Goal: Task Accomplishment & Management: Manage account settings

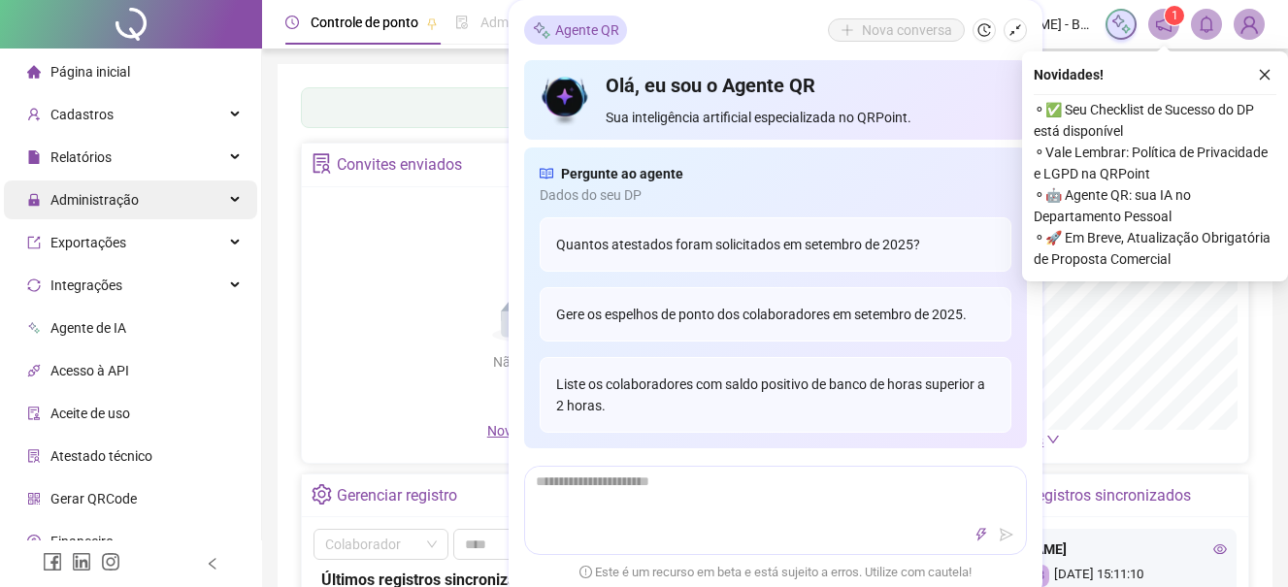
click at [82, 199] on span "Administração" at bounding box center [94, 200] width 88 height 16
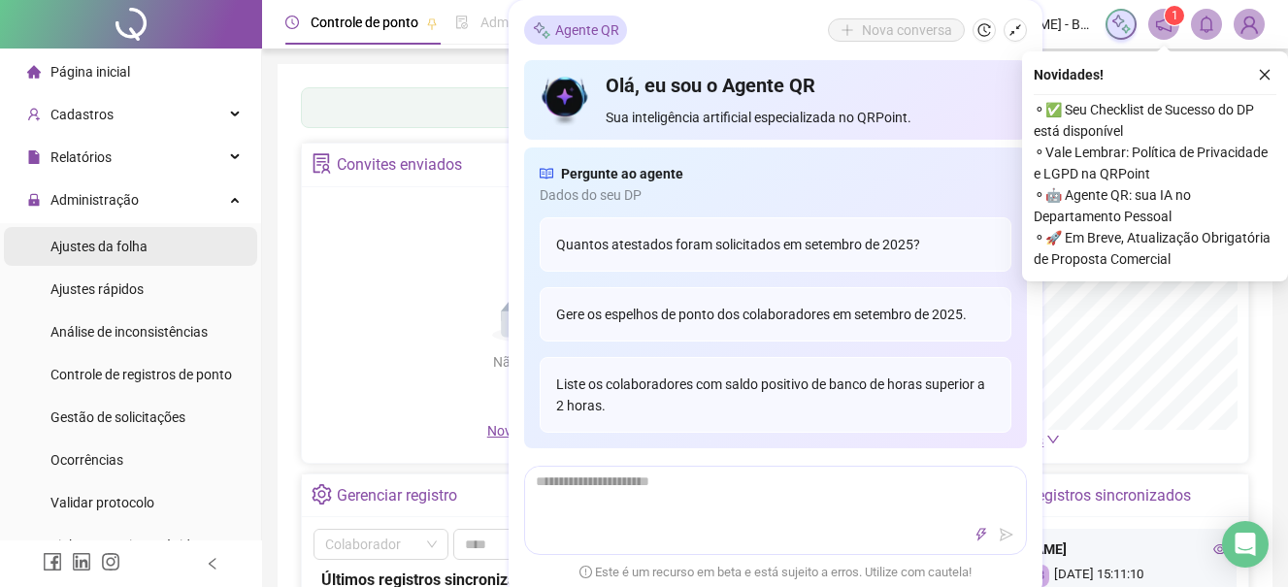
click at [110, 245] on span "Ajustes da folha" at bounding box center [98, 247] width 97 height 16
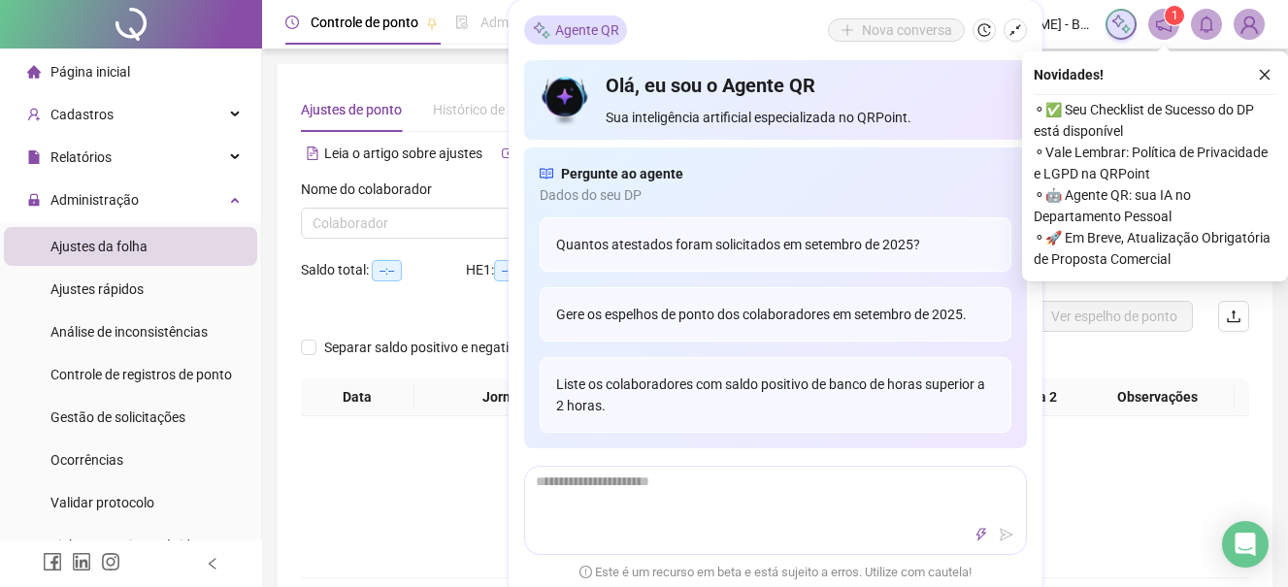
click at [384, 468] on div "Não há dados" at bounding box center [774, 482] width 901 height 39
click at [1267, 75] on icon "close" at bounding box center [1265, 75] width 14 height 14
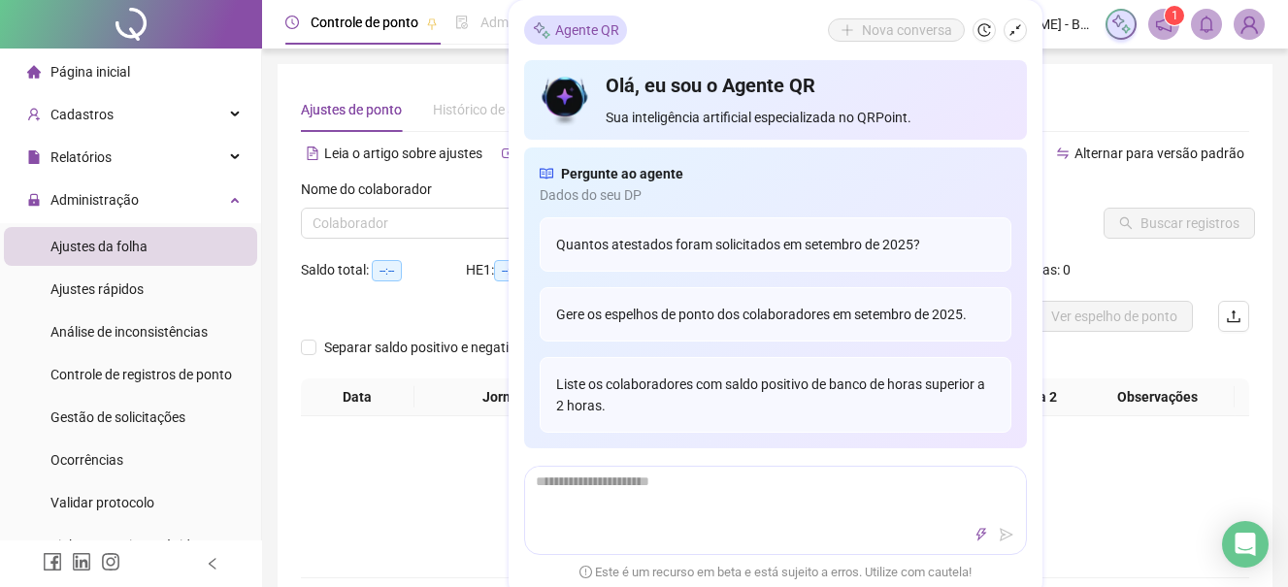
click at [698, 16] on div "Agente QR Nova conversa" at bounding box center [775, 30] width 503 height 29
click at [1010, 27] on icon "shrink" at bounding box center [1015, 30] width 14 height 14
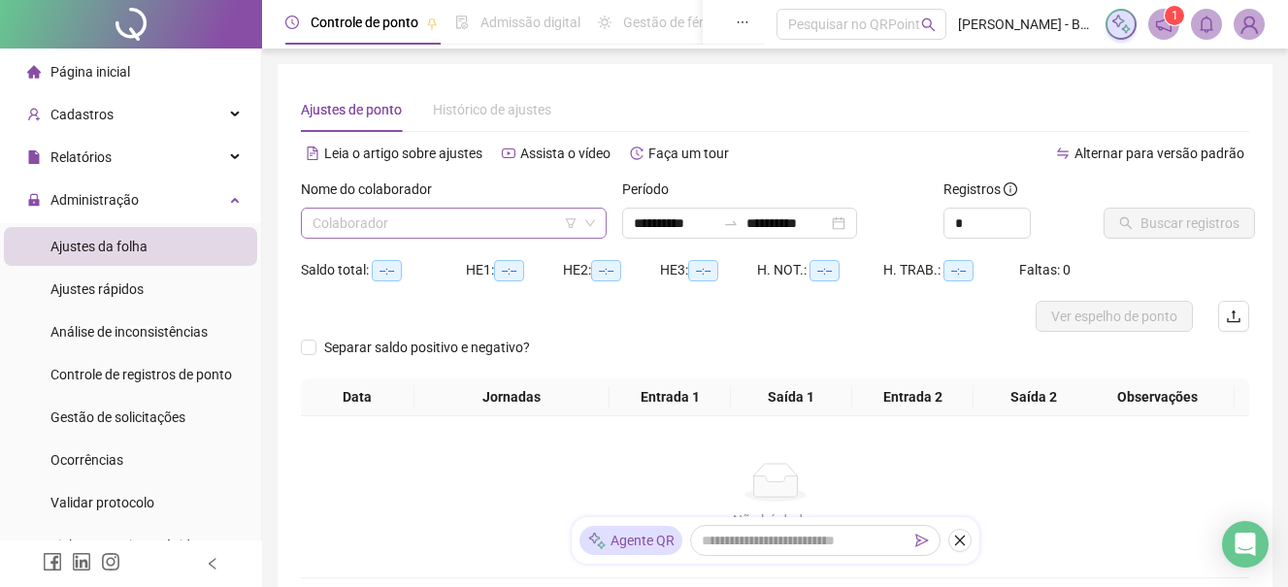
click at [506, 230] on input "search" at bounding box center [444, 223] width 265 height 29
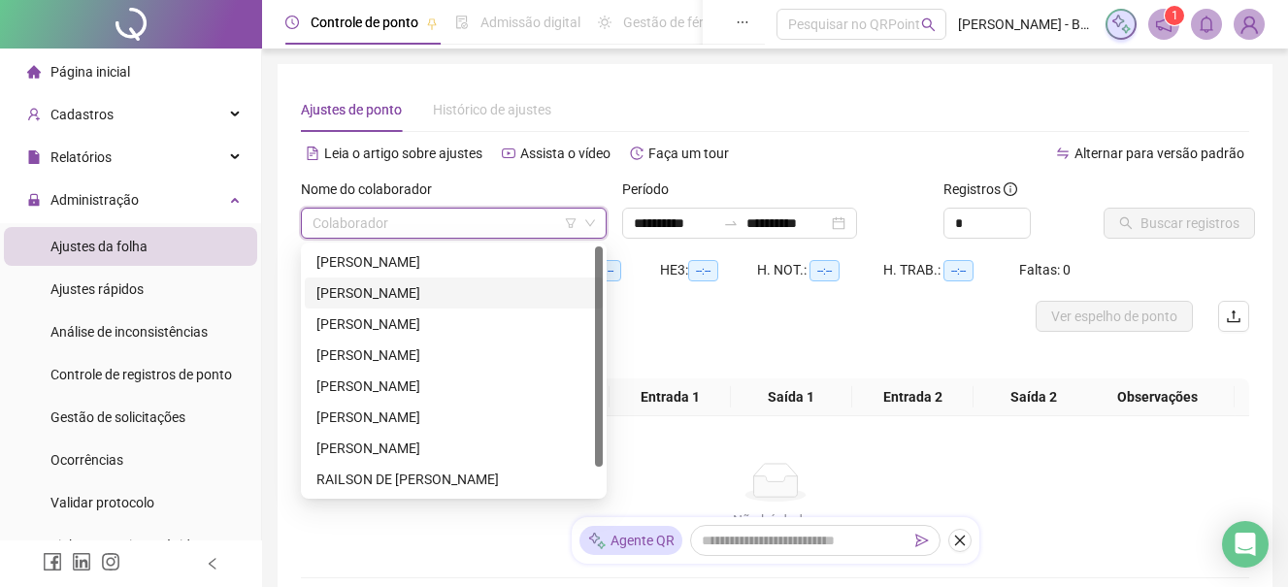
click at [487, 289] on div "[PERSON_NAME]" at bounding box center [453, 292] width 275 height 21
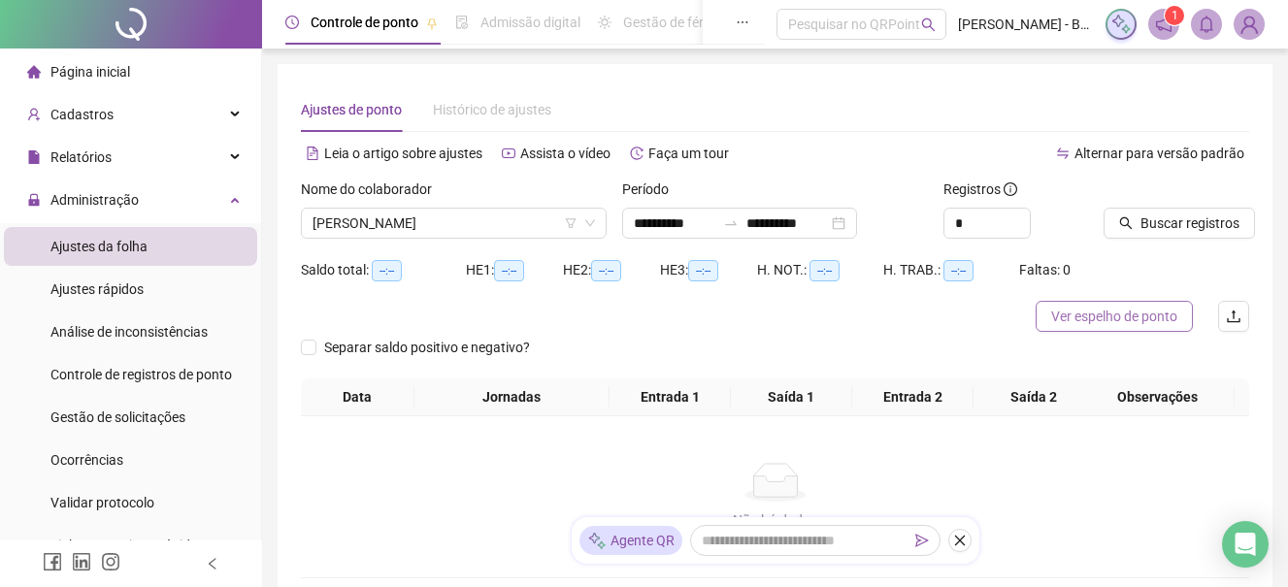
click at [1115, 317] on span "Ver espelho de ponto" at bounding box center [1114, 316] width 126 height 21
click at [1101, 314] on span "Ver espelho de ponto" at bounding box center [1114, 316] width 126 height 21
click at [1186, 222] on span "Buscar registros" at bounding box center [1189, 223] width 99 height 21
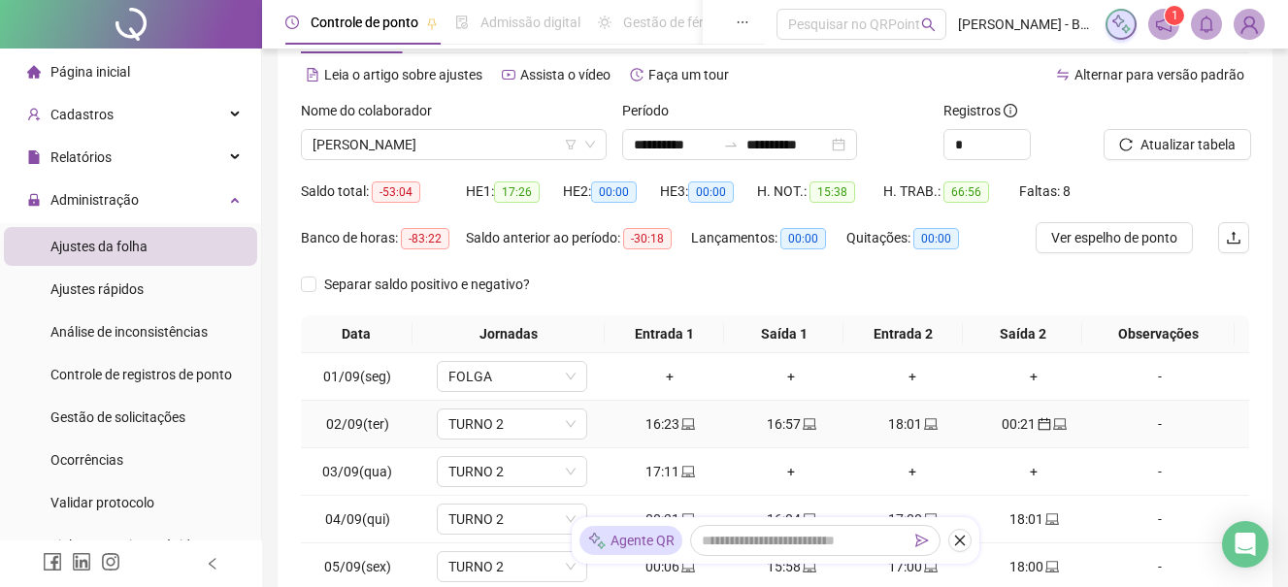
scroll to position [97, 0]
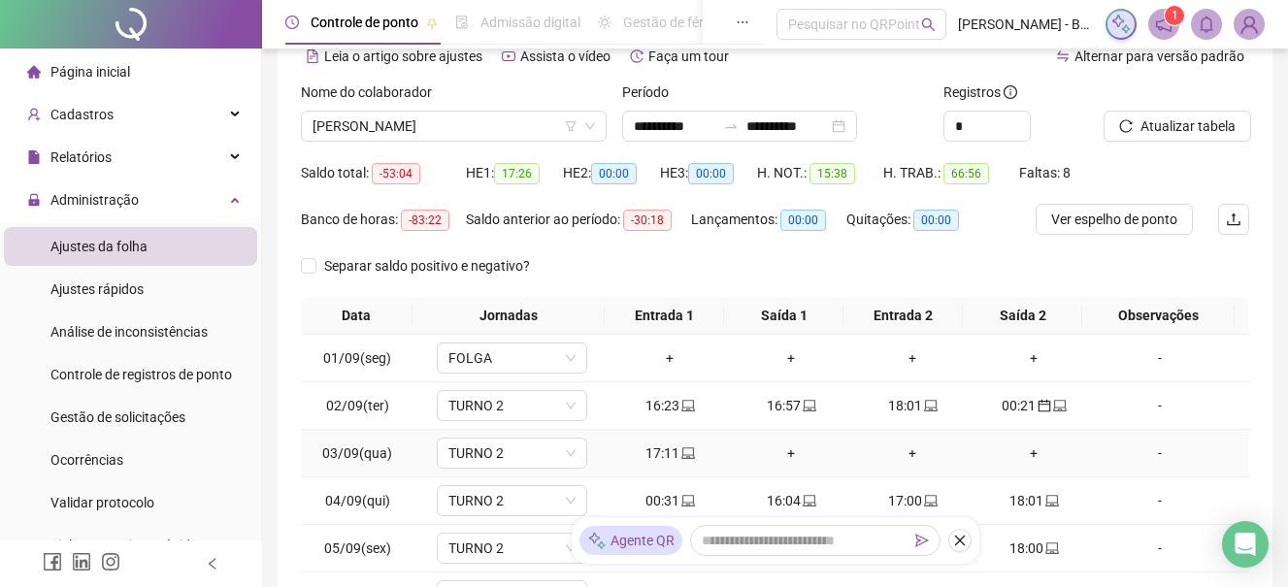
click at [785, 451] on div "+" at bounding box center [791, 452] width 106 height 21
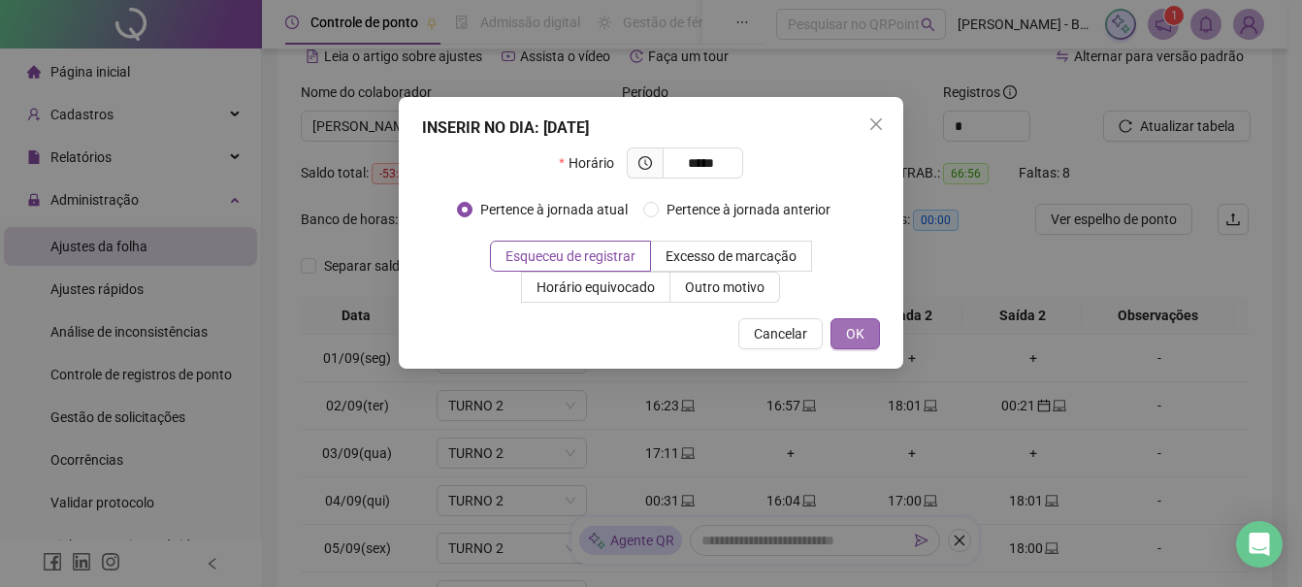
type input "*****"
click at [862, 330] on span "OK" at bounding box center [855, 333] width 18 height 21
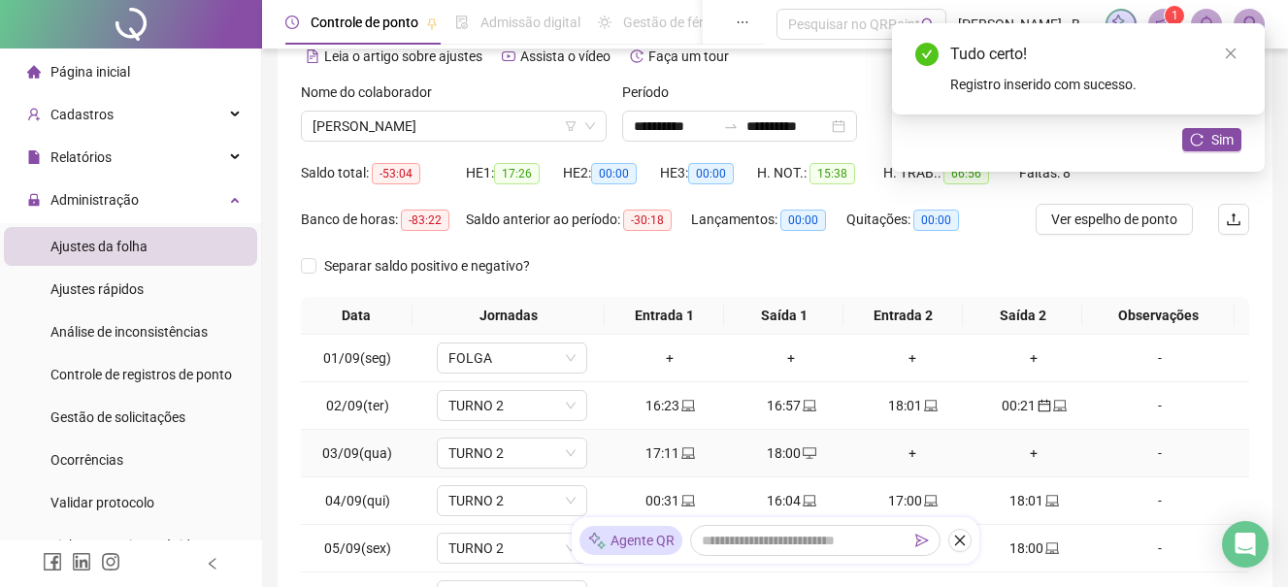
click at [903, 448] on div "+" at bounding box center [913, 452] width 106 height 21
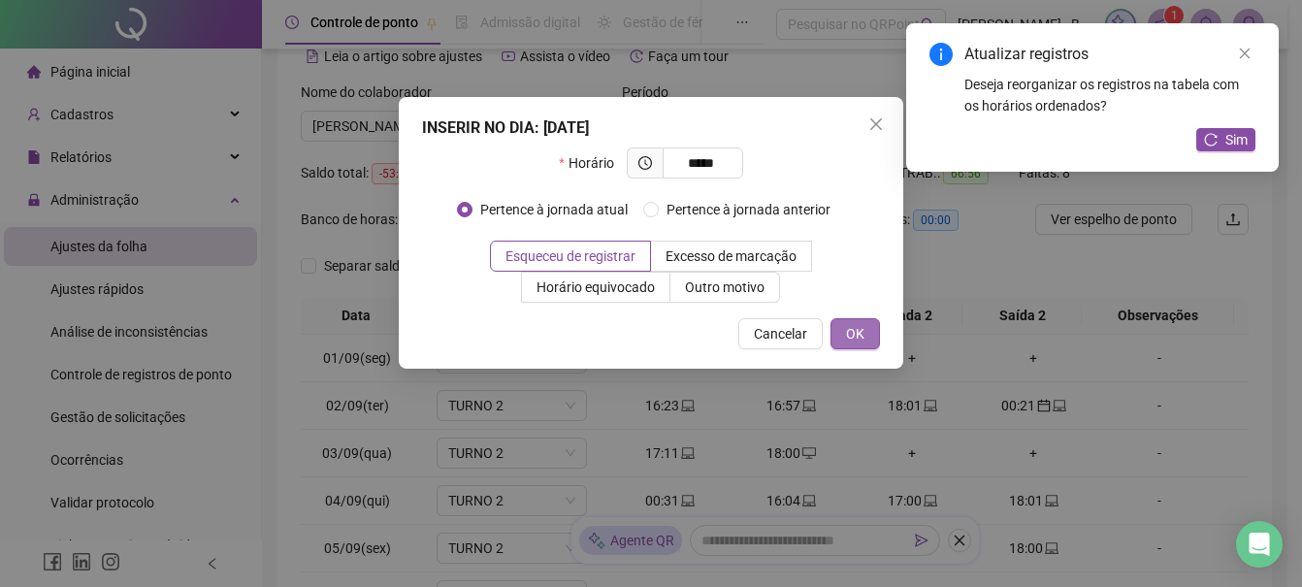
type input "*****"
click at [860, 332] on span "OK" at bounding box center [855, 333] width 18 height 21
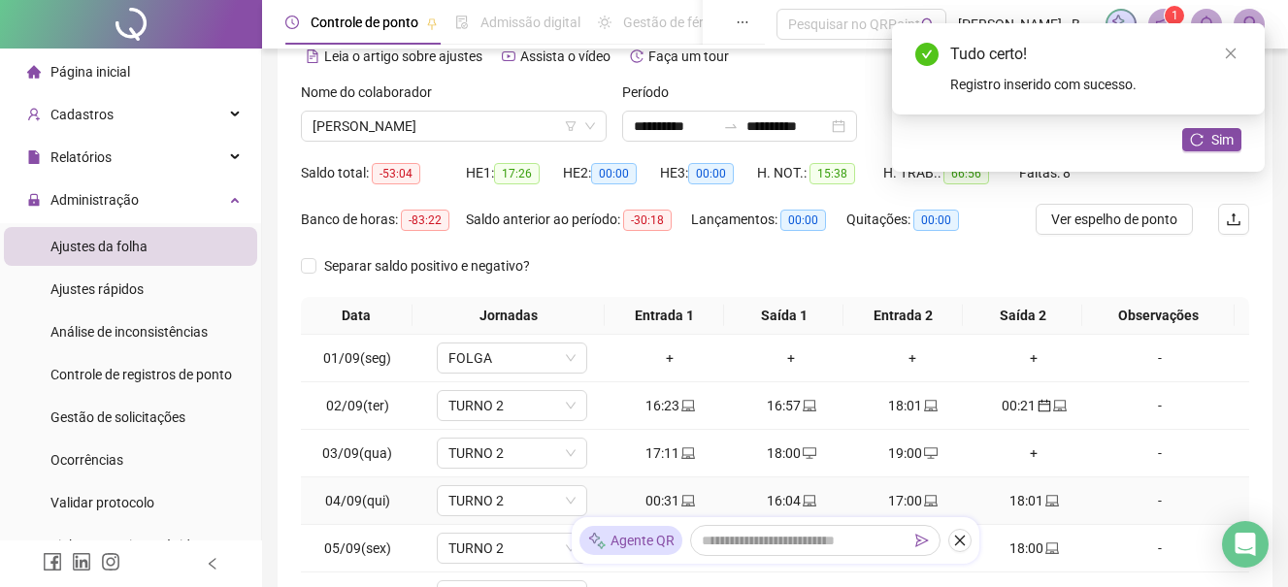
click at [667, 499] on div "00:31" at bounding box center [670, 500] width 106 height 21
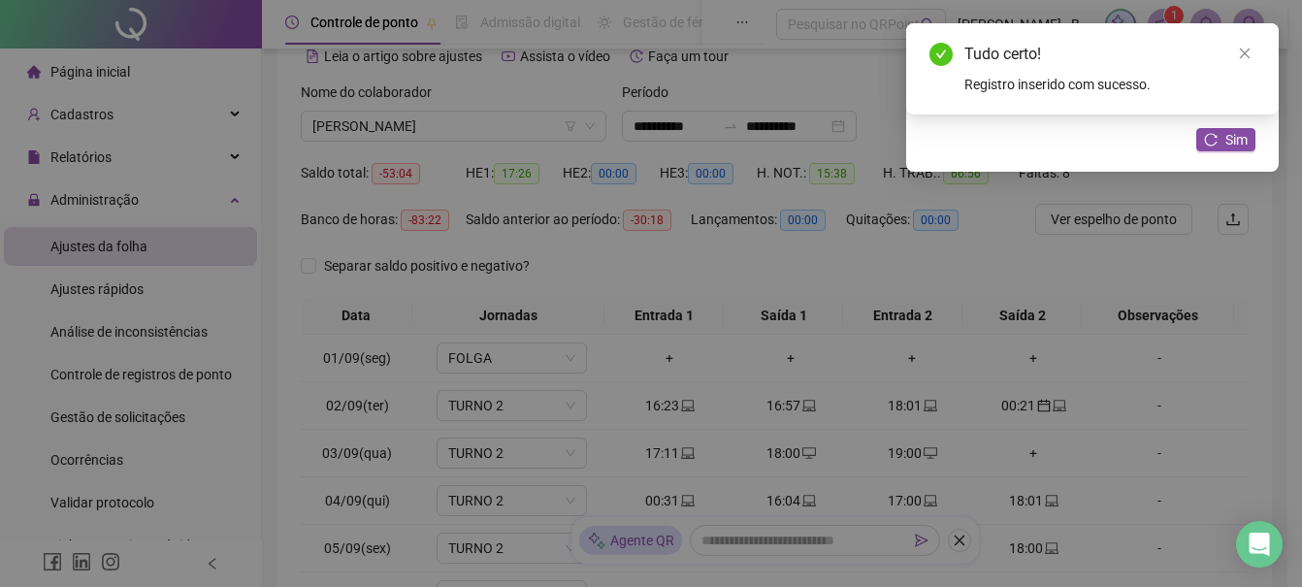
type input "**********"
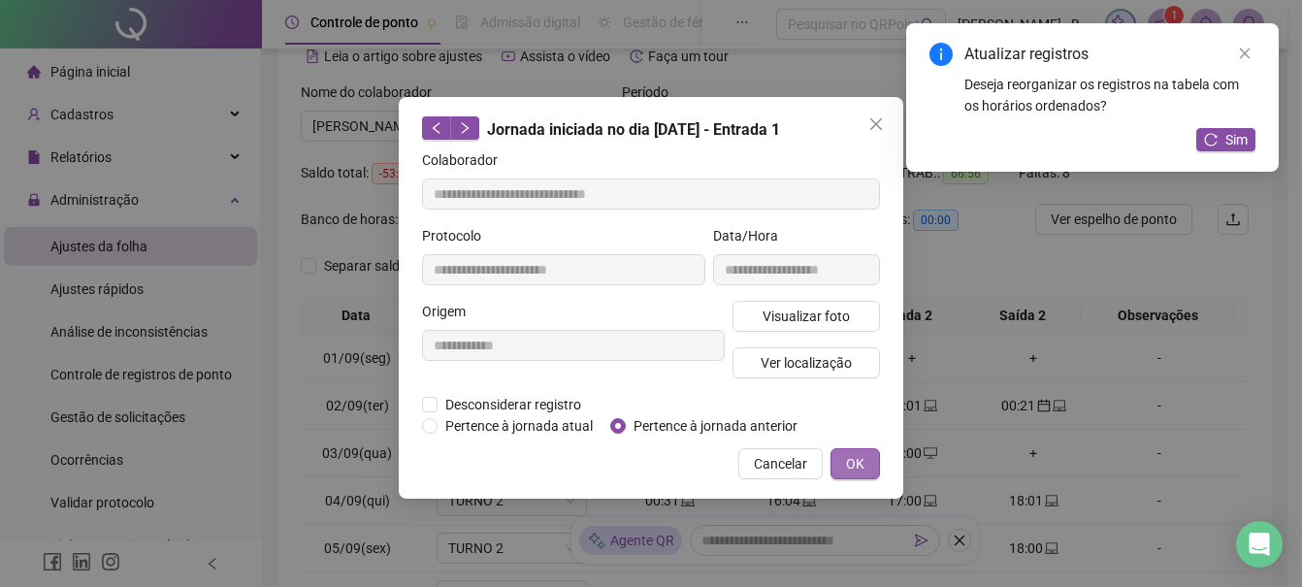
click at [868, 466] on button "OK" at bounding box center [855, 463] width 49 height 31
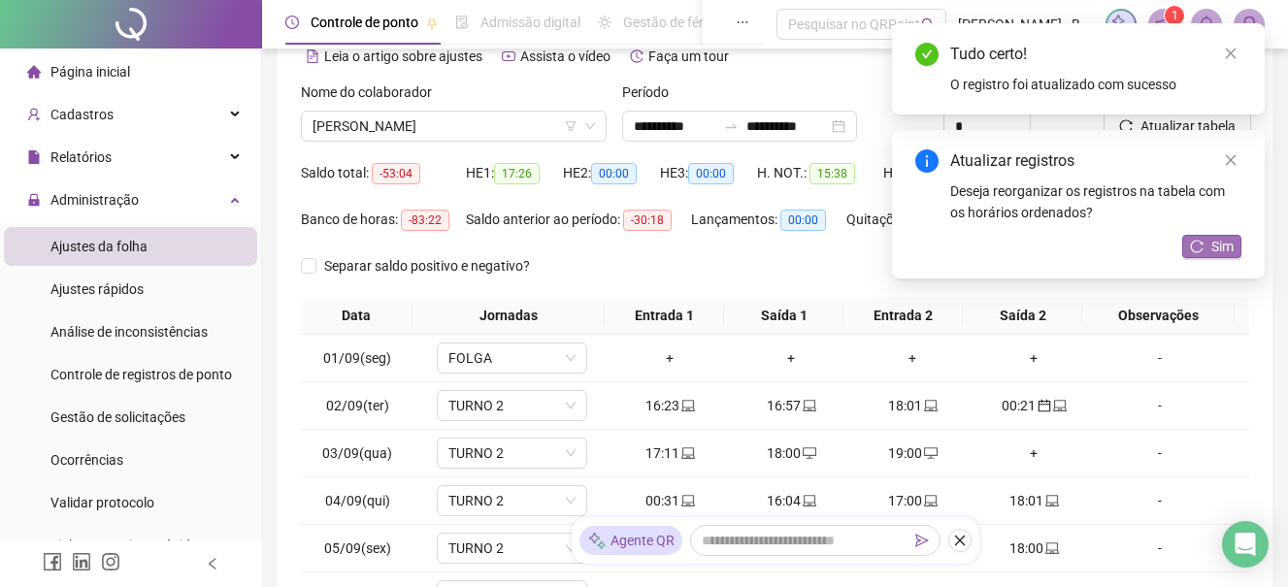
click at [1226, 249] on span "Sim" at bounding box center [1222, 246] width 22 height 21
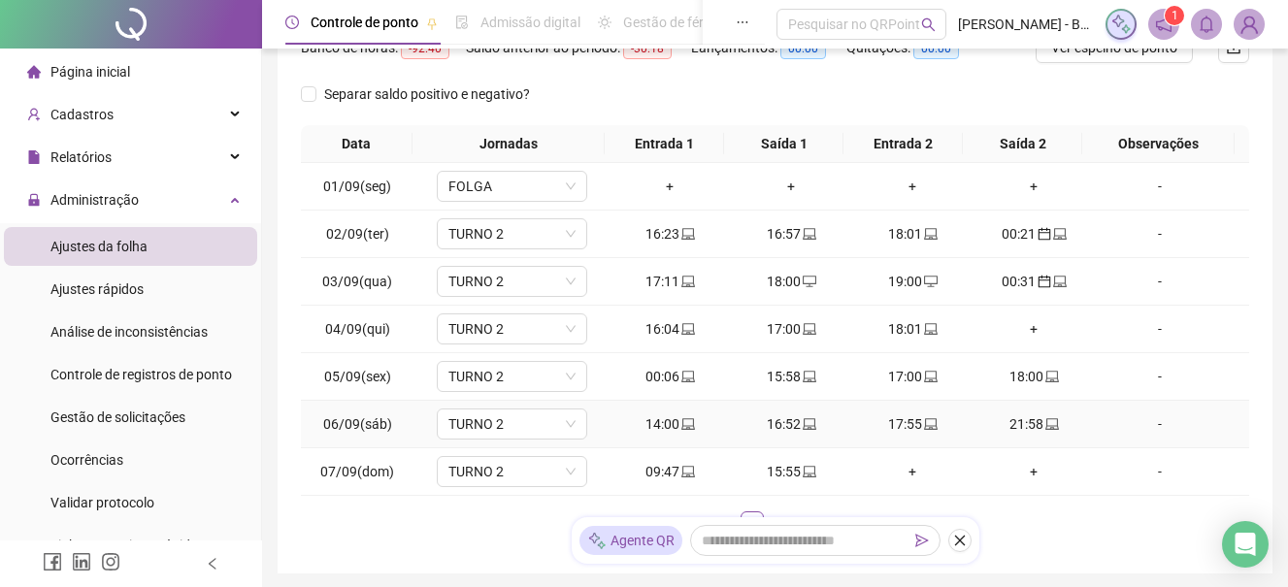
scroll to position [291, 0]
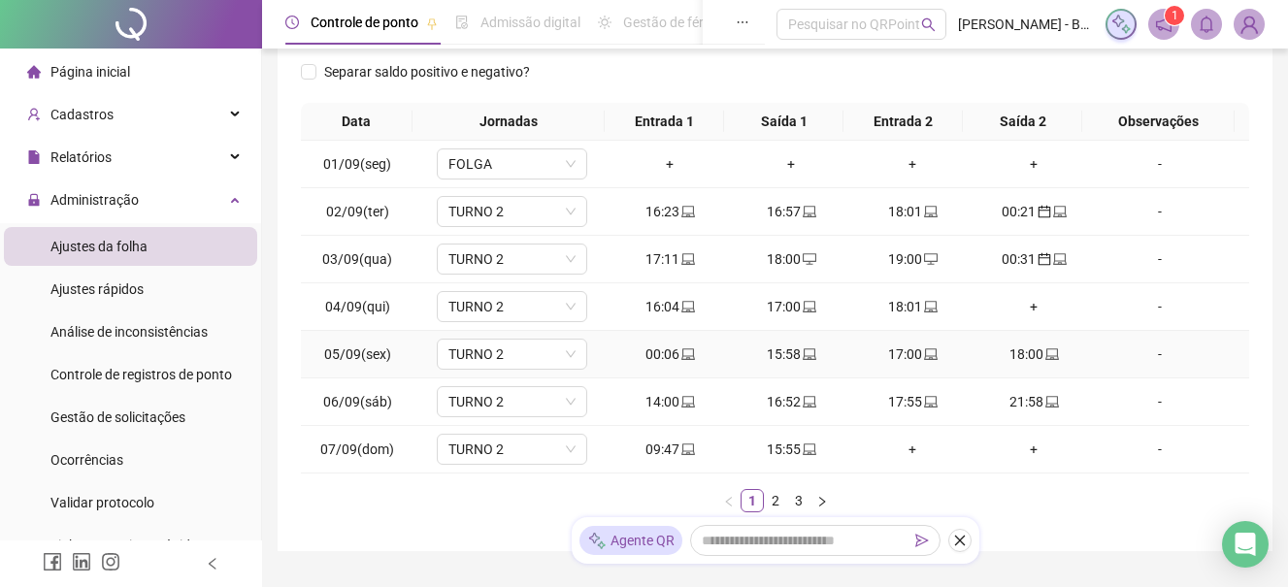
click at [657, 354] on div "00:06" at bounding box center [670, 353] width 106 height 21
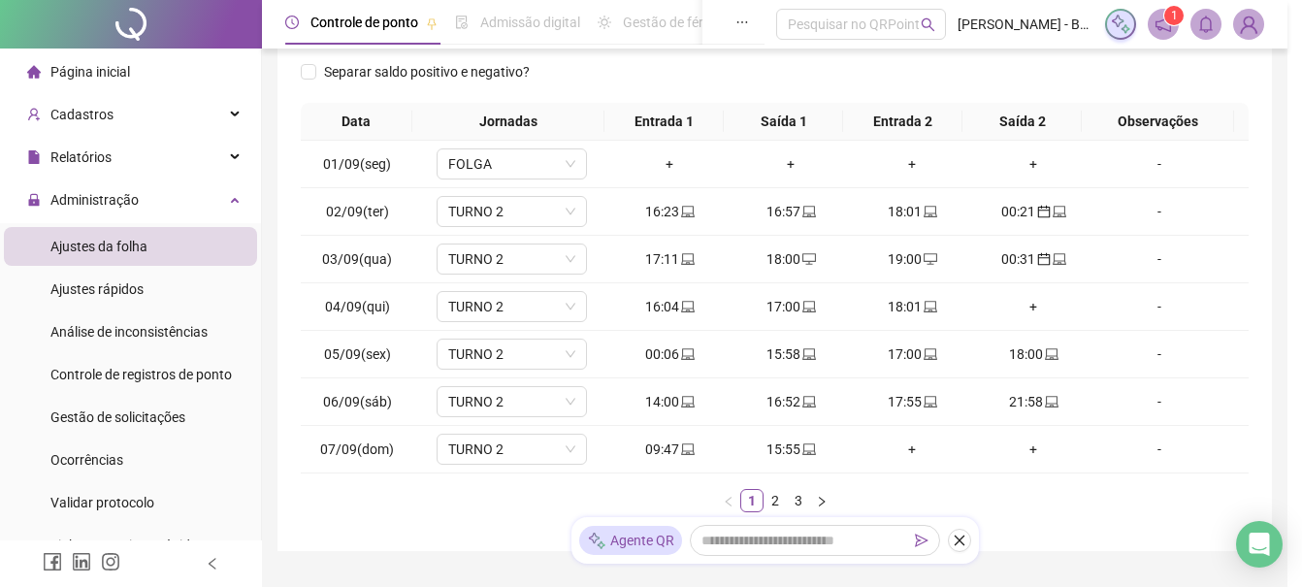
type input "**********"
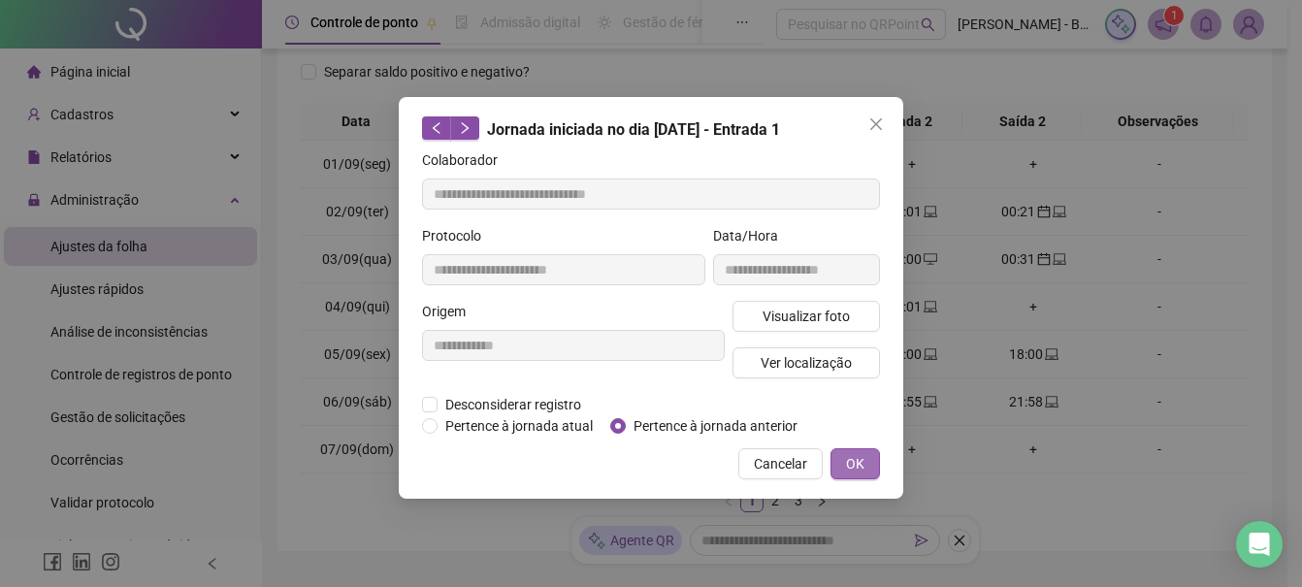
click at [864, 466] on span "OK" at bounding box center [855, 463] width 18 height 21
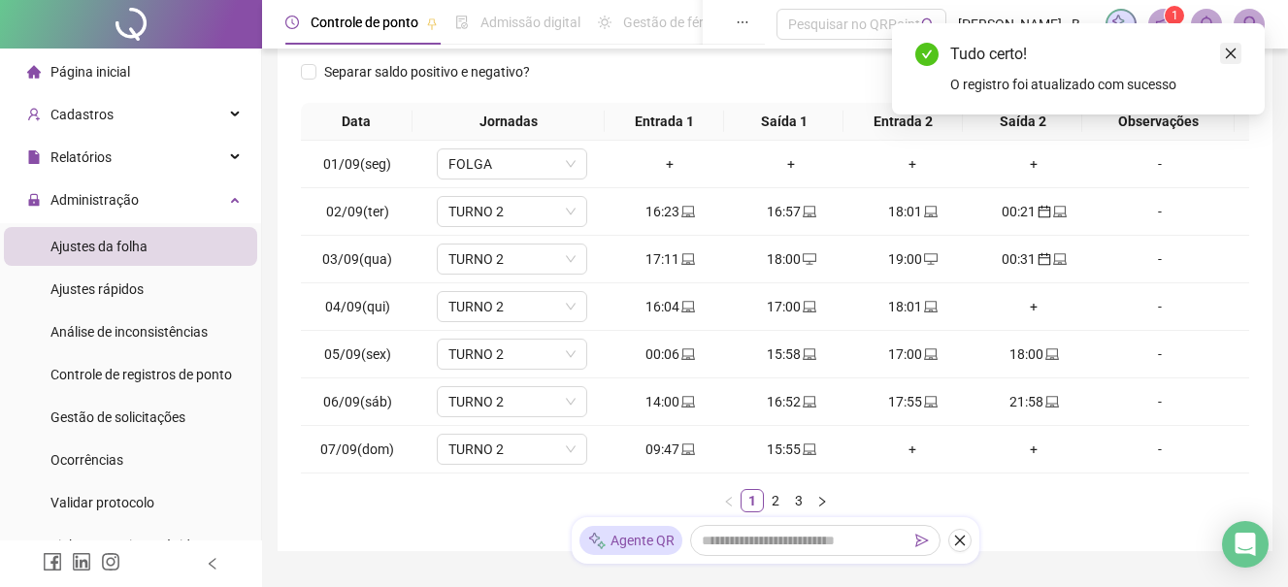
click at [1226, 57] on icon "close" at bounding box center [1231, 54] width 11 height 11
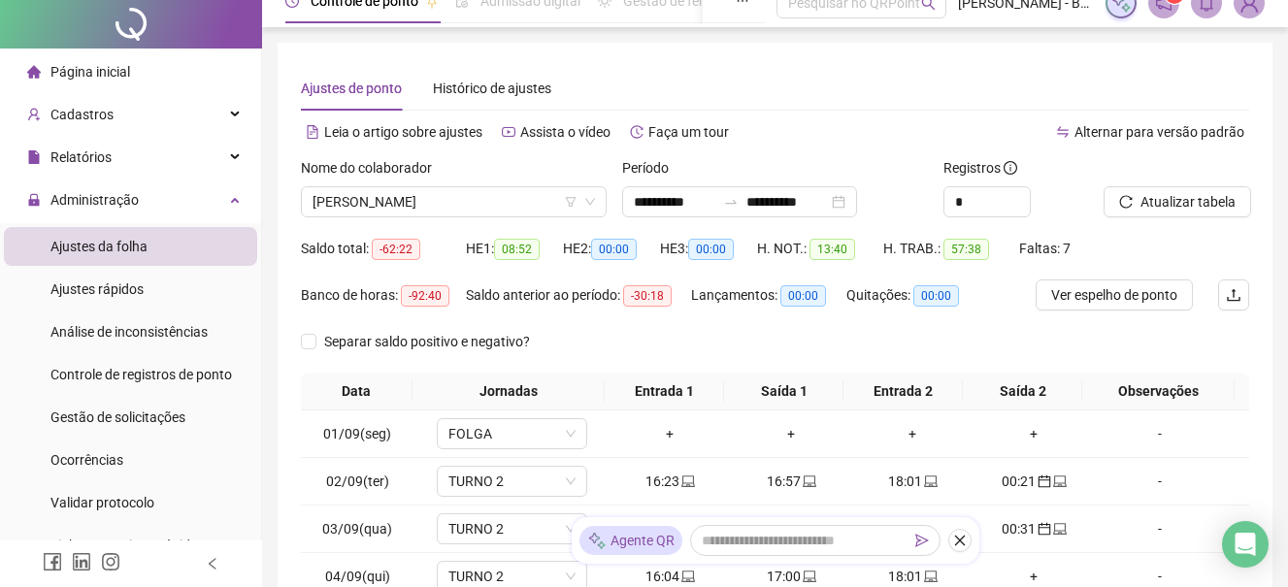
scroll to position [0, 0]
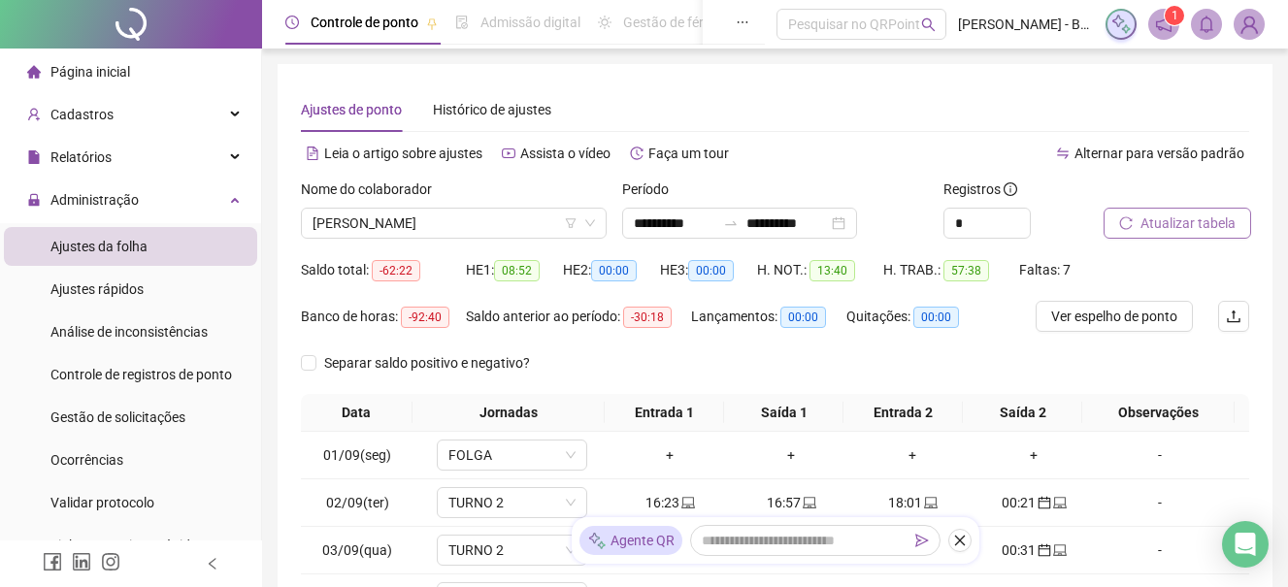
click at [1168, 223] on span "Atualizar tabela" at bounding box center [1187, 223] width 95 height 21
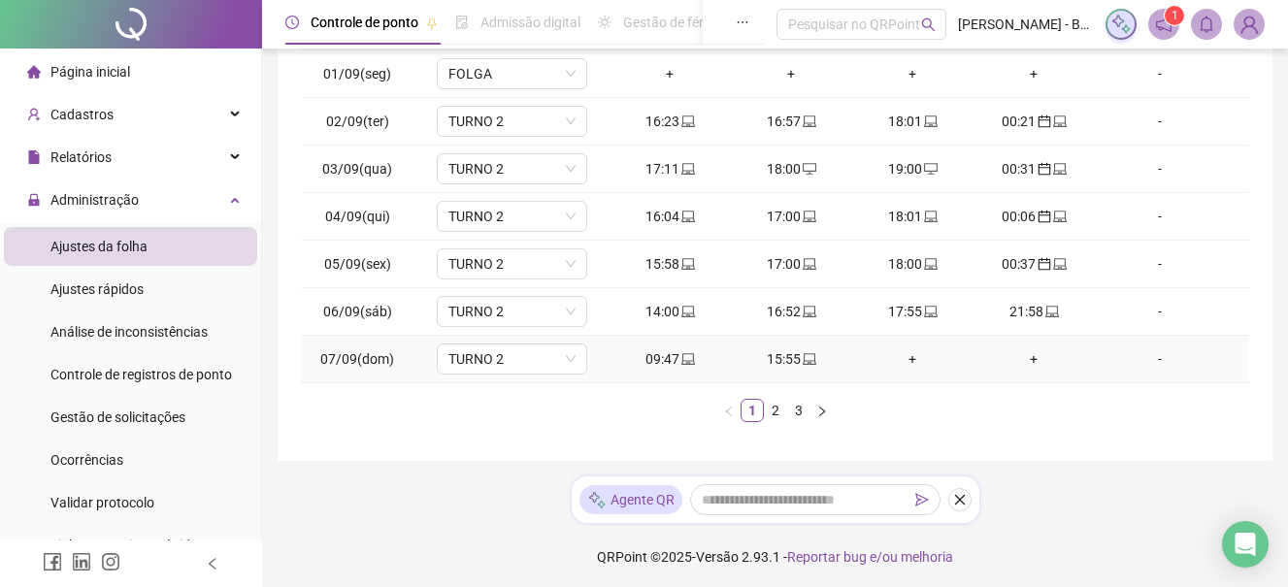
scroll to position [385, 0]
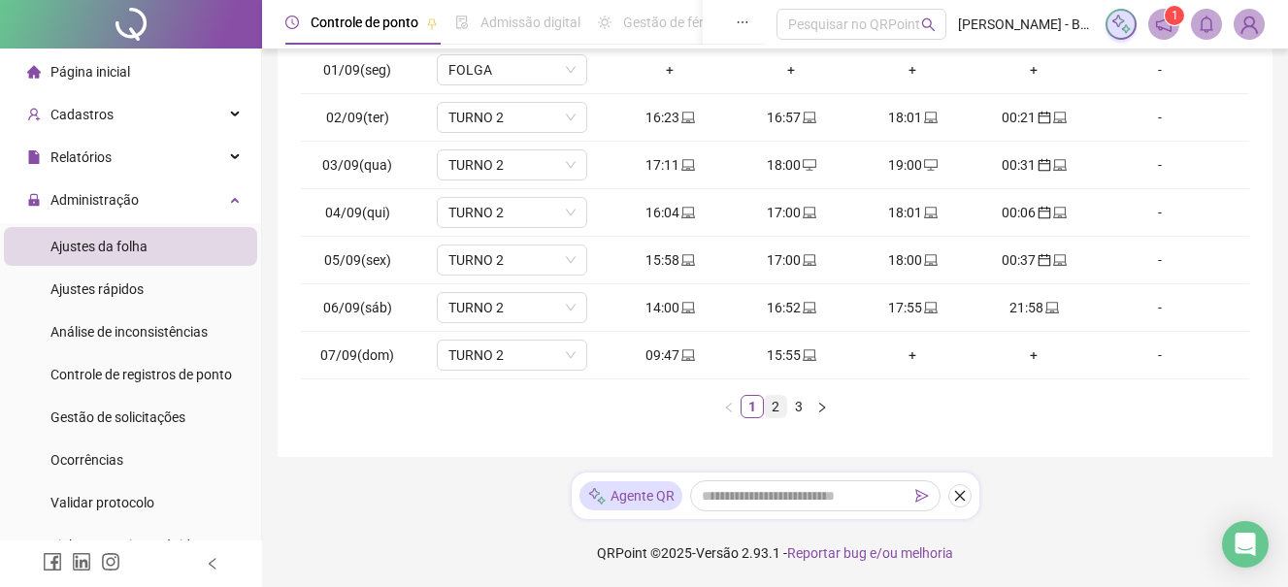
click at [773, 409] on link "2" at bounding box center [775, 406] width 21 height 21
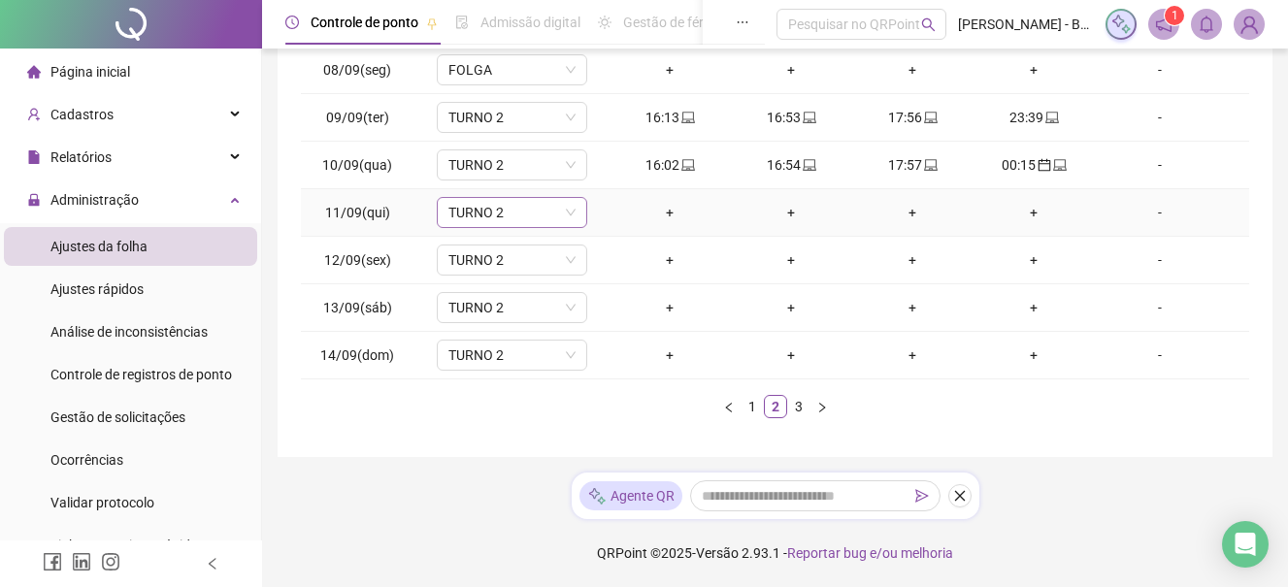
click at [567, 213] on icon "down" at bounding box center [571, 213] width 12 height 12
click at [565, 213] on icon "down" at bounding box center [571, 213] width 12 height 12
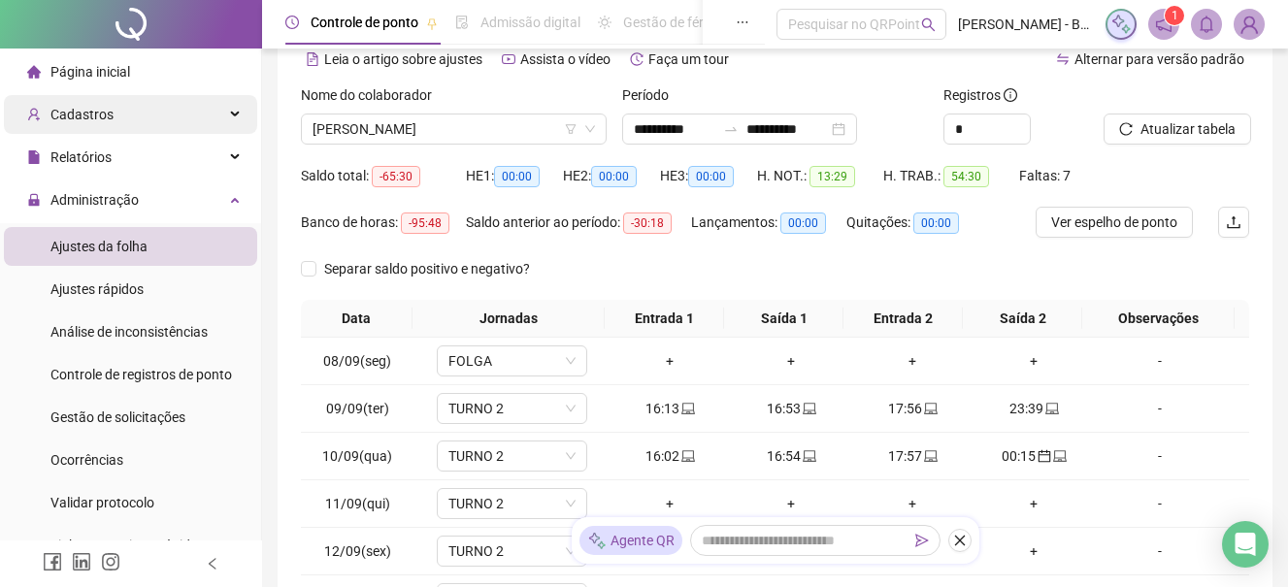
scroll to position [0, 0]
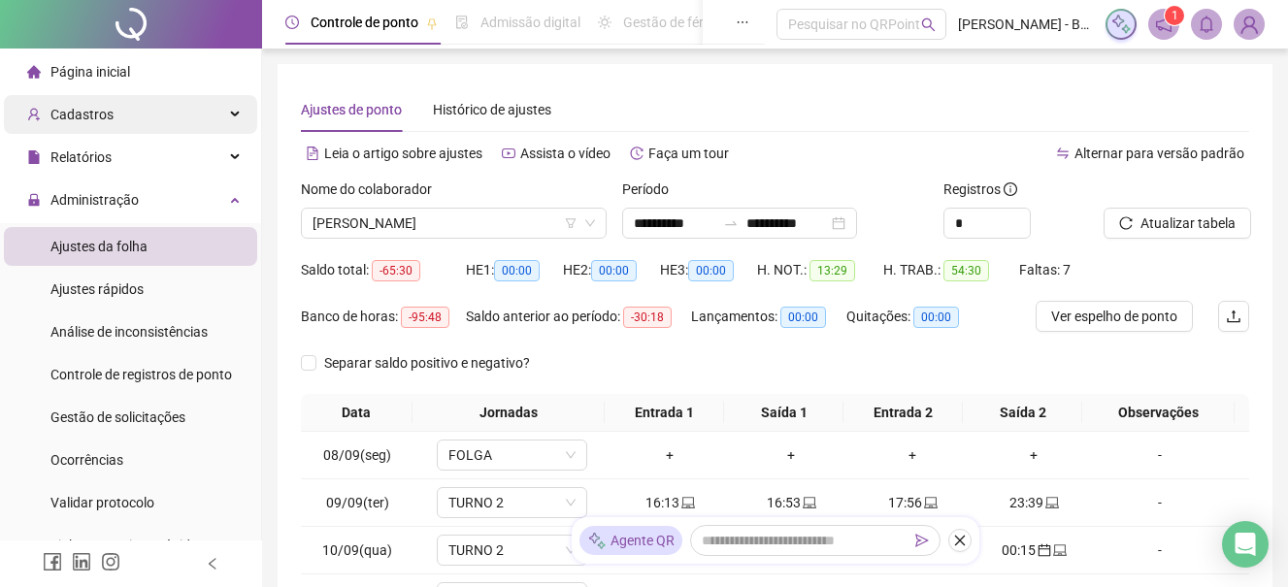
click at [93, 112] on span "Cadastros" at bounding box center [81, 115] width 63 height 16
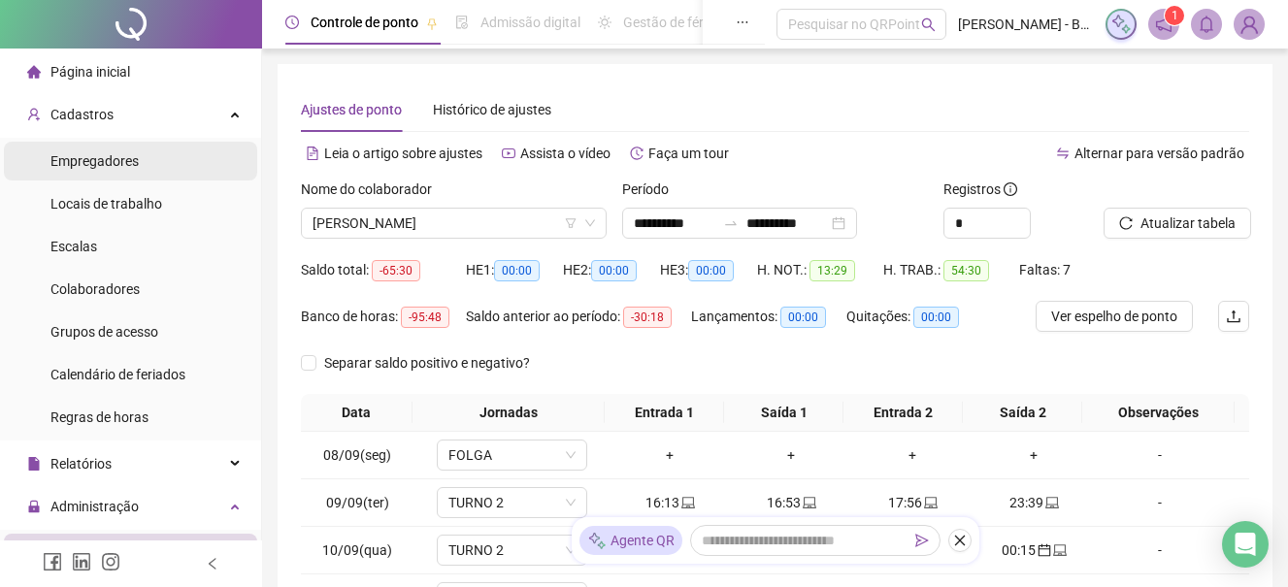
click at [102, 159] on span "Empregadores" at bounding box center [94, 161] width 88 height 16
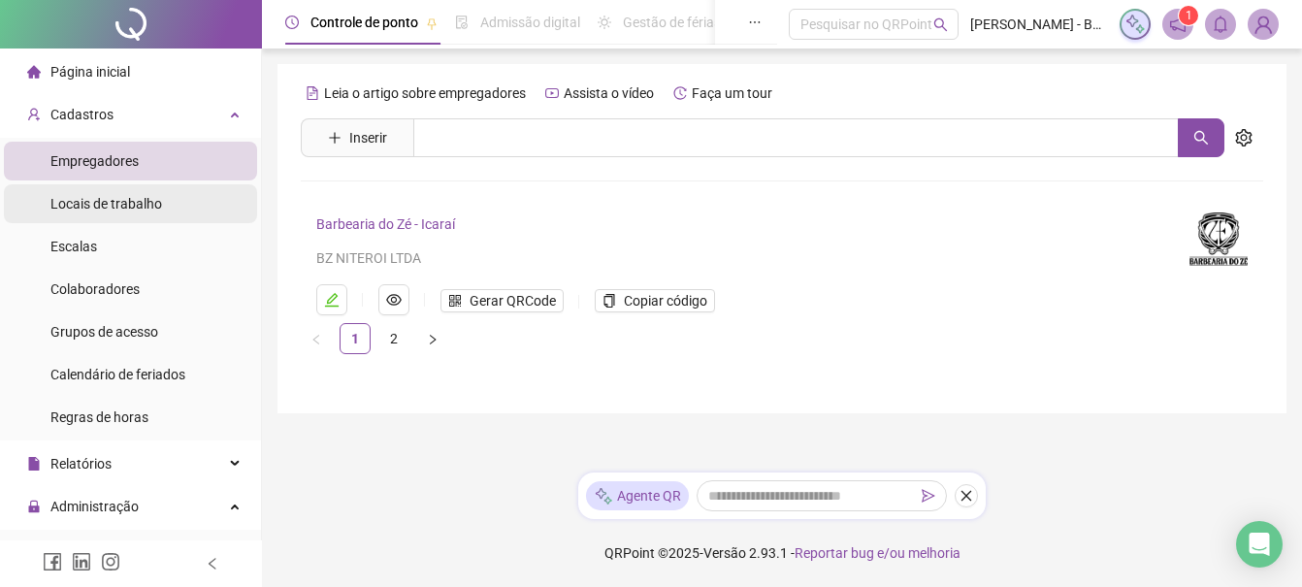
click at [133, 203] on span "Locais de trabalho" at bounding box center [106, 204] width 112 height 16
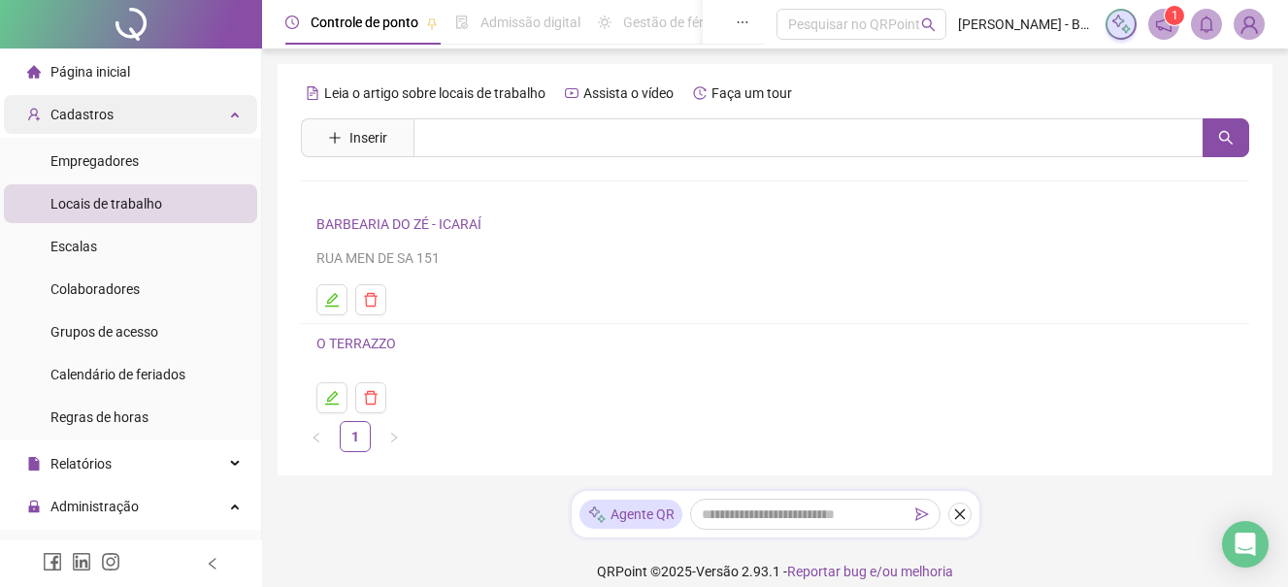
click at [84, 117] on span "Cadastros" at bounding box center [81, 115] width 63 height 16
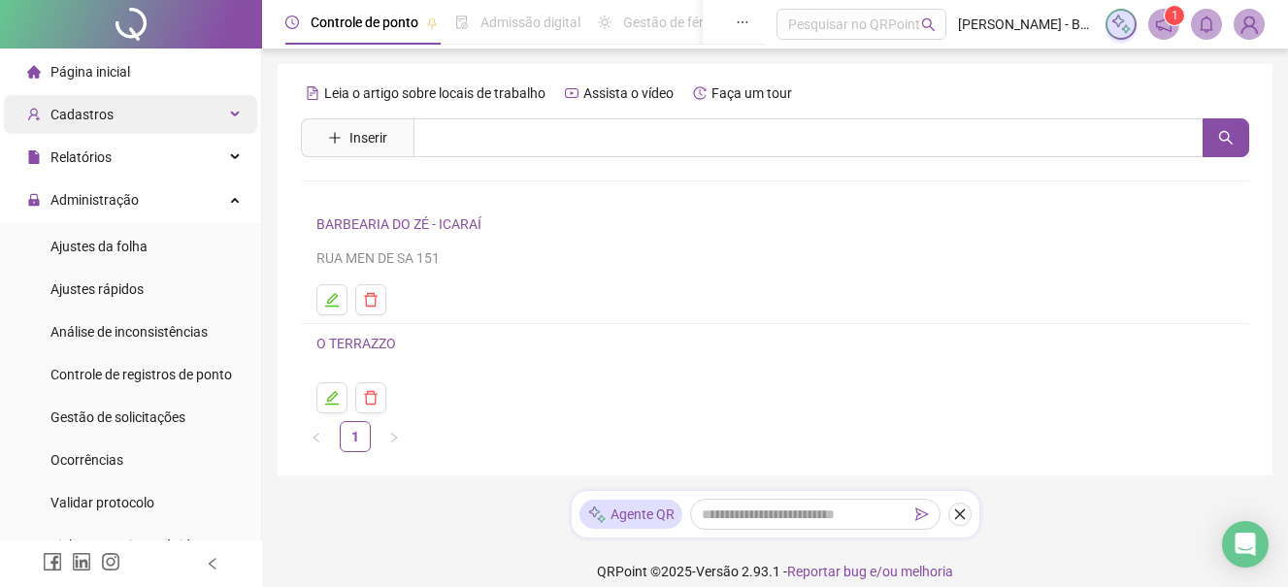
click at [97, 114] on span "Cadastros" at bounding box center [81, 115] width 63 height 16
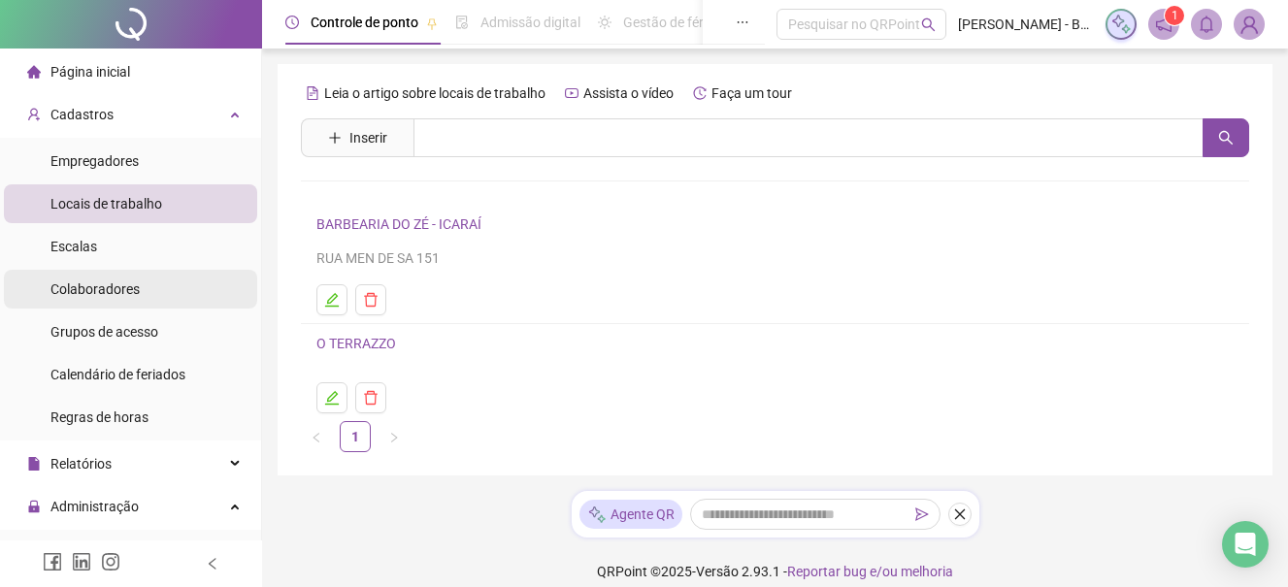
click at [114, 289] on span "Colaboradores" at bounding box center [94, 289] width 89 height 16
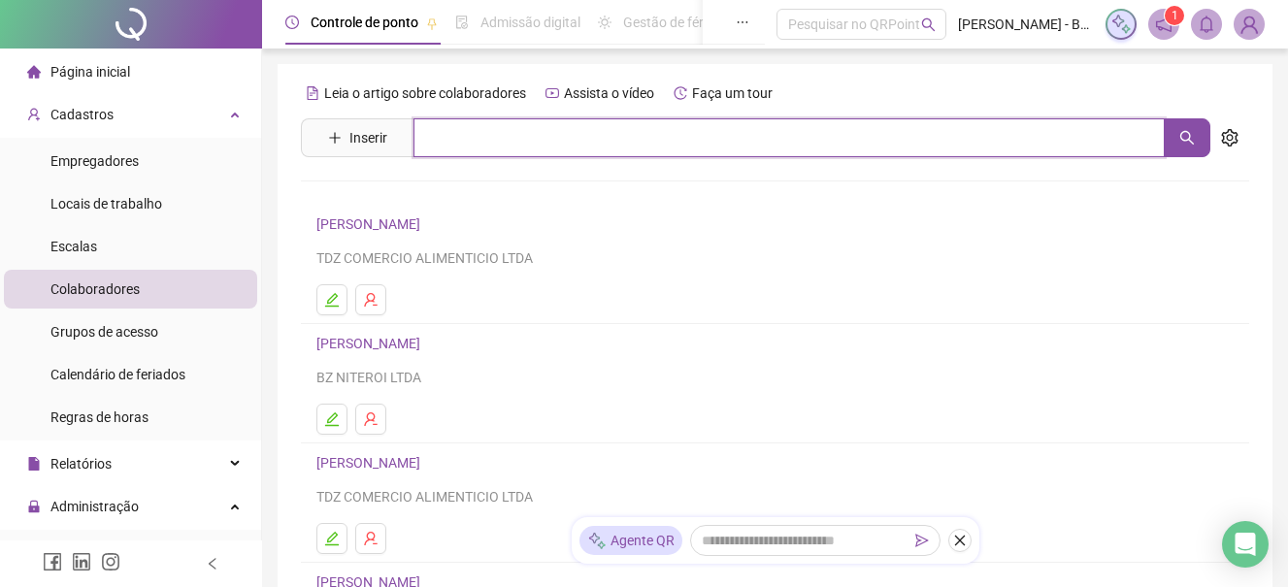
click at [465, 137] on input "text" at bounding box center [788, 137] width 751 height 39
type input "**********"
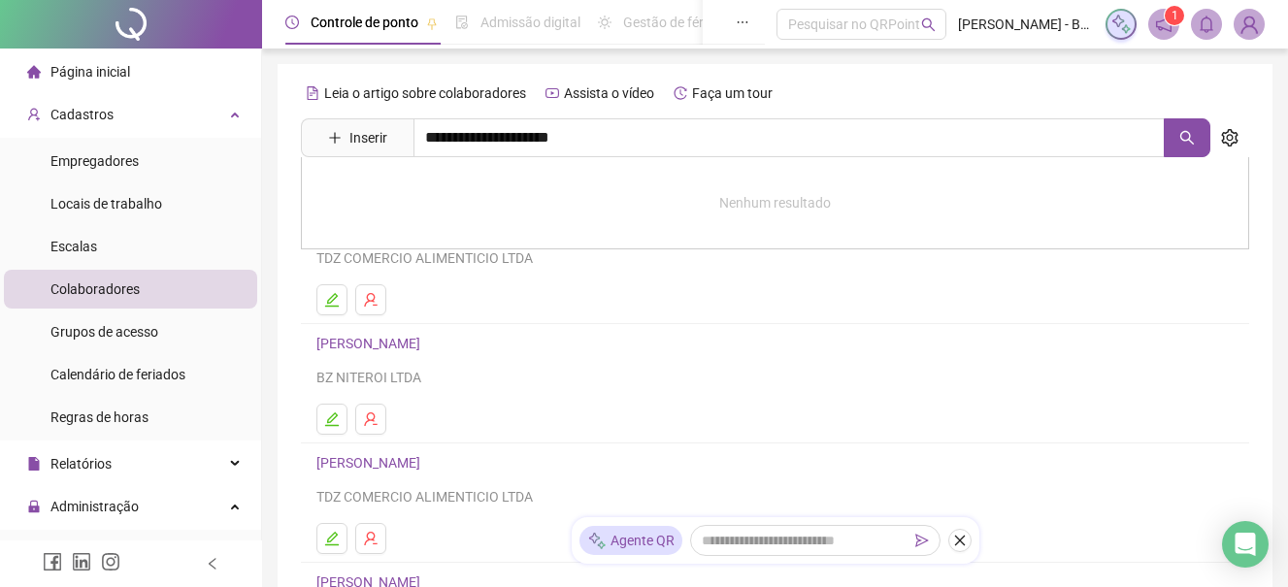
click at [502, 255] on div "TDZ COMERCIO ALIMENTICIO LTDA" at bounding box center [774, 257] width 917 height 21
click at [329, 300] on icon "edit" at bounding box center [332, 300] width 16 height 16
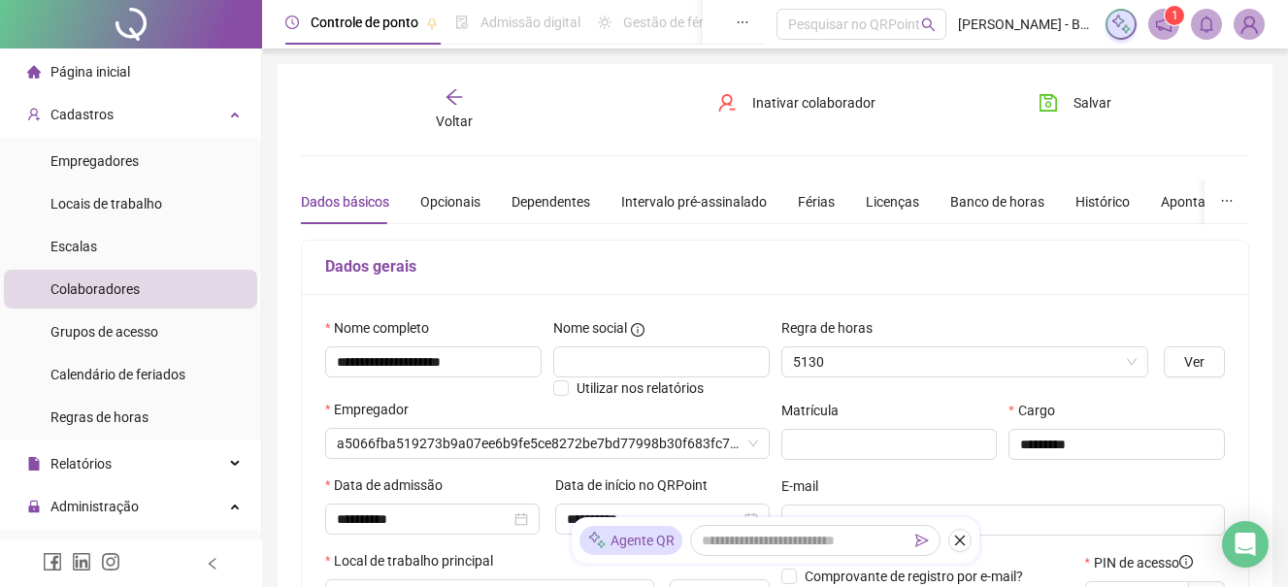
type input "*******"
click at [455, 107] on div "Voltar" at bounding box center [454, 109] width 146 height 45
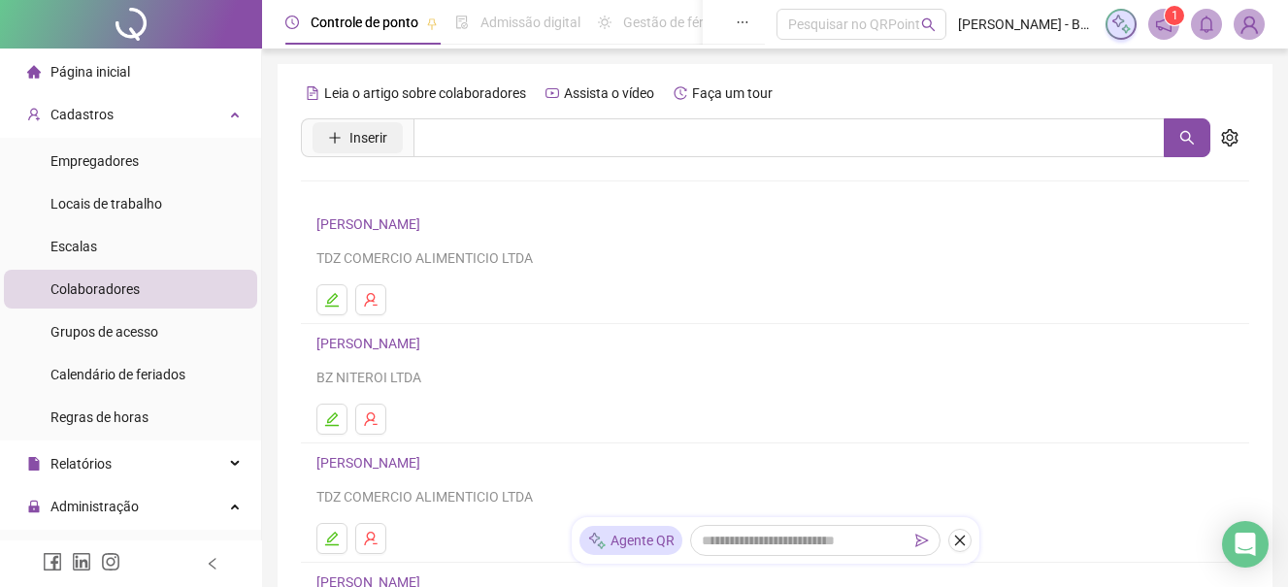
click at [380, 136] on span "Inserir" at bounding box center [368, 137] width 38 height 21
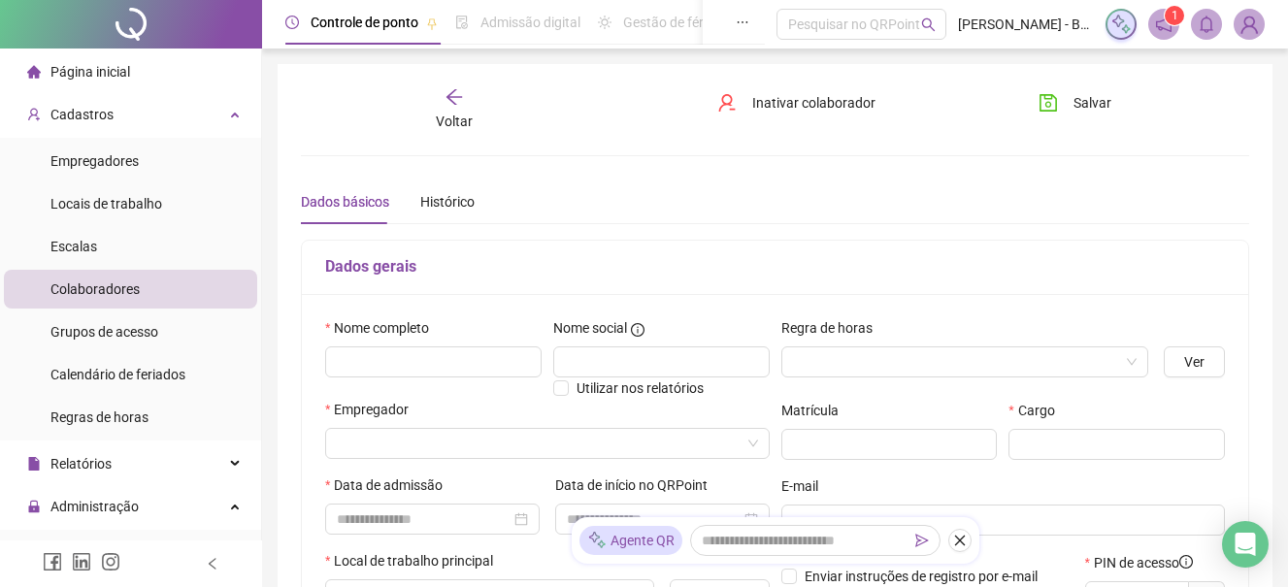
type input "*****"
click at [437, 362] on input "text" at bounding box center [433, 361] width 216 height 31
click at [367, 358] on input "********" at bounding box center [433, 361] width 216 height 31
click at [397, 362] on input "*******" at bounding box center [433, 361] width 216 height 31
type input "**********"
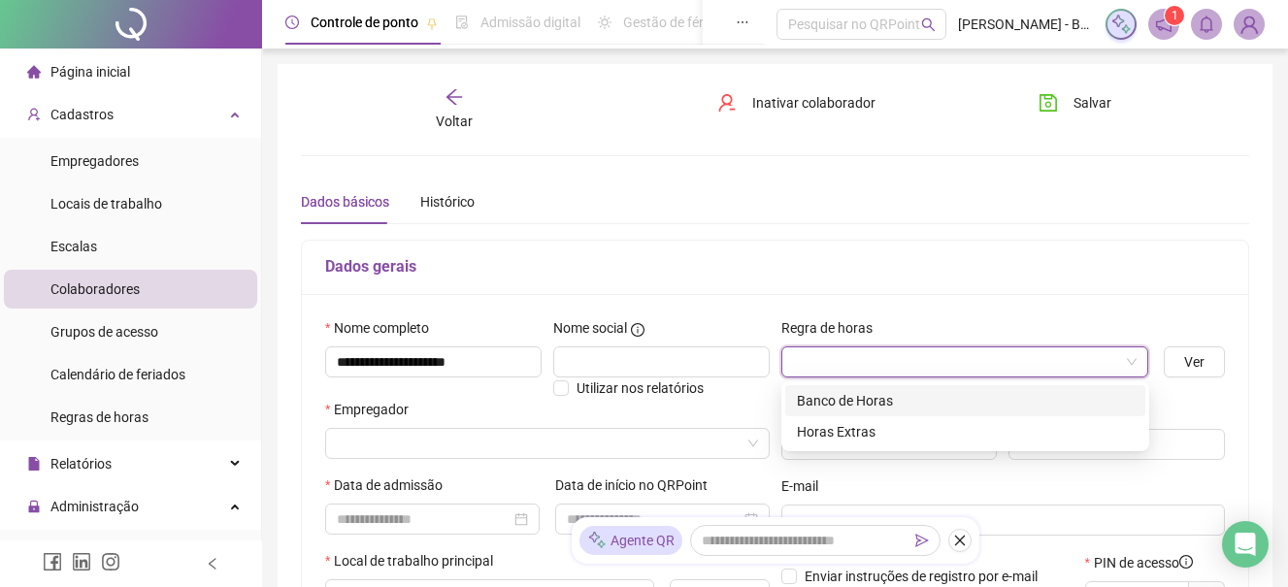
click at [835, 353] on input "search" at bounding box center [956, 361] width 327 height 29
click at [855, 396] on div "Banco de Horas" at bounding box center [965, 400] width 337 height 21
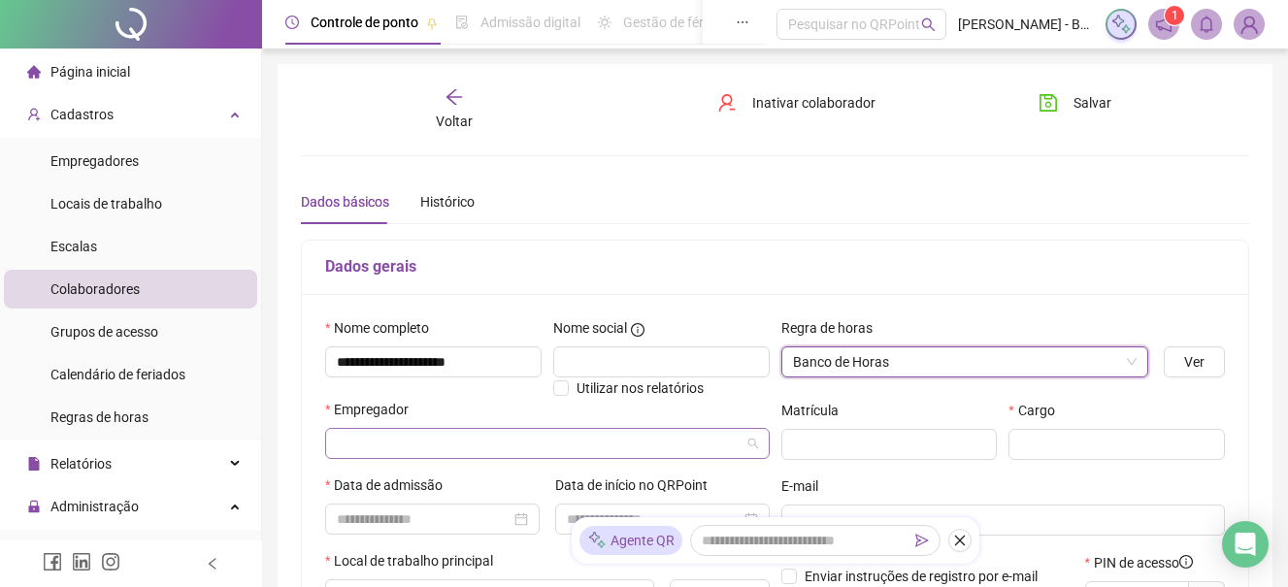
click at [489, 443] on input "search" at bounding box center [539, 443] width 404 height 29
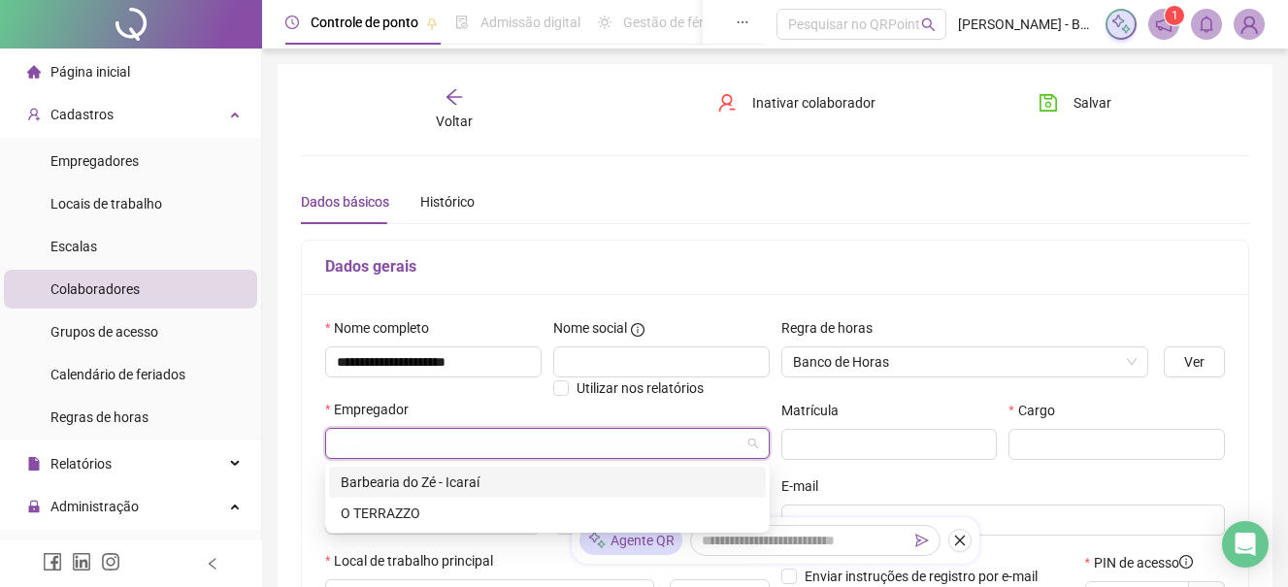
click at [468, 481] on div "Barbearia do Zé - Icaraí" at bounding box center [547, 482] width 413 height 21
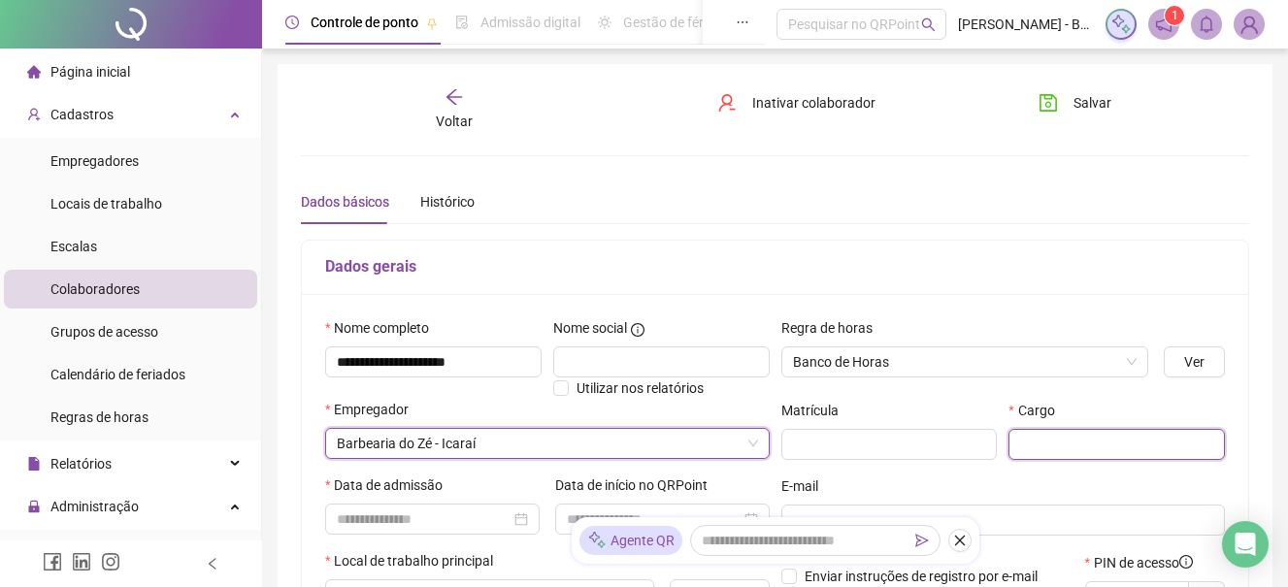
click at [1051, 434] on input "text" at bounding box center [1116, 444] width 216 height 31
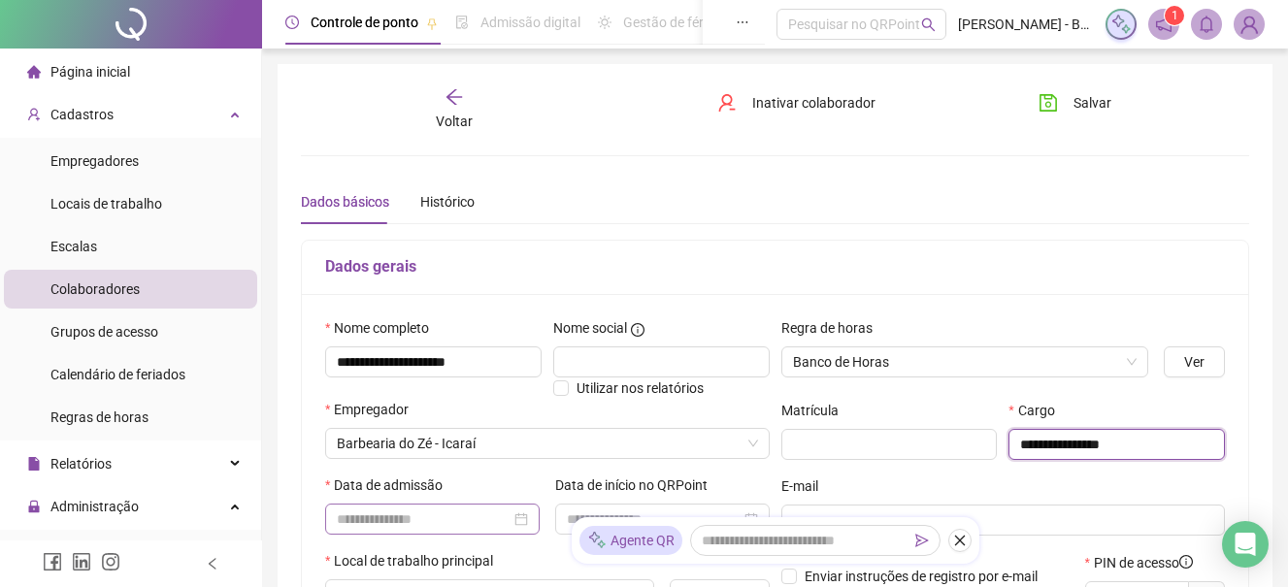
click at [523, 522] on div at bounding box center [432, 518] width 191 height 21
type input "**********"
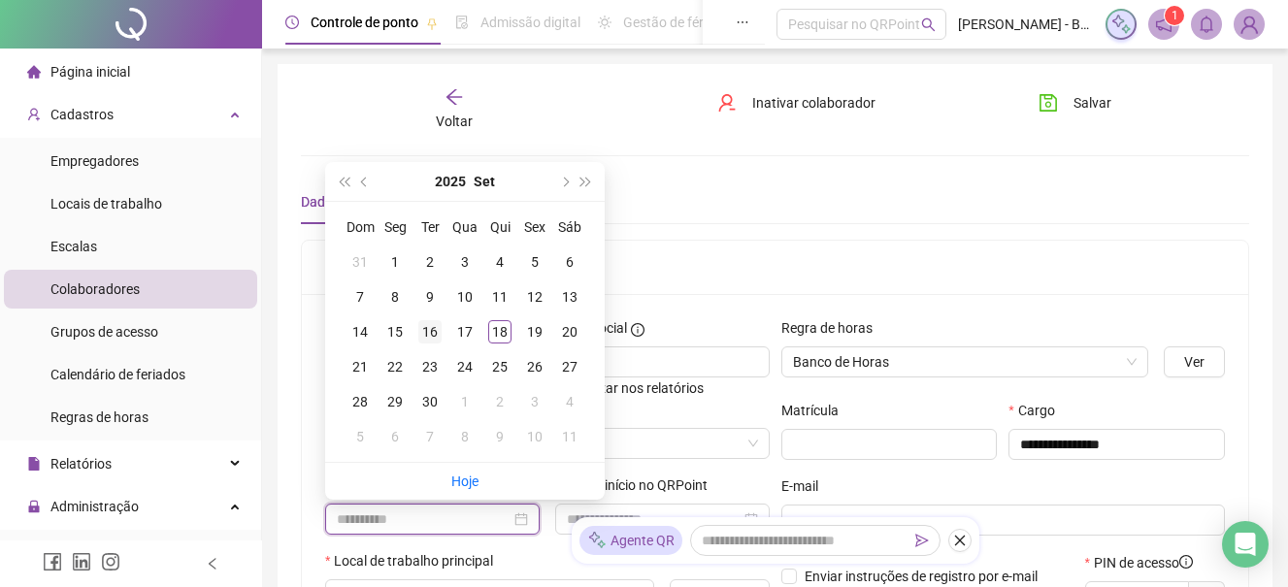
type input "**********"
click at [433, 327] on div "16" at bounding box center [429, 331] width 23 height 23
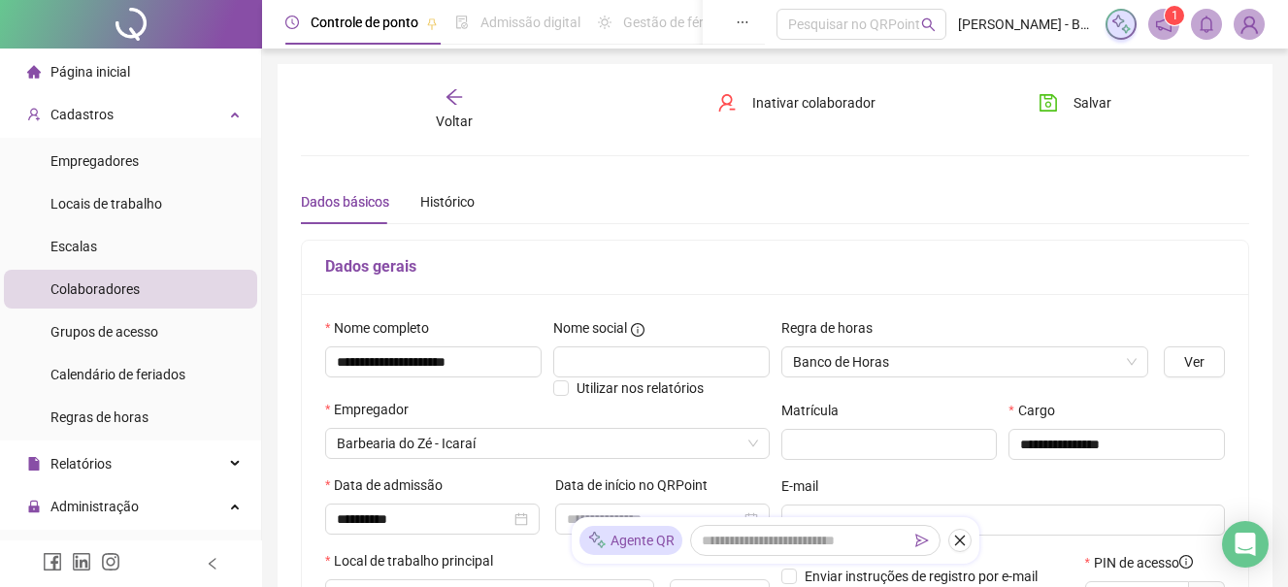
scroll to position [97, 0]
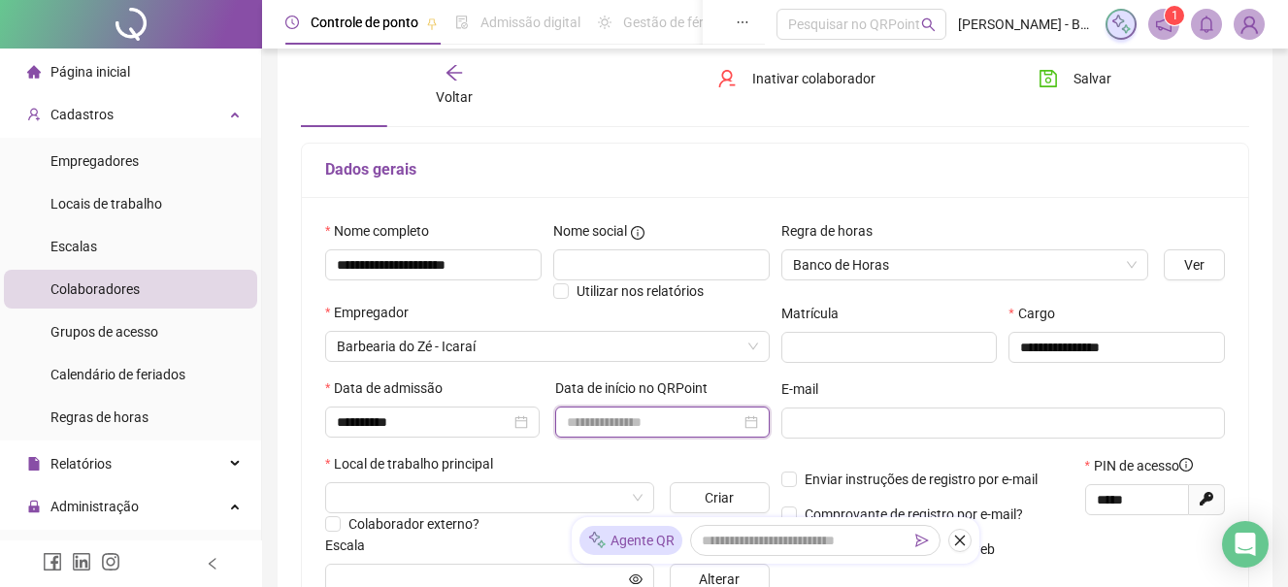
click at [696, 422] on input at bounding box center [654, 421] width 174 height 21
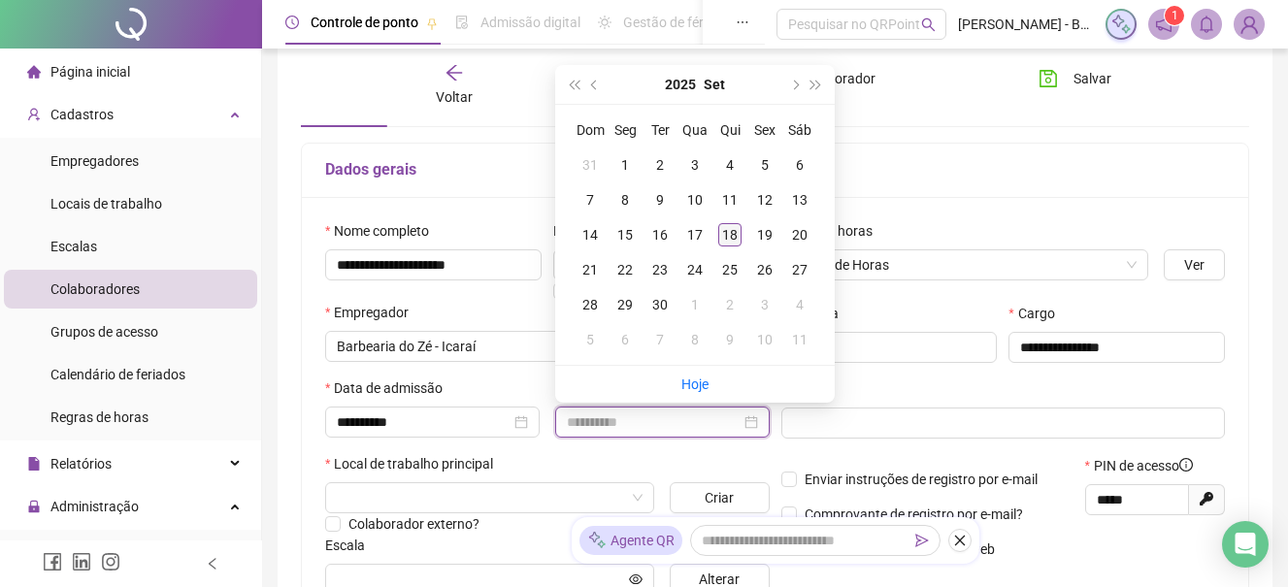
type input "**********"
click at [726, 234] on div "18" at bounding box center [729, 234] width 23 height 23
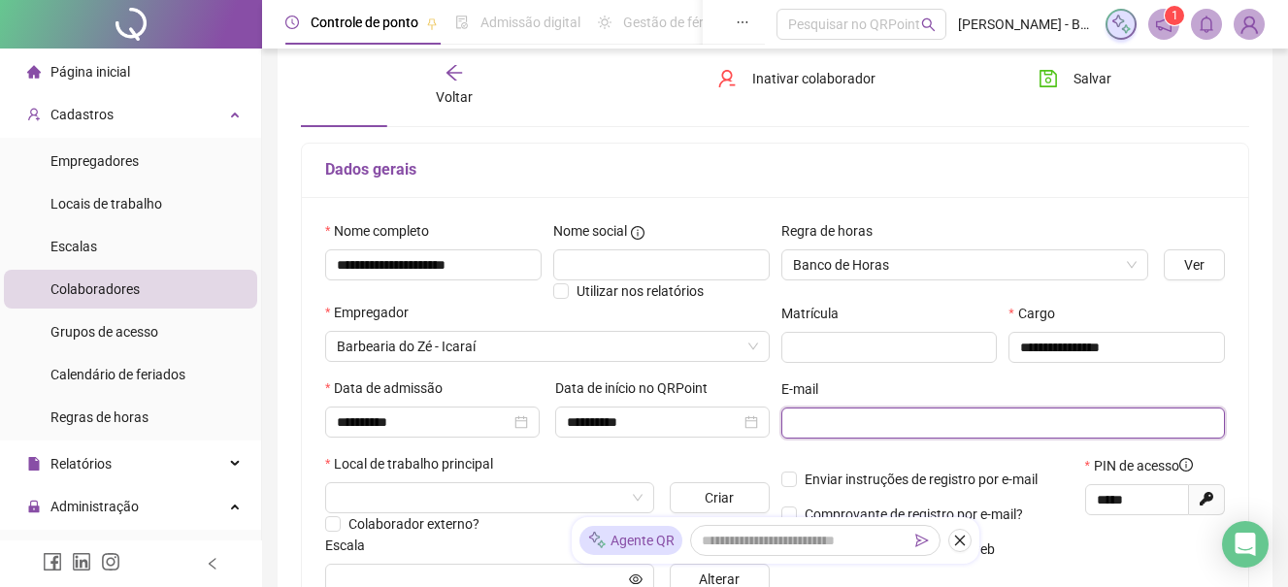
click at [861, 419] on input "text" at bounding box center [1001, 422] width 417 height 21
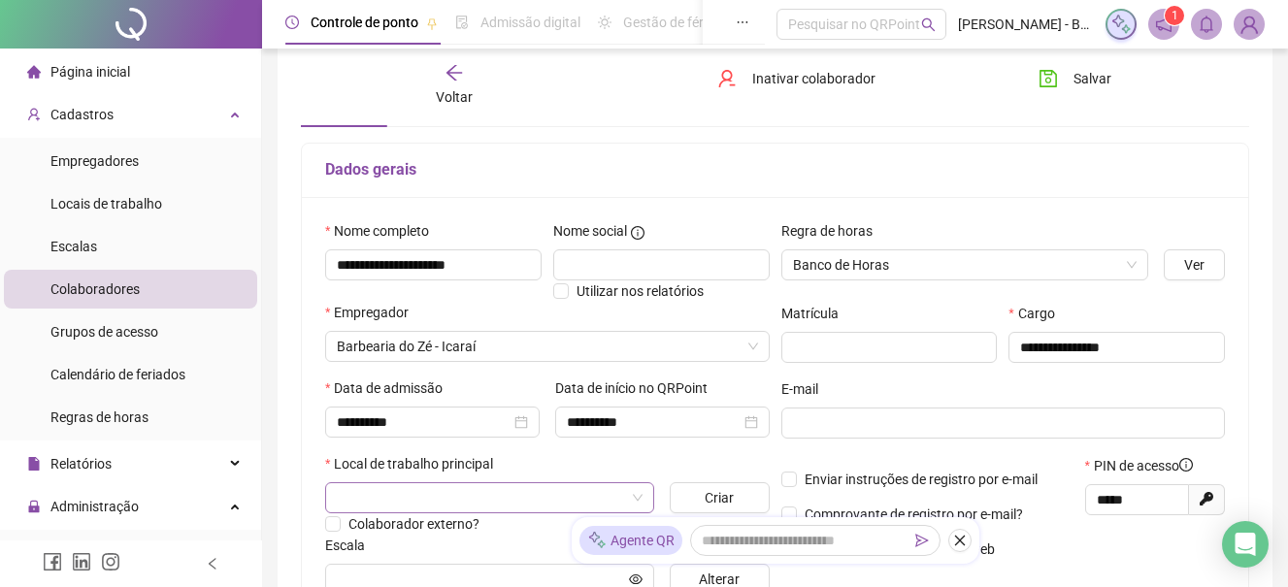
click at [459, 497] on input "search" at bounding box center [481, 497] width 288 height 29
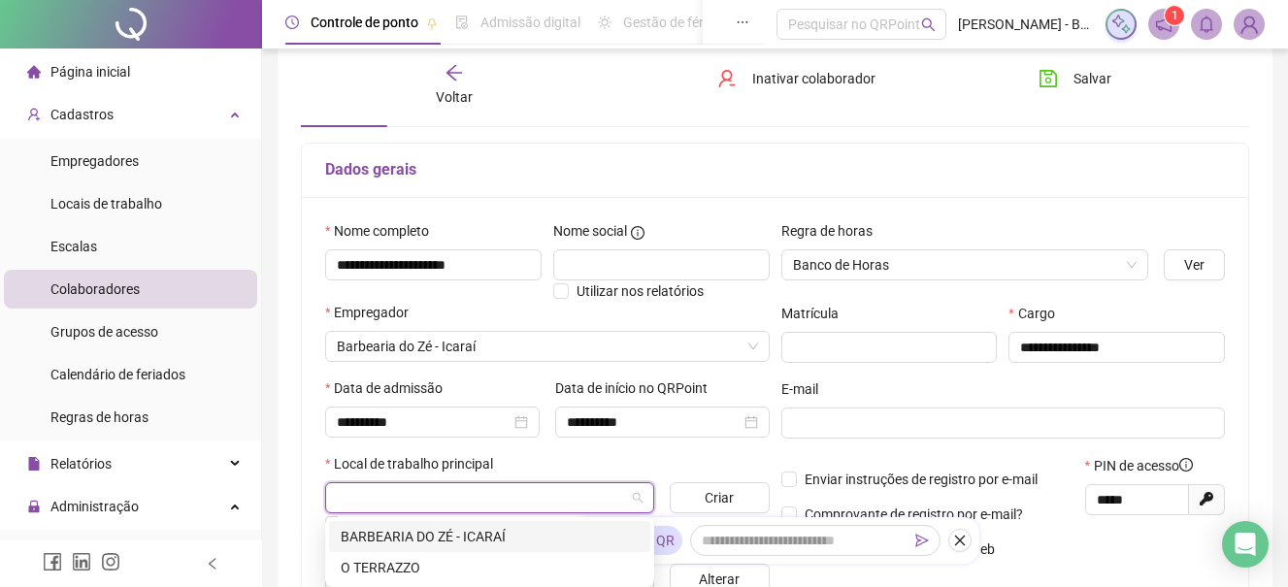
click at [465, 540] on div "BARBEARIA DO ZÉ - ICARAÍ" at bounding box center [490, 536] width 298 height 21
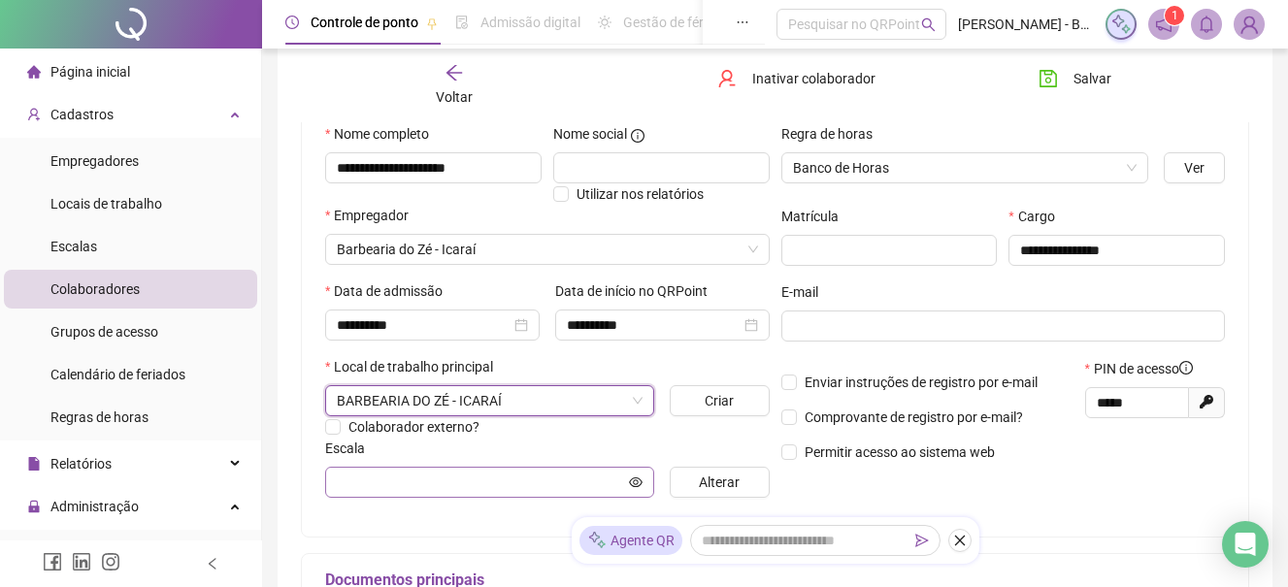
scroll to position [291, 0]
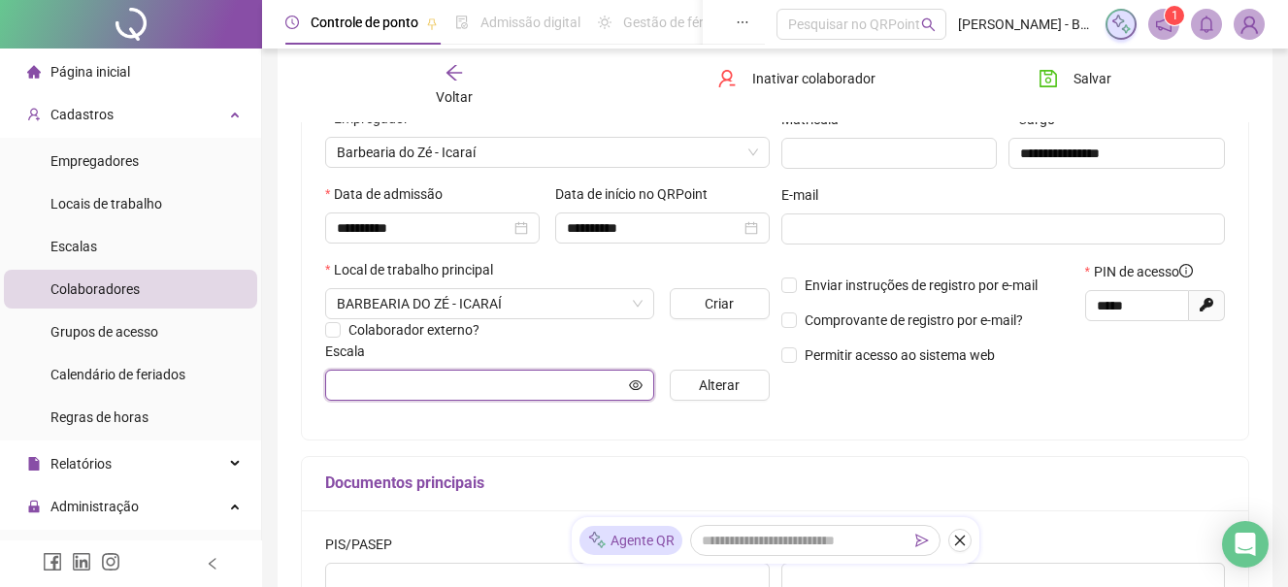
click at [634, 384] on icon "eye" at bounding box center [636, 384] width 14 height 10
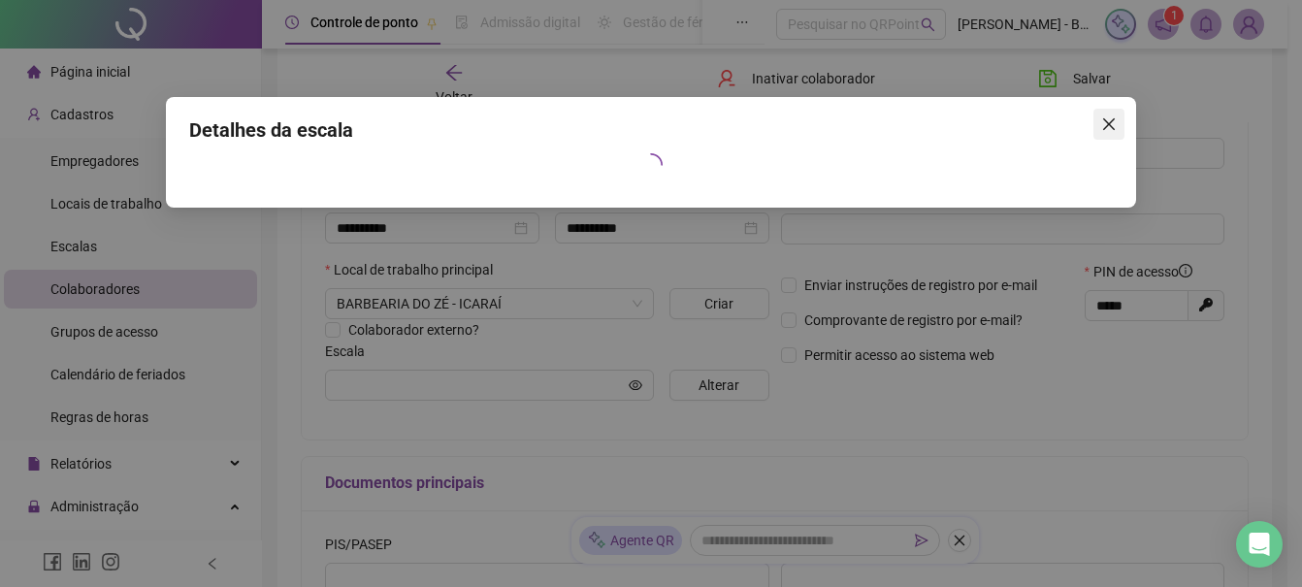
click at [1111, 120] on icon "close" at bounding box center [1109, 124] width 16 height 16
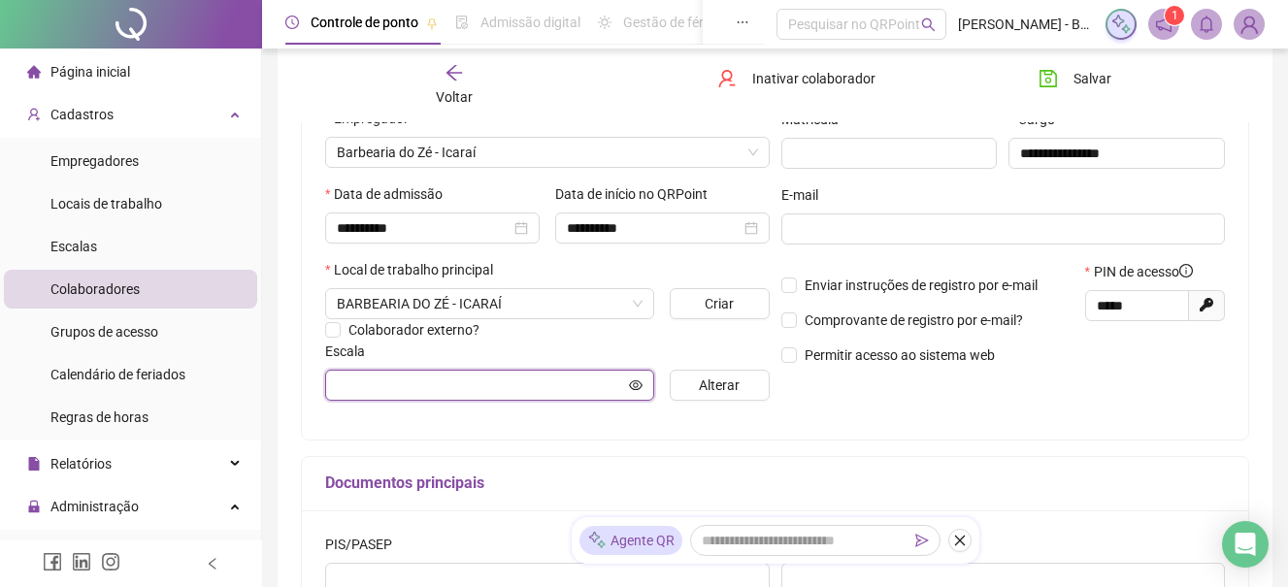
click at [601, 382] on input "text" at bounding box center [481, 385] width 288 height 21
click at [489, 376] on input "text" at bounding box center [481, 385] width 288 height 21
click at [636, 384] on icon "eye" at bounding box center [636, 385] width 14 height 14
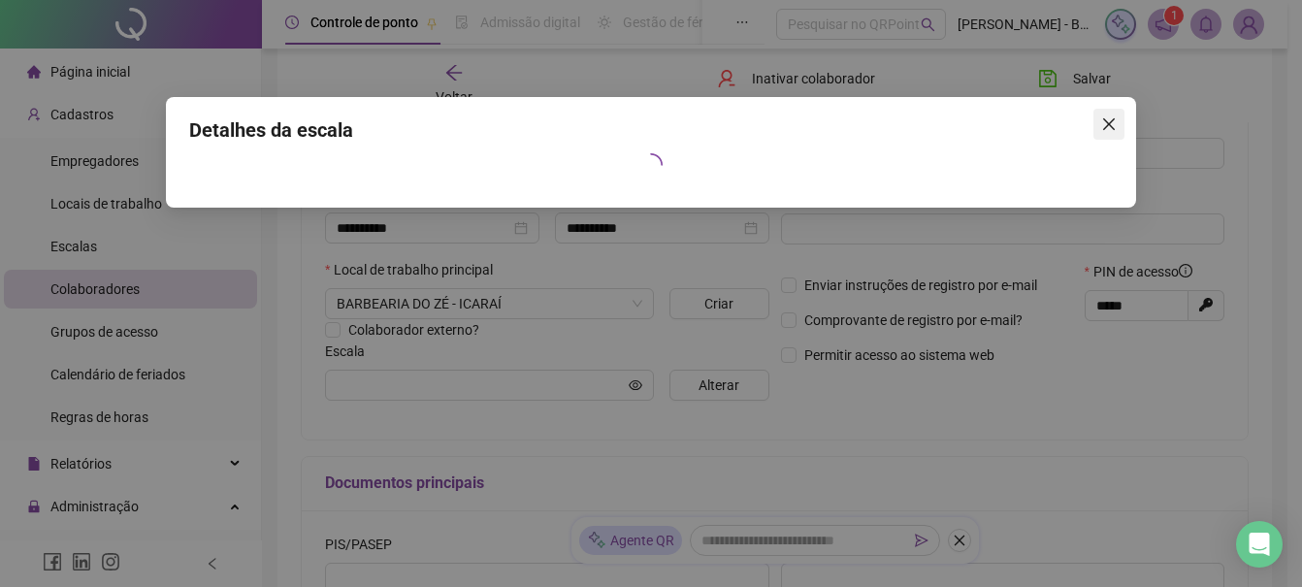
click at [1107, 115] on button "Close" at bounding box center [1109, 124] width 31 height 31
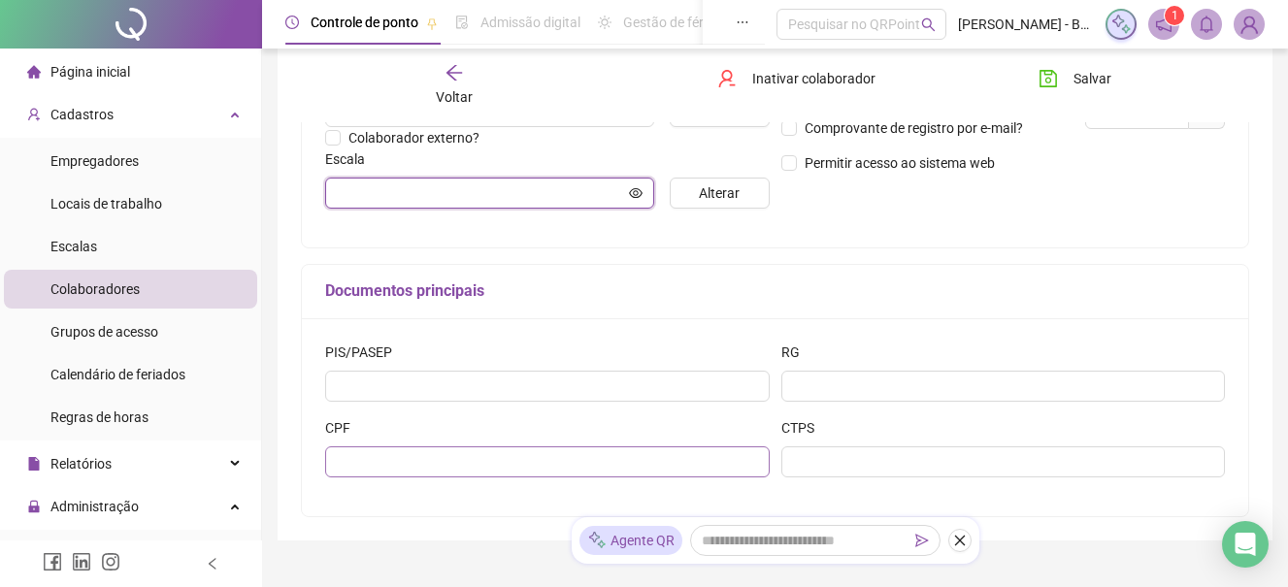
scroll to position [485, 0]
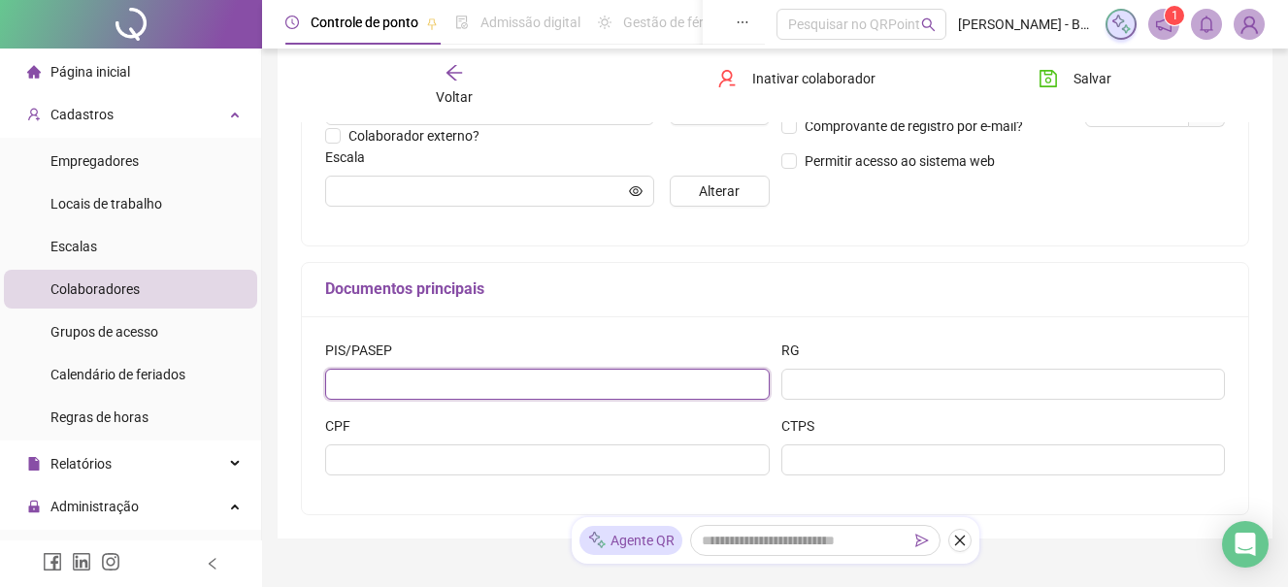
click at [415, 377] on input "text" at bounding box center [547, 384] width 444 height 31
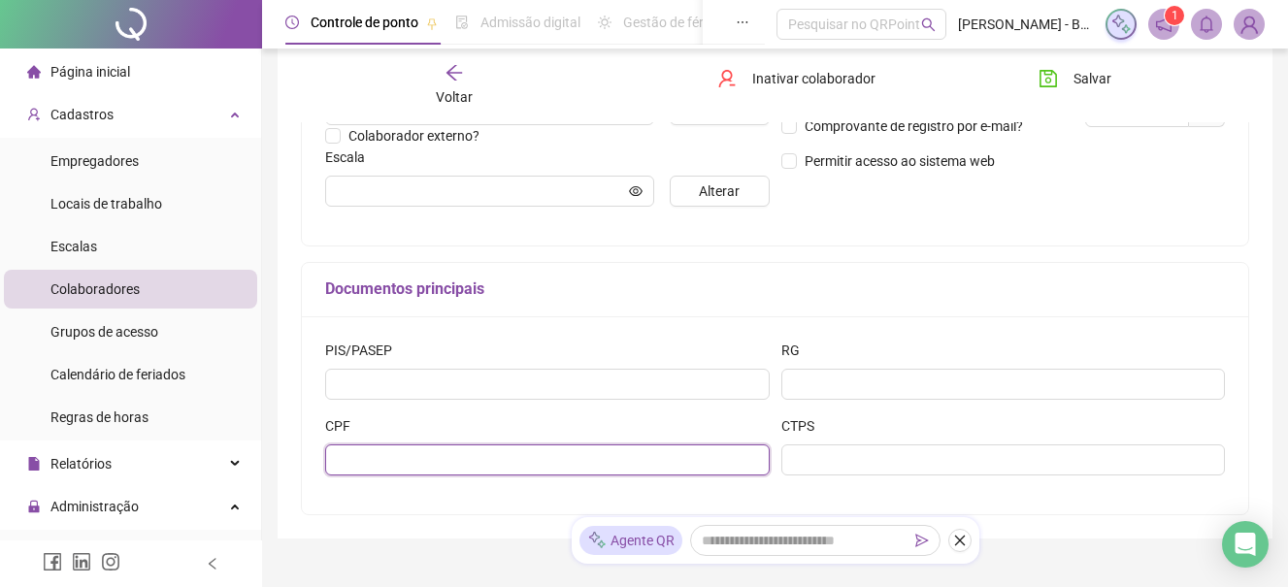
click at [433, 461] on input "text" at bounding box center [547, 459] width 444 height 31
type input "**********"
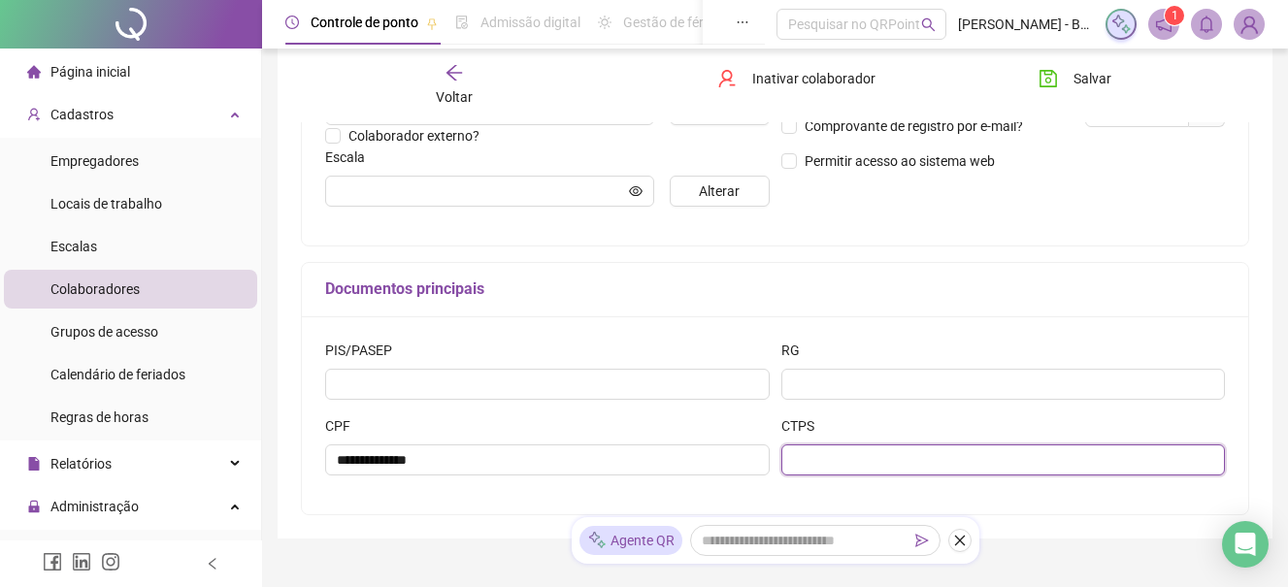
click at [828, 455] on input "text" at bounding box center [1003, 459] width 444 height 31
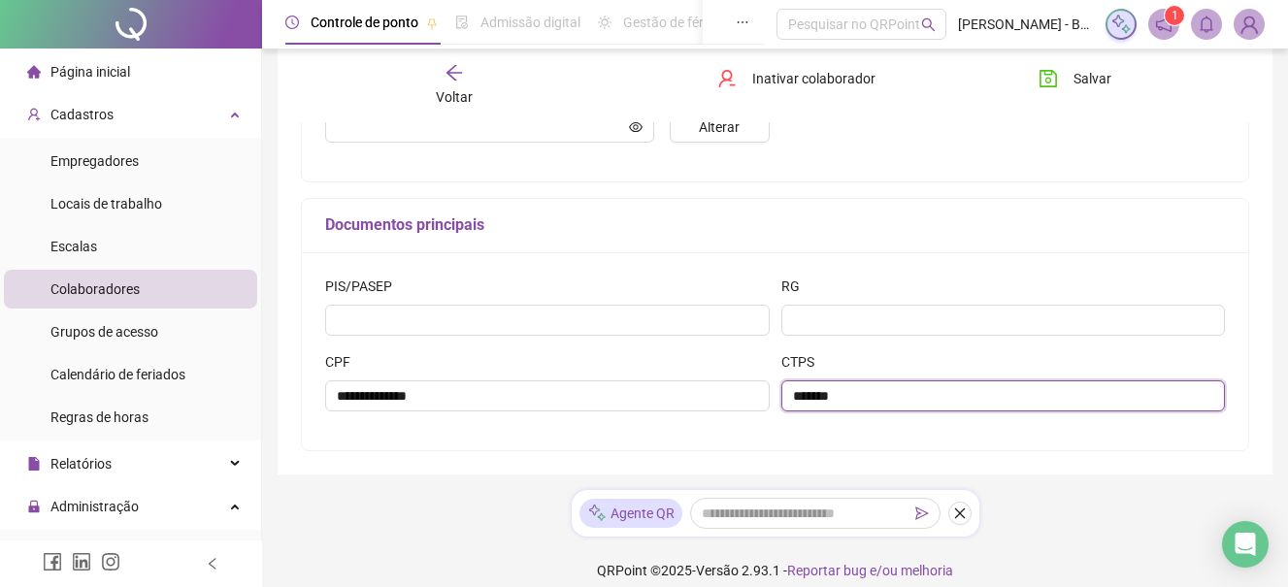
scroll to position [567, 0]
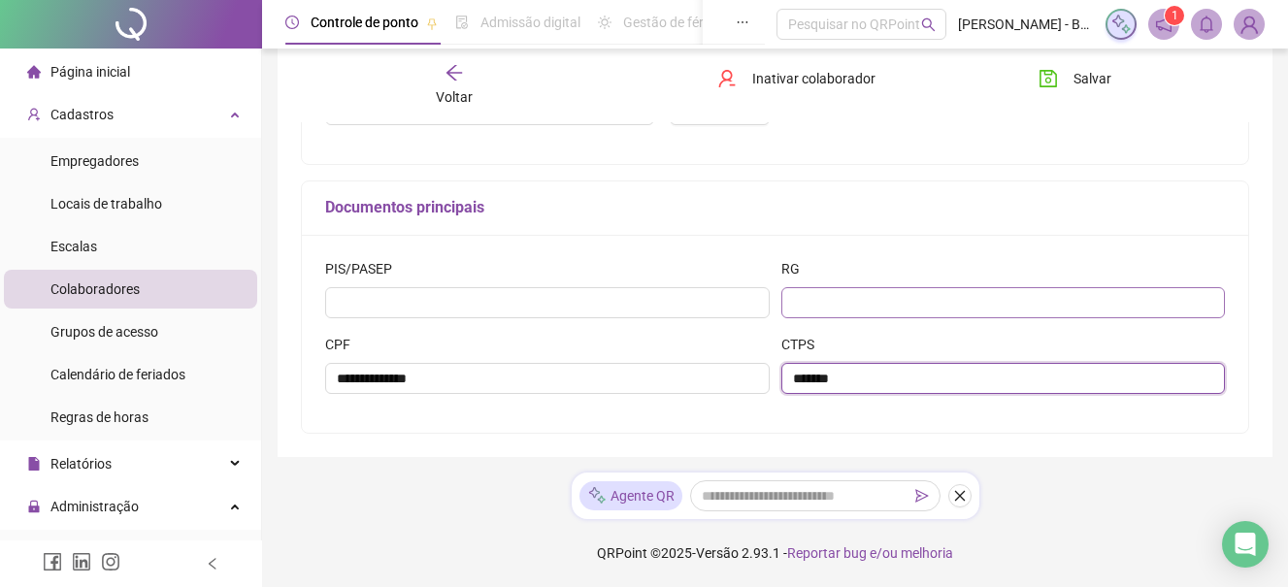
type input "*******"
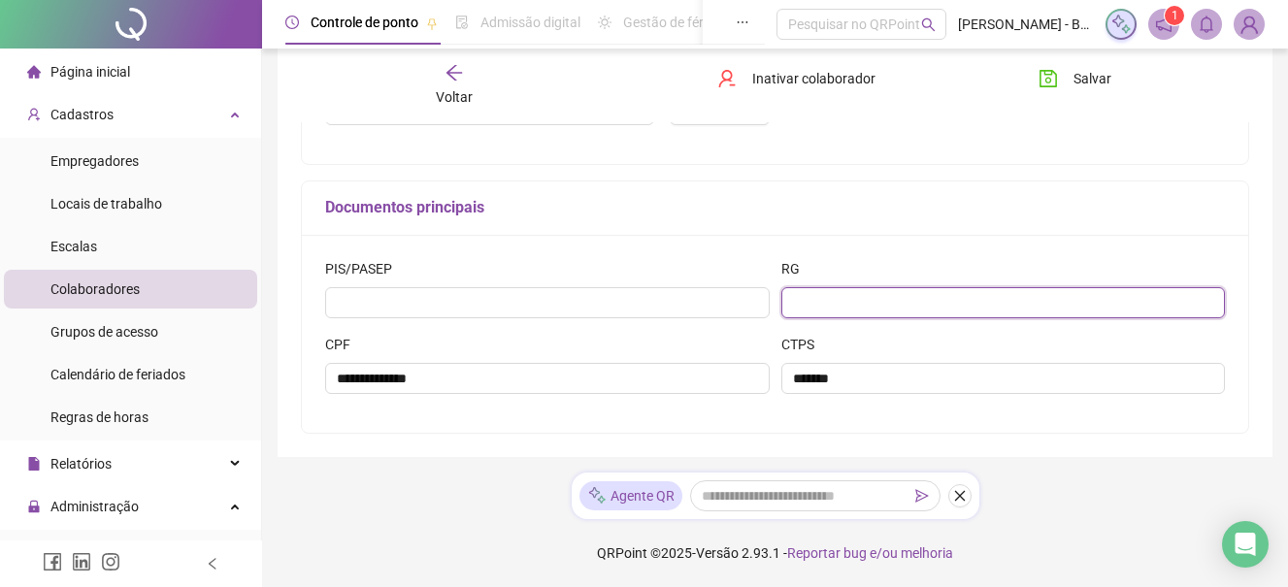
click at [850, 301] on input "text" at bounding box center [1003, 302] width 444 height 31
type input "**********"
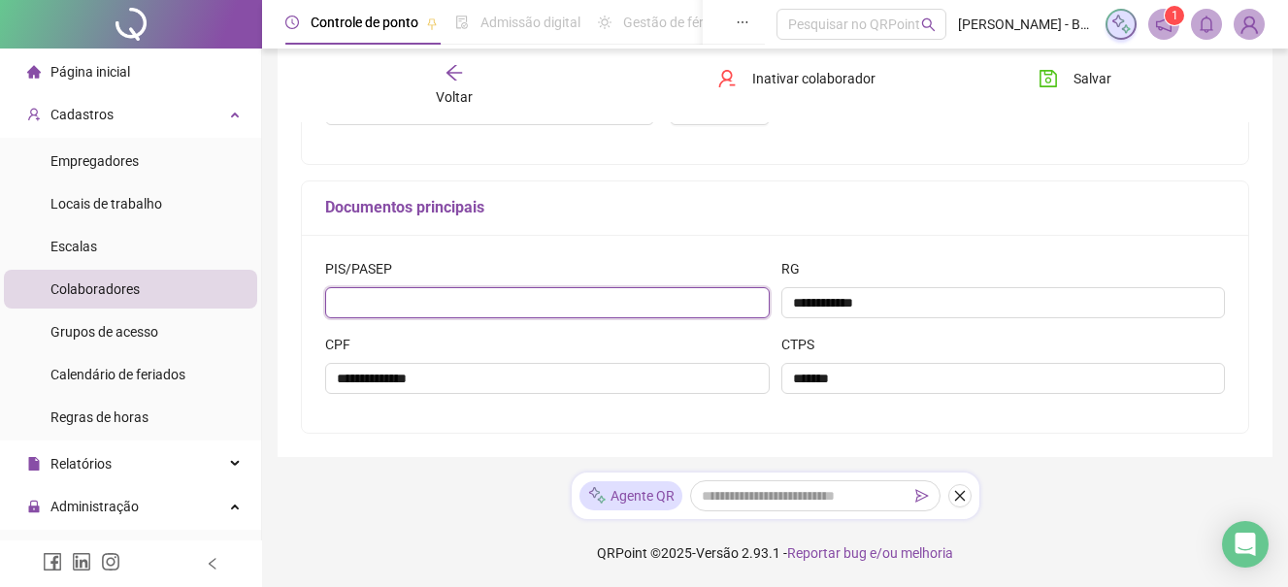
click at [507, 299] on input "text" at bounding box center [547, 302] width 444 height 31
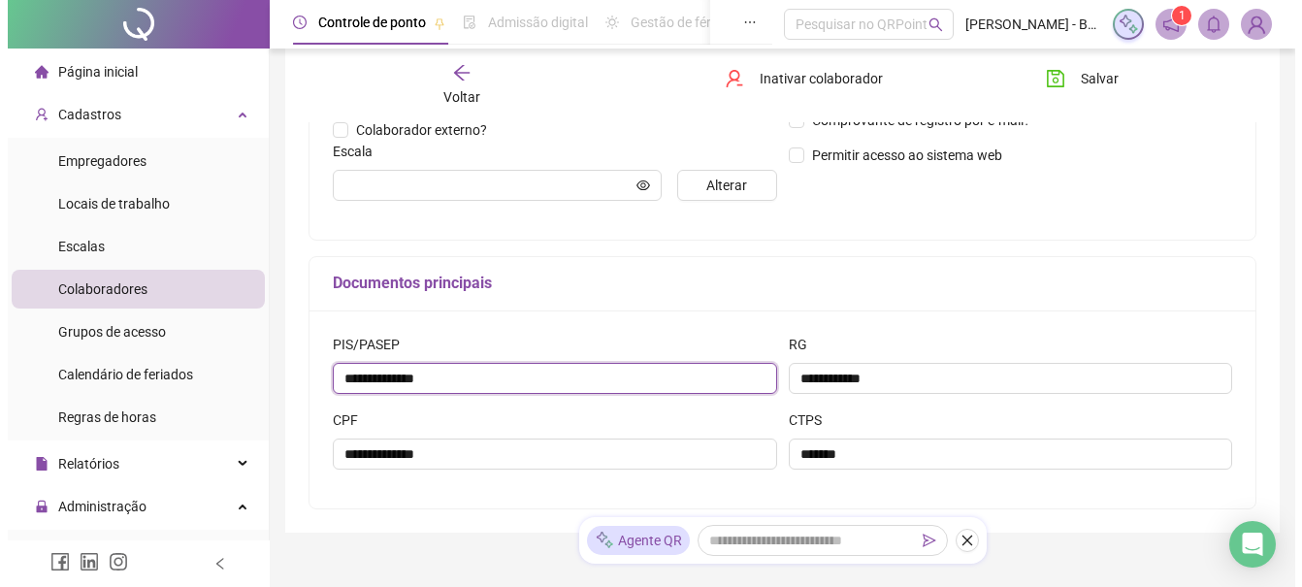
scroll to position [373, 0]
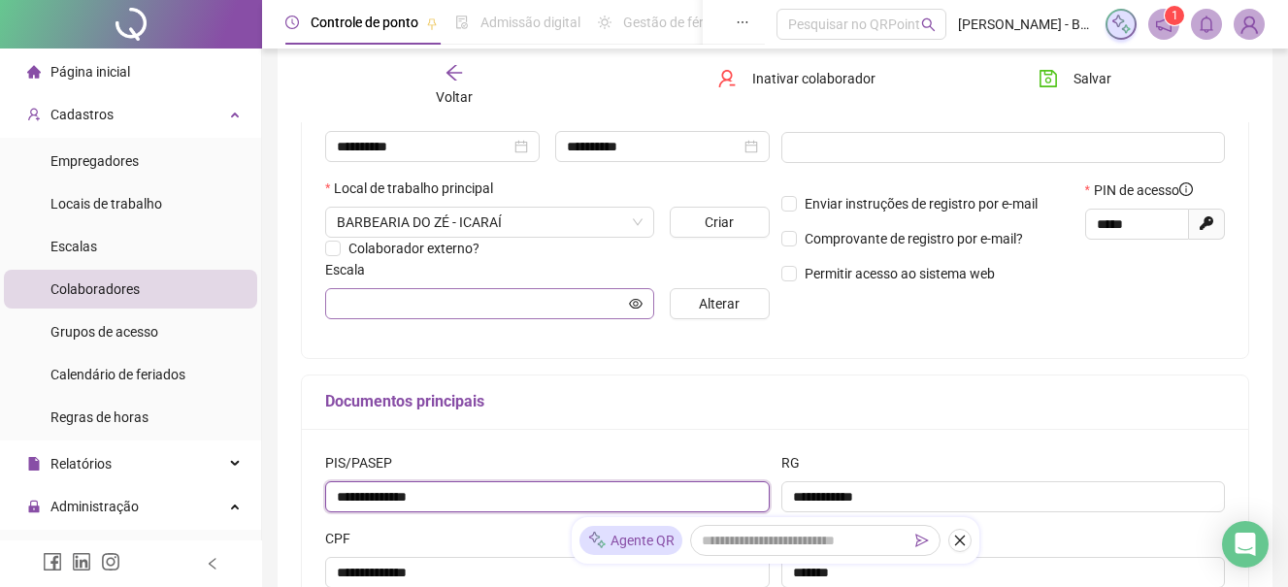
type input "**********"
click at [497, 305] on input "text" at bounding box center [481, 303] width 288 height 21
click at [637, 302] on icon "eye" at bounding box center [636, 303] width 14 height 10
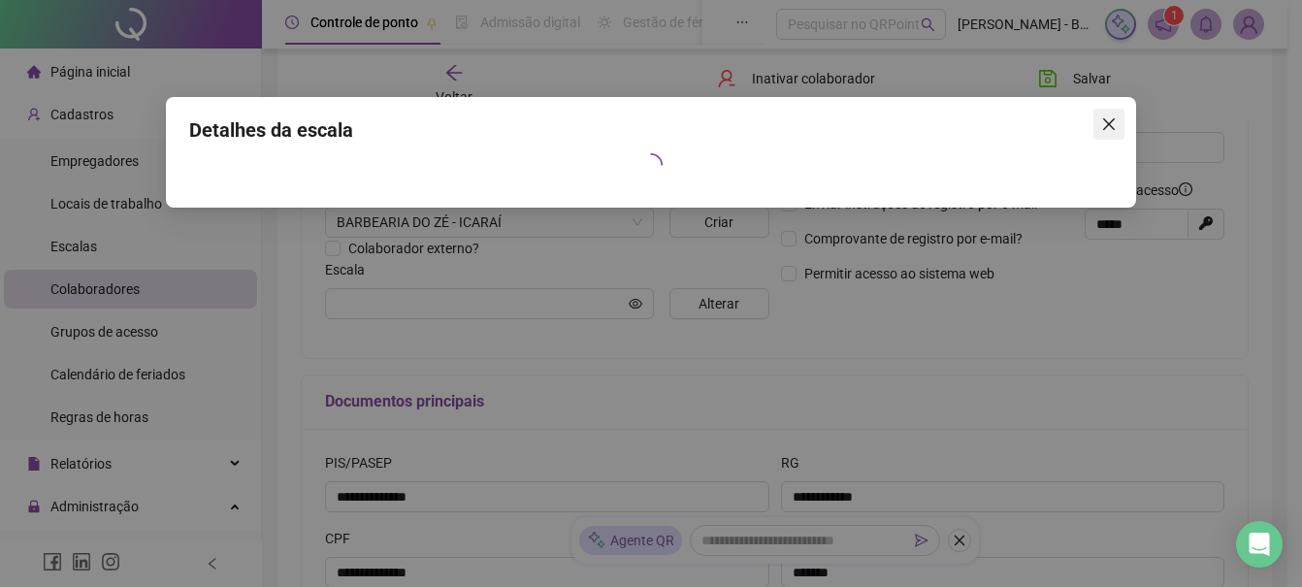
click at [1109, 120] on icon "close" at bounding box center [1109, 124] width 16 height 16
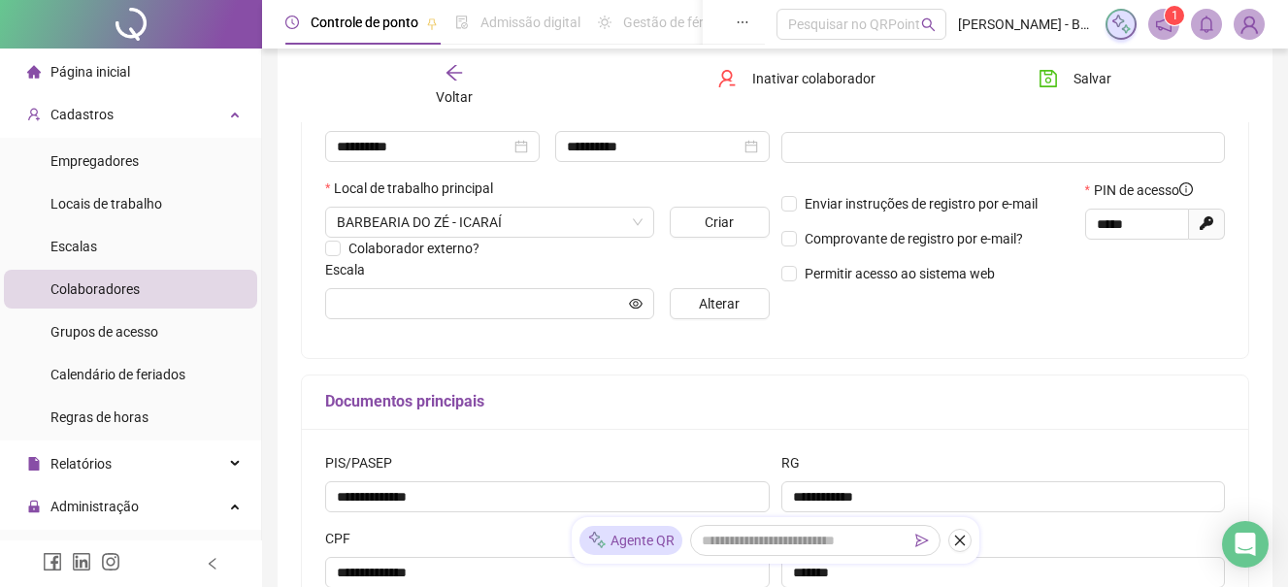
click at [1207, 224] on icon at bounding box center [1206, 223] width 14 height 14
type input "*****"
click at [424, 293] on input "text" at bounding box center [481, 303] width 288 height 21
click at [712, 303] on span "Alterar" at bounding box center [719, 303] width 41 height 21
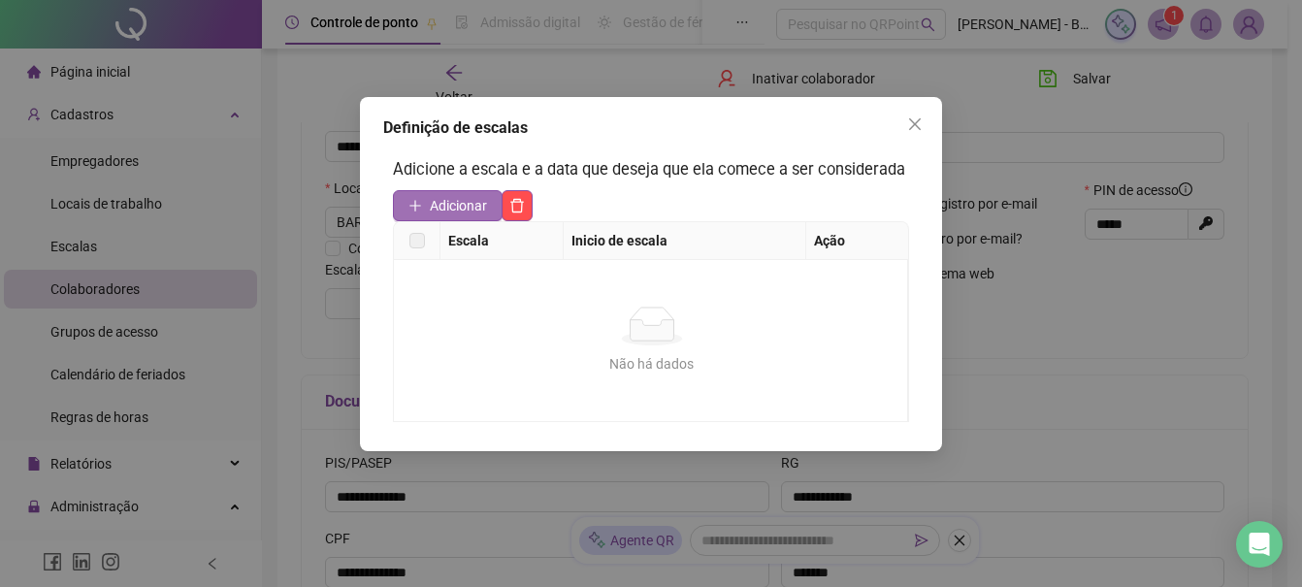
click at [471, 206] on span "Adicionar" at bounding box center [458, 205] width 57 height 21
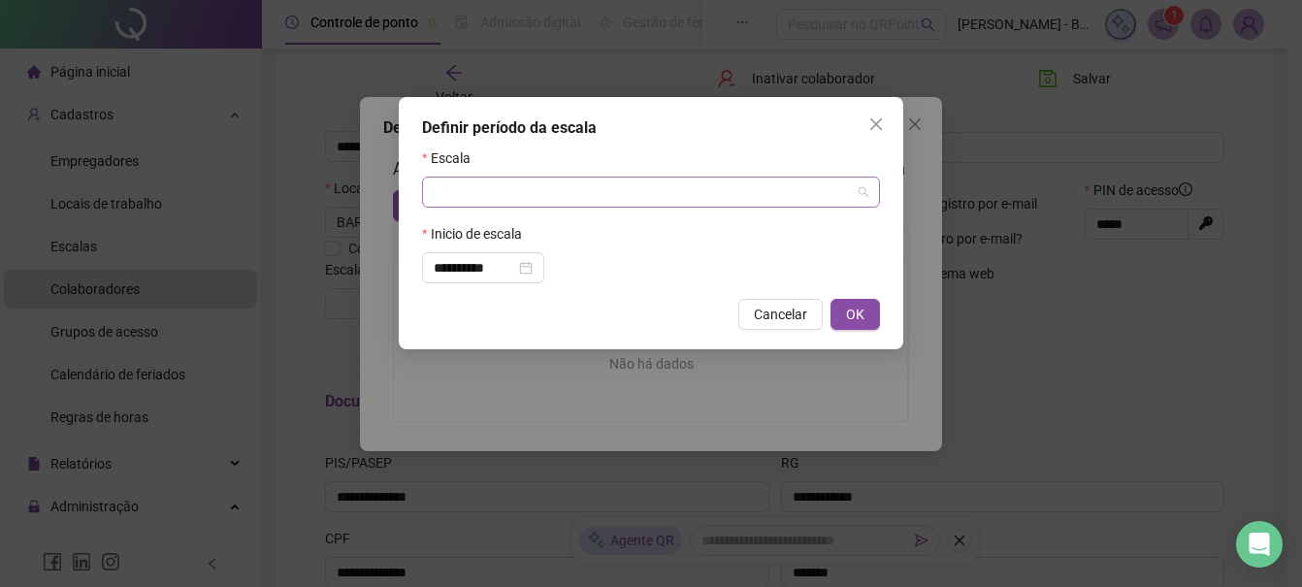
click at [474, 194] on input "search" at bounding box center [642, 192] width 417 height 29
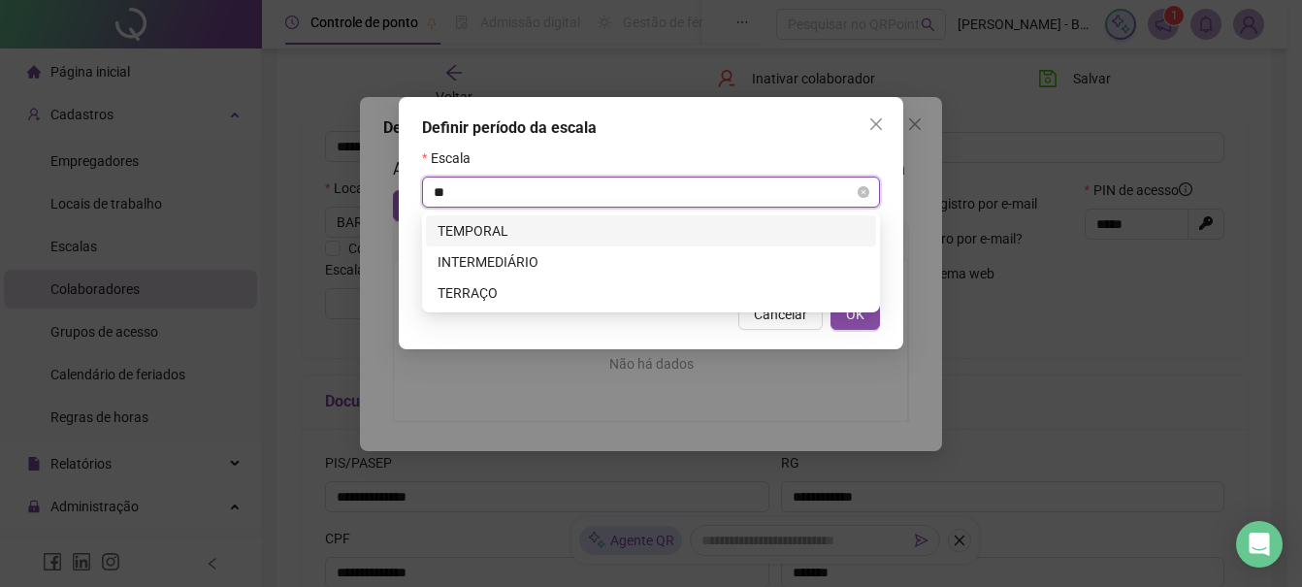
type input "***"
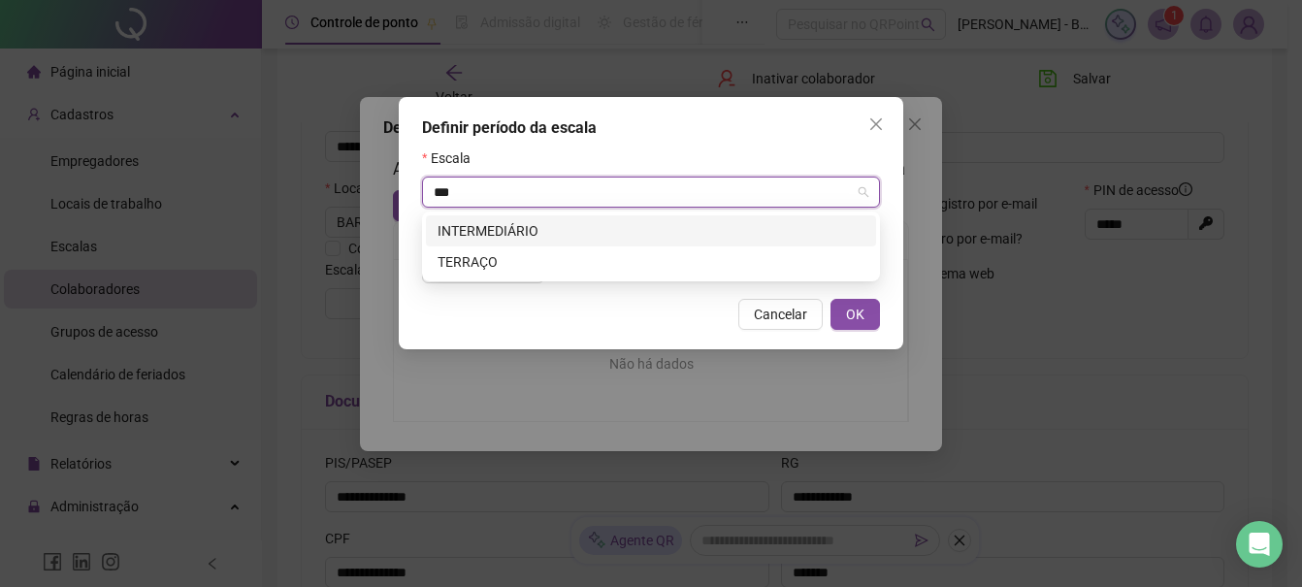
click at [493, 228] on div "INTERMEDIÁRIO" at bounding box center [651, 230] width 427 height 21
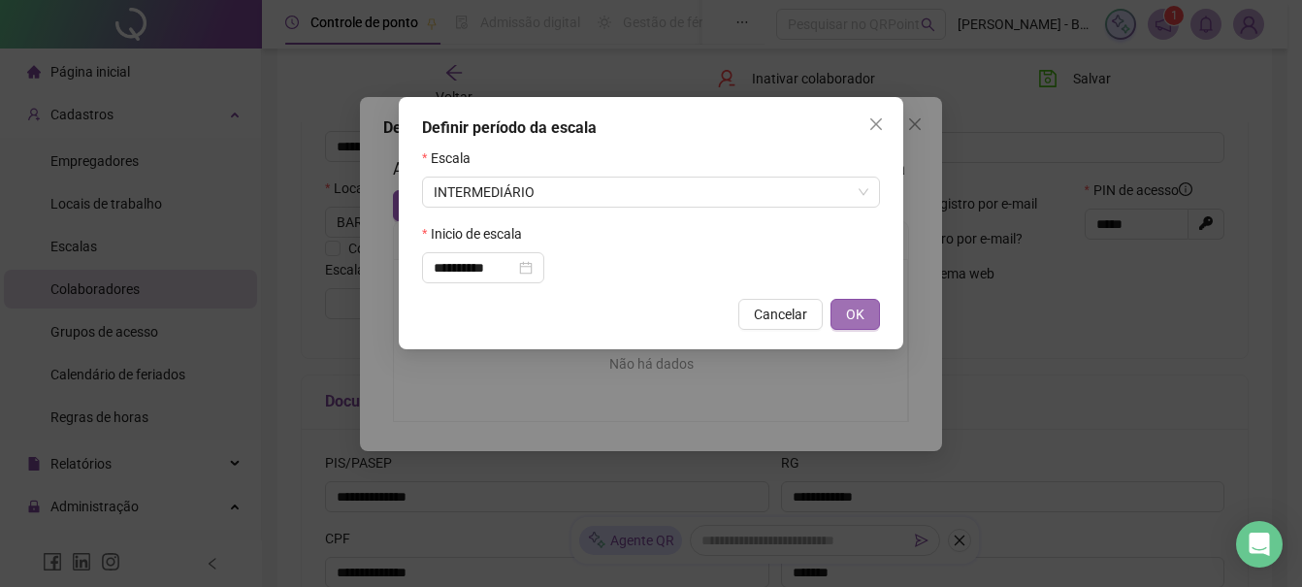
click at [858, 314] on span "OK" at bounding box center [855, 314] width 18 height 21
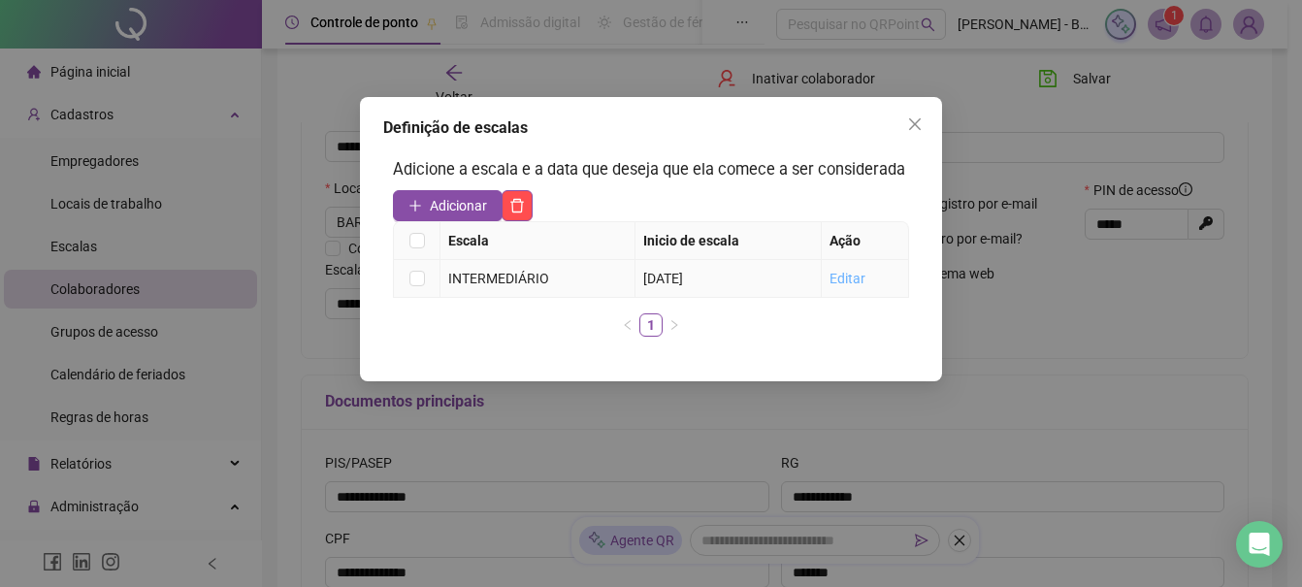
click at [849, 278] on link "Editar" at bounding box center [848, 279] width 36 height 16
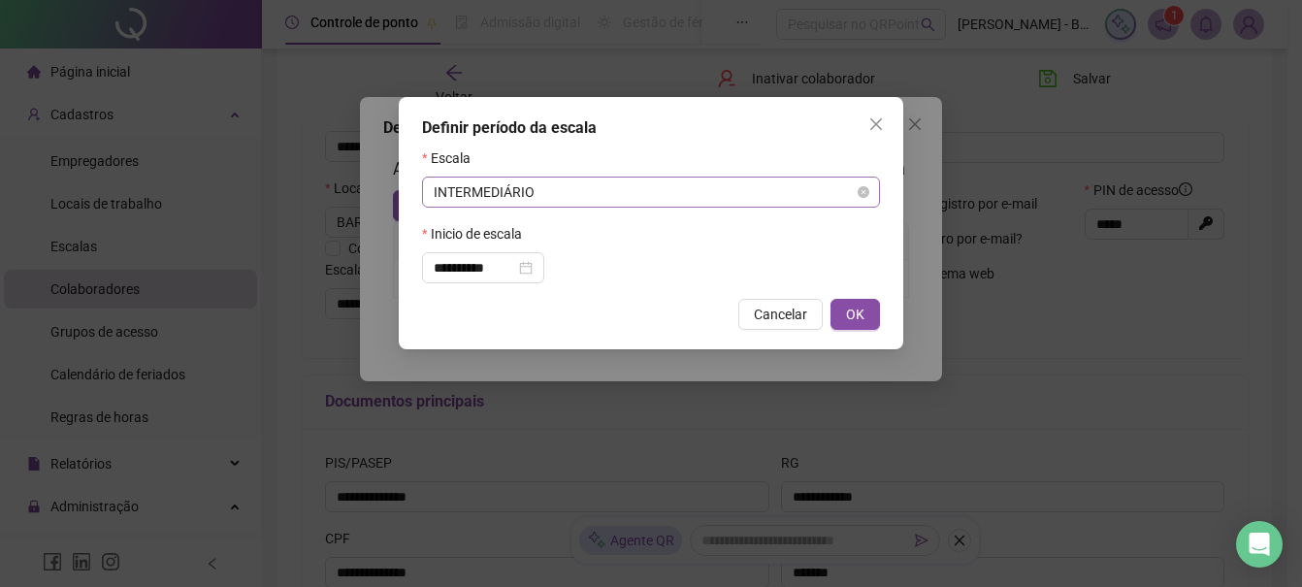
click at [647, 186] on span "INTERMEDIÁRIO" at bounding box center [651, 192] width 435 height 29
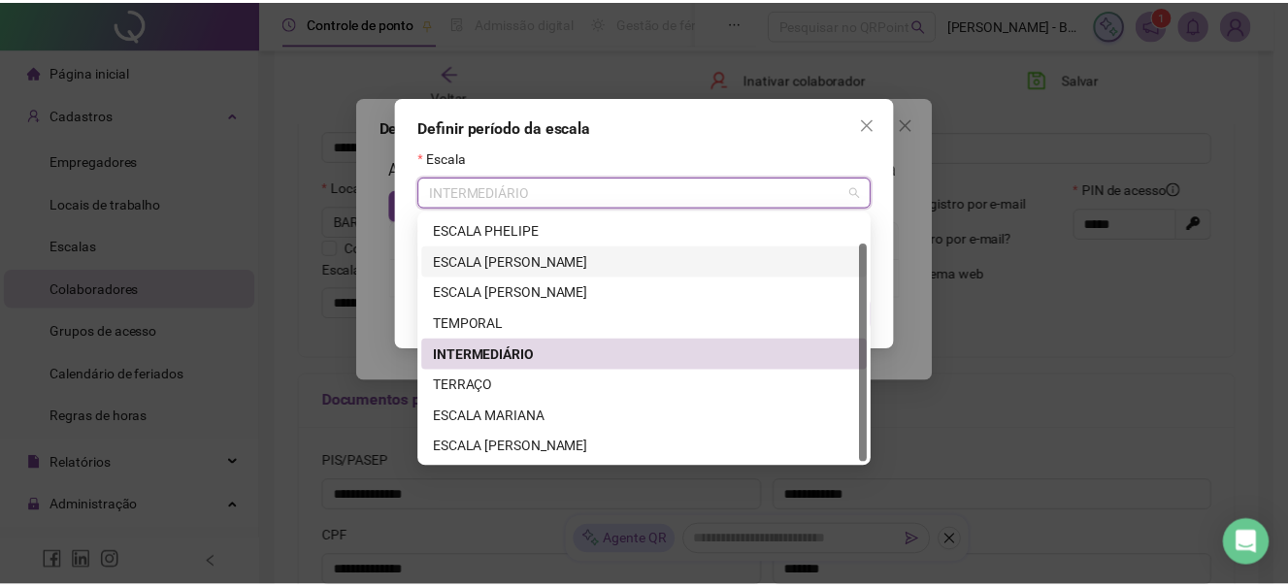
scroll to position [31, 0]
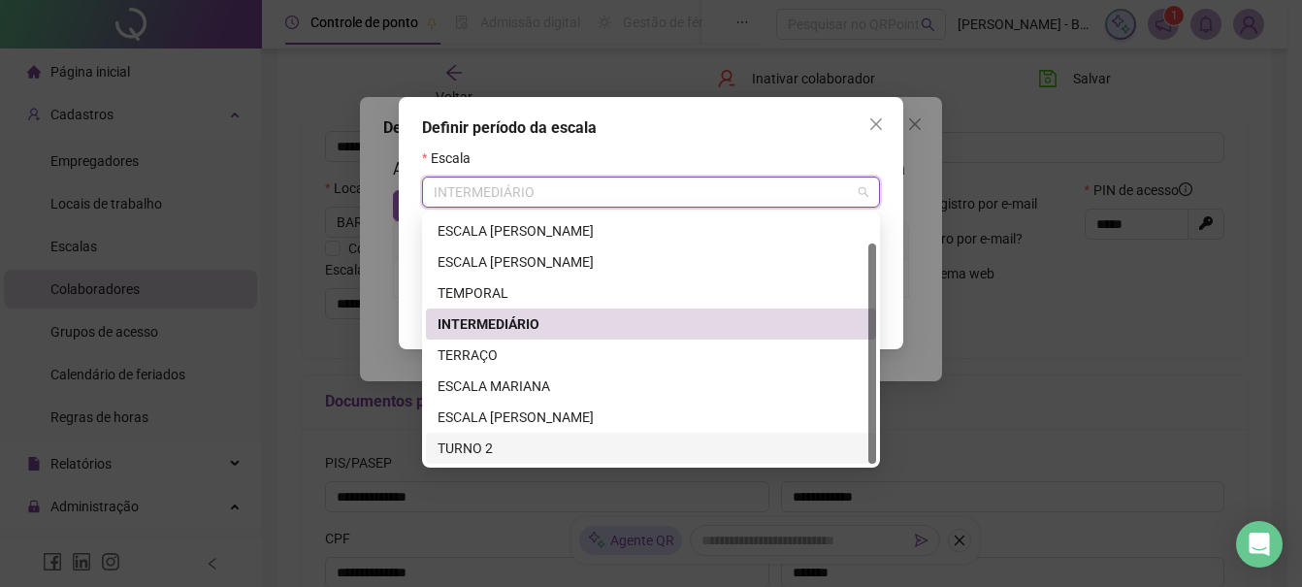
click at [449, 447] on div "TURNO 2" at bounding box center [651, 448] width 427 height 21
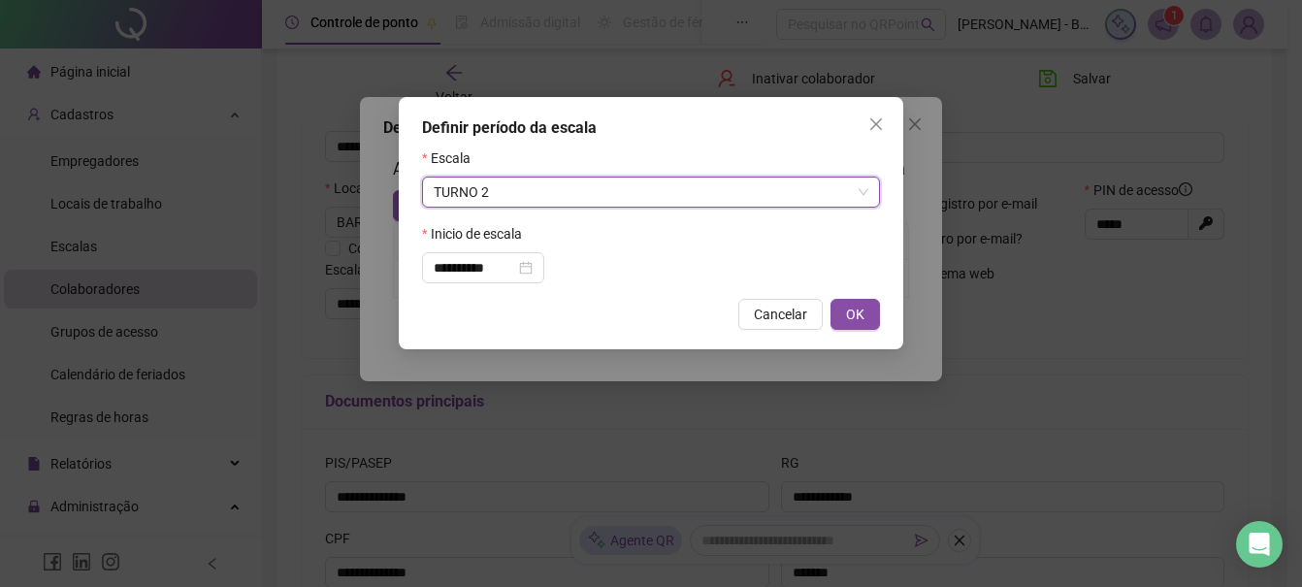
click at [859, 317] on span "OK" at bounding box center [855, 314] width 18 height 21
type input "*******"
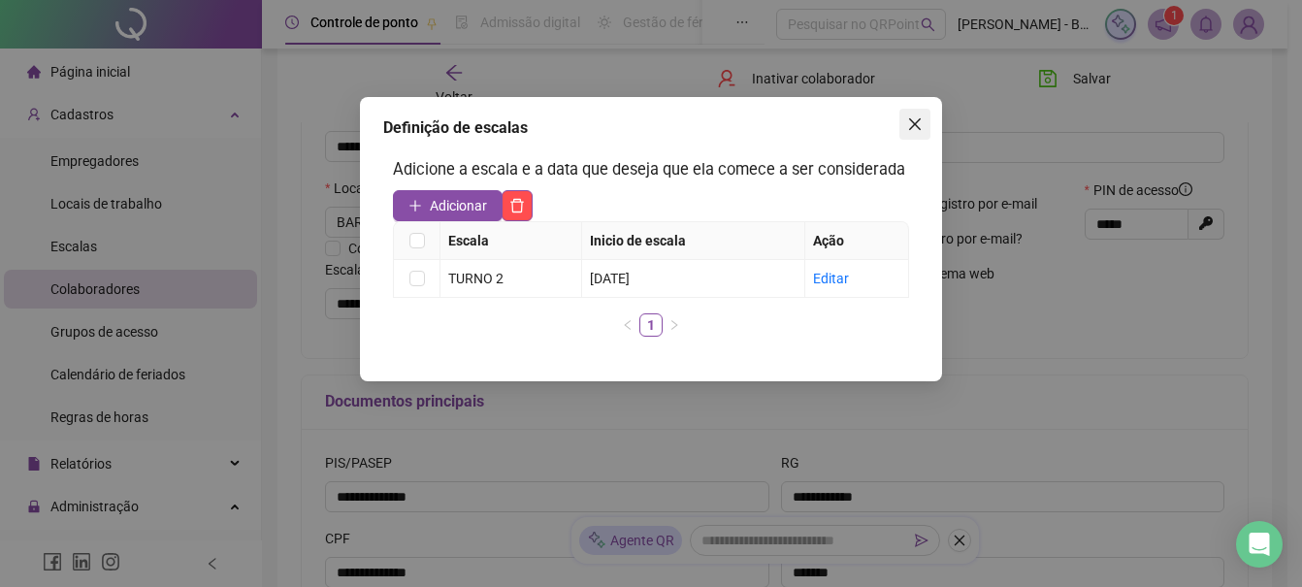
click at [899, 124] on span "Close" at bounding box center [914, 124] width 31 height 16
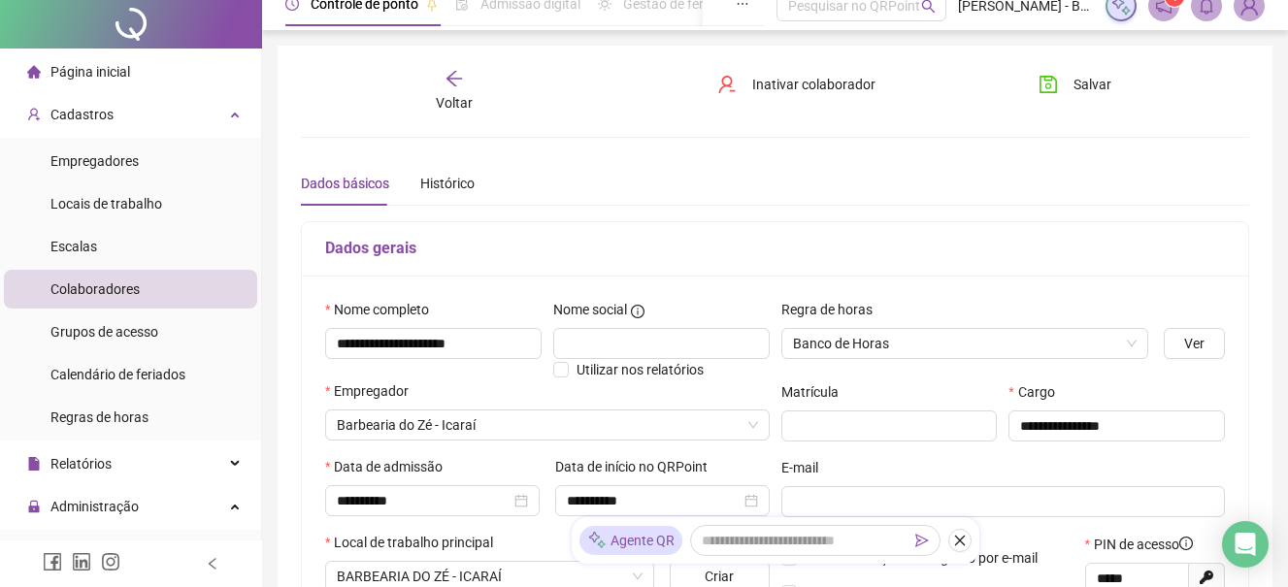
scroll to position [0, 0]
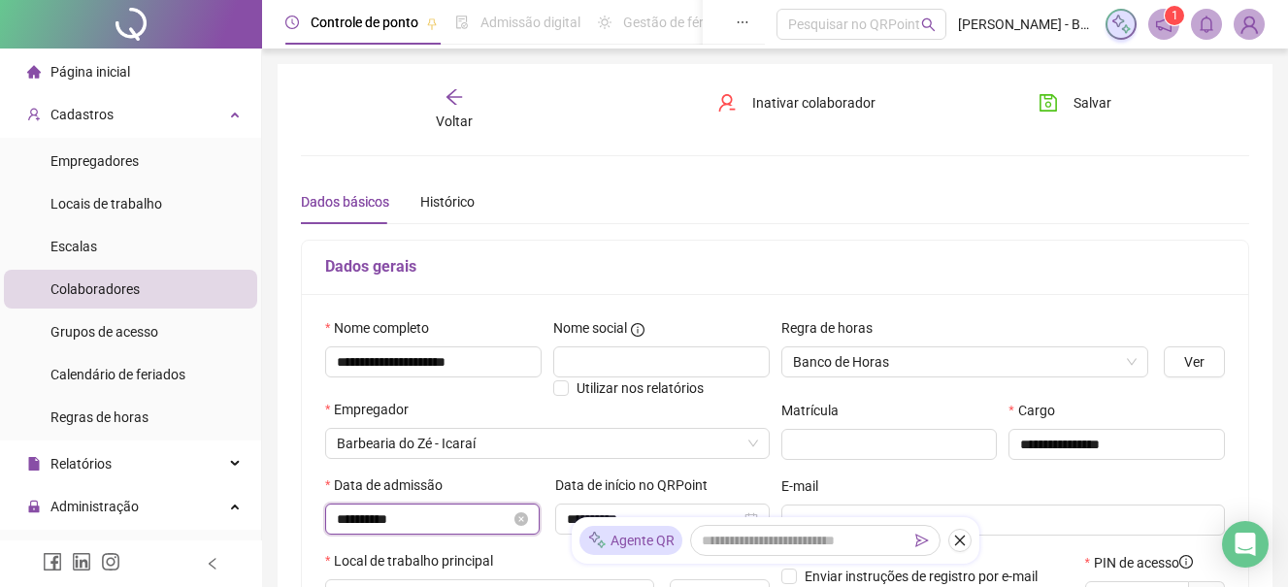
click at [454, 515] on input "**********" at bounding box center [424, 518] width 174 height 21
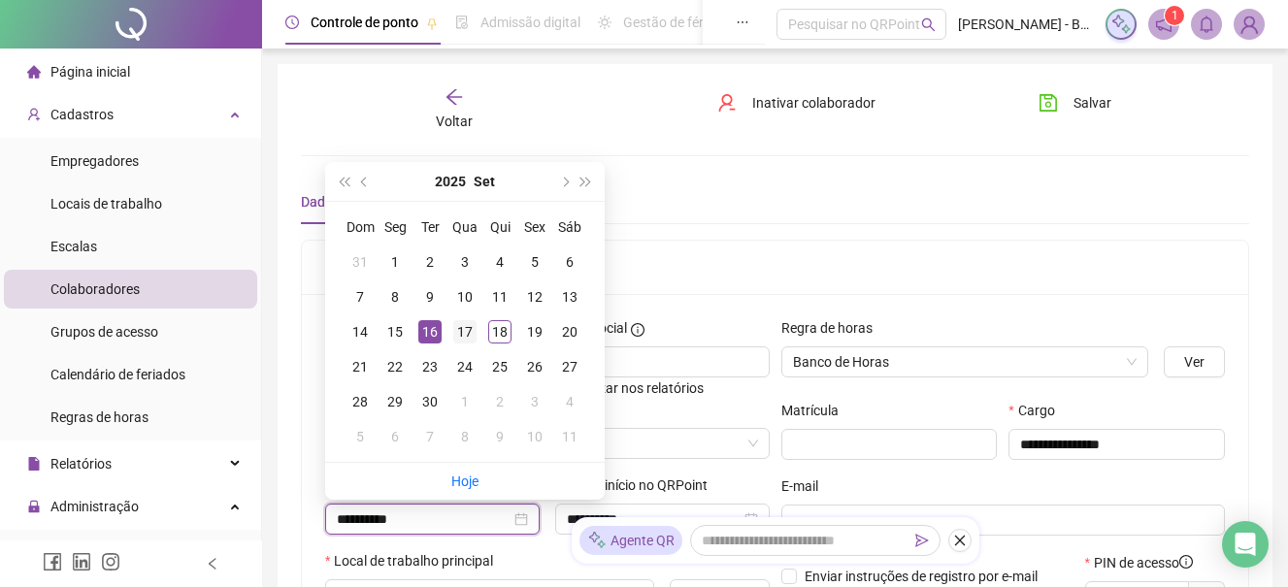
type input "**********"
click at [468, 329] on div "17" at bounding box center [464, 331] width 23 height 23
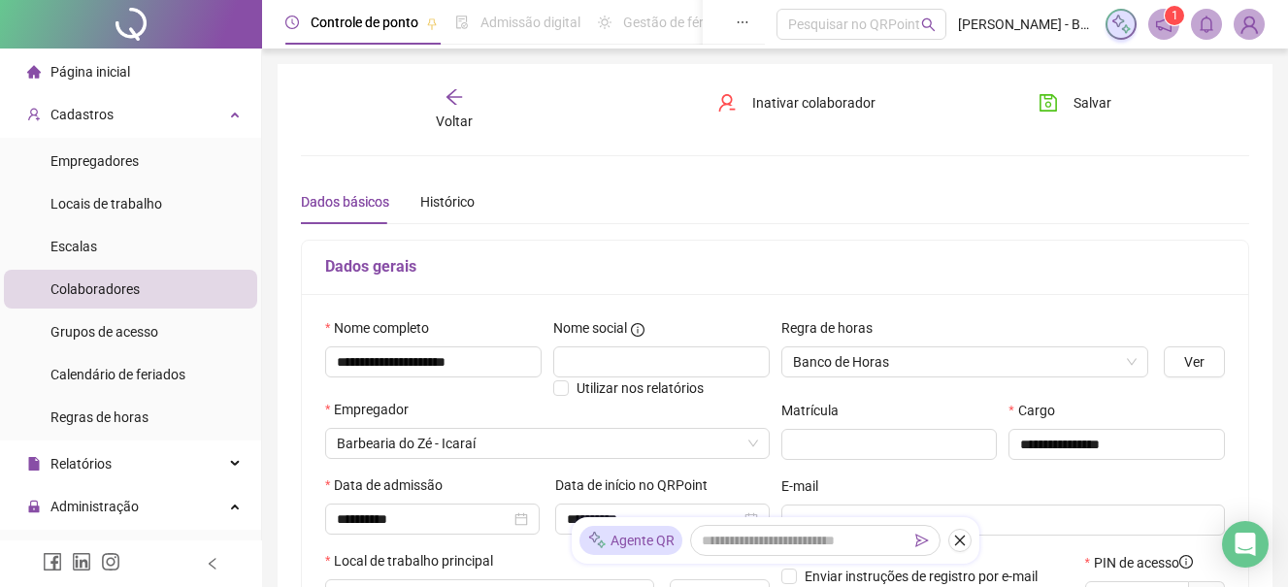
click at [1139, 490] on div "E-mail" at bounding box center [1003, 489] width 444 height 29
click at [1087, 103] on span "Salvar" at bounding box center [1092, 102] width 38 height 21
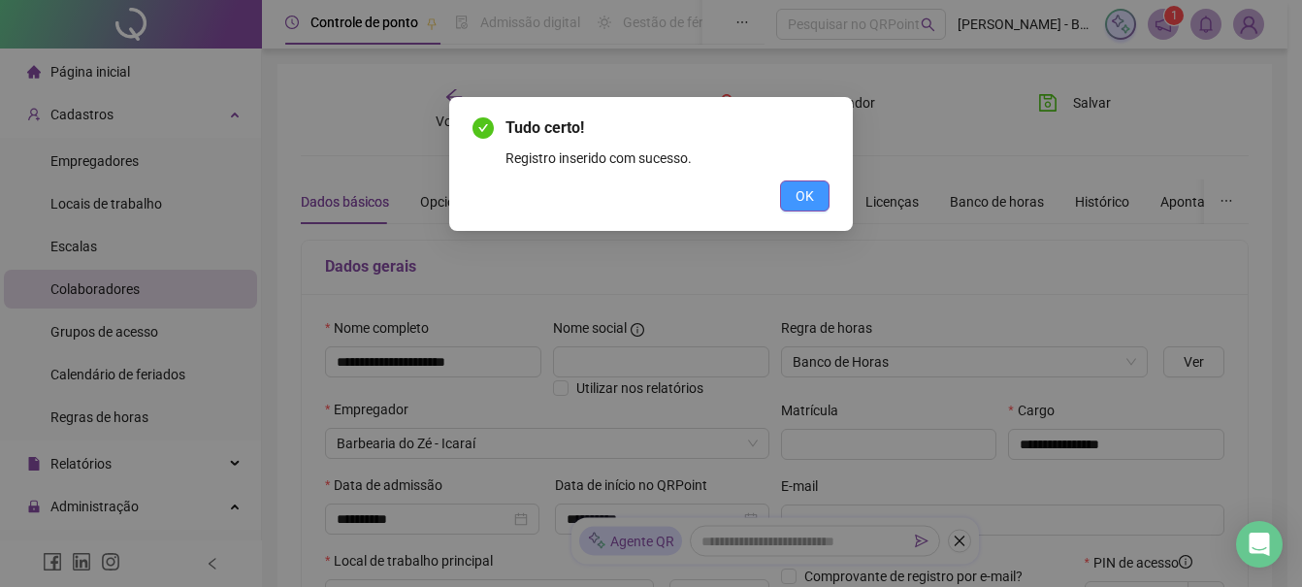
click at [809, 195] on span "OK" at bounding box center [805, 195] width 18 height 21
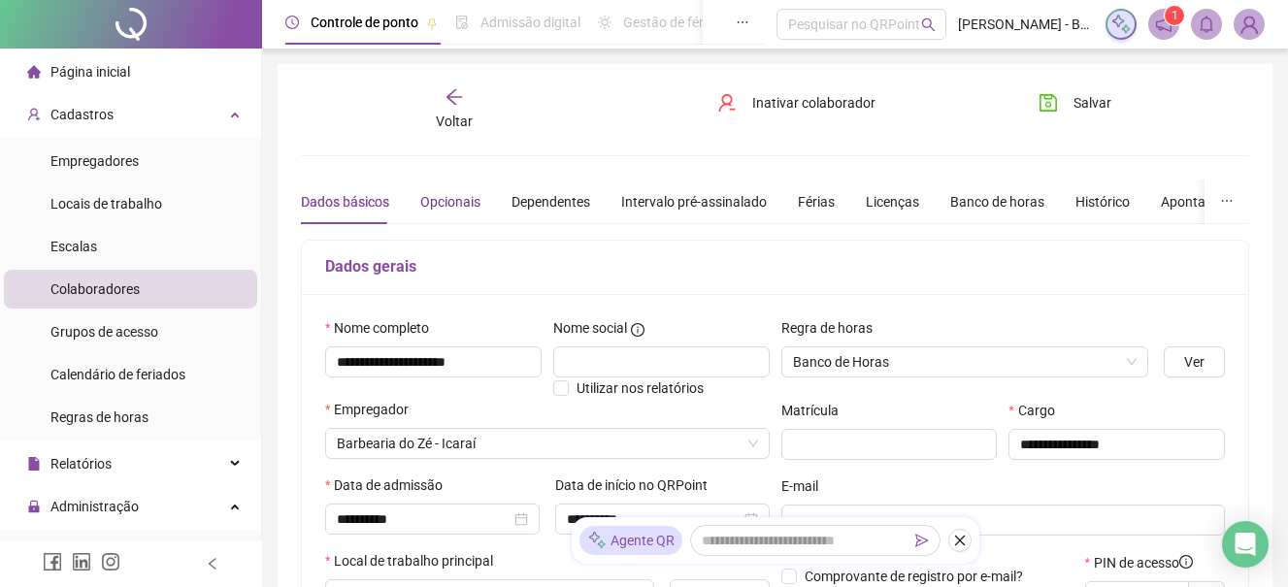
click at [451, 203] on div "Opcionais" at bounding box center [450, 201] width 60 height 21
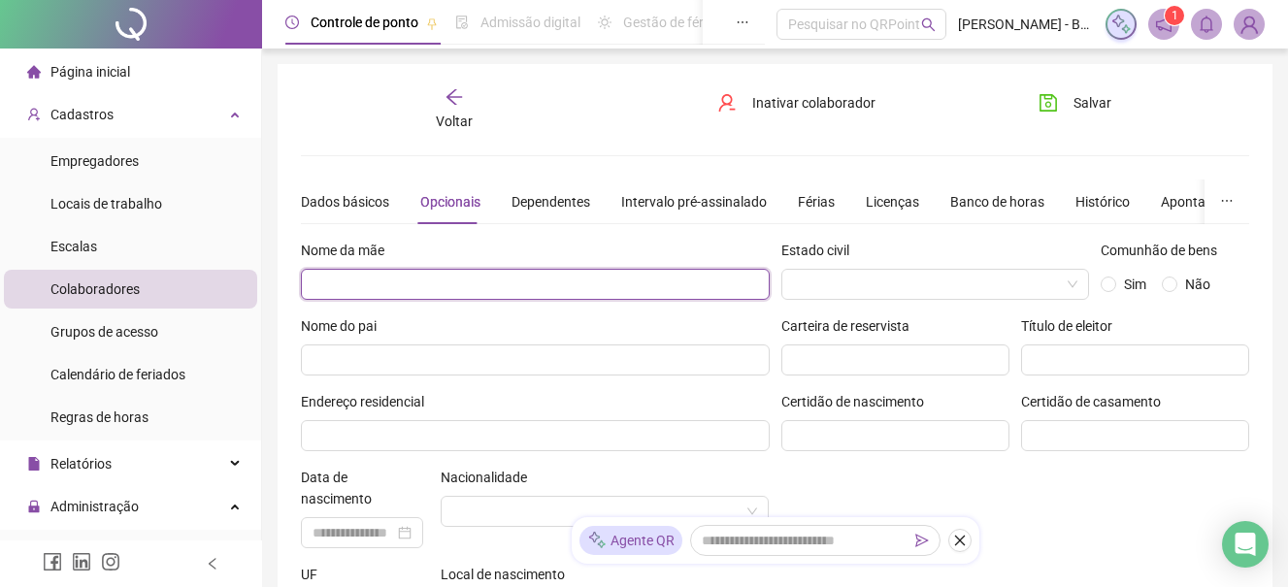
click at [441, 281] on input "text" at bounding box center [535, 284] width 469 height 31
type input "**********"
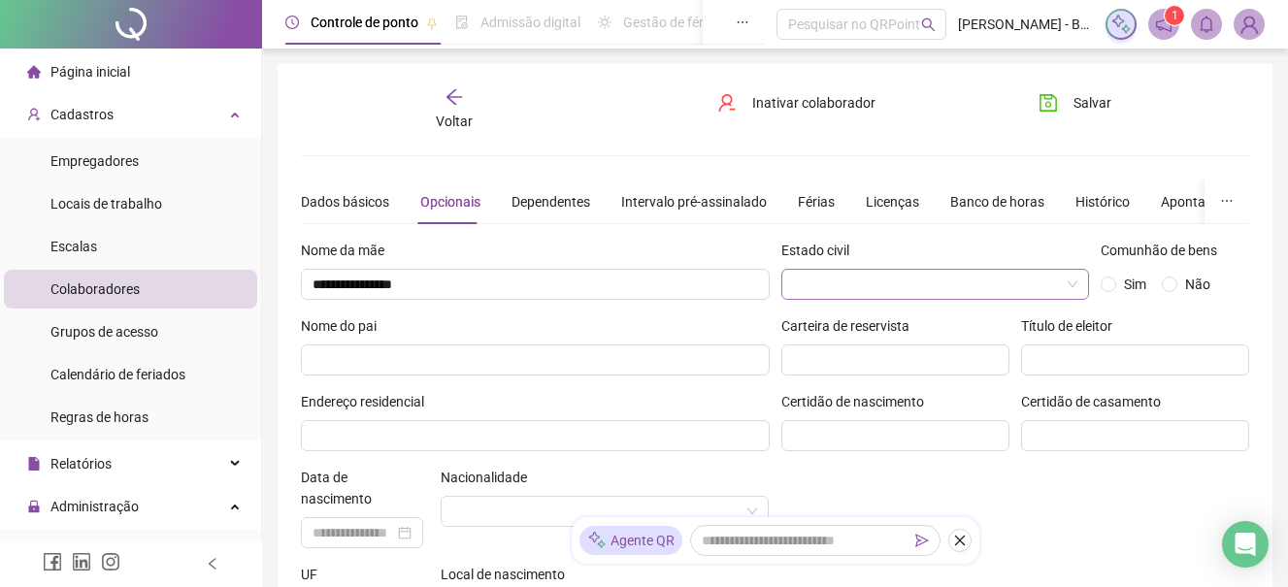
click at [844, 280] on input "search" at bounding box center [927, 284] width 268 height 29
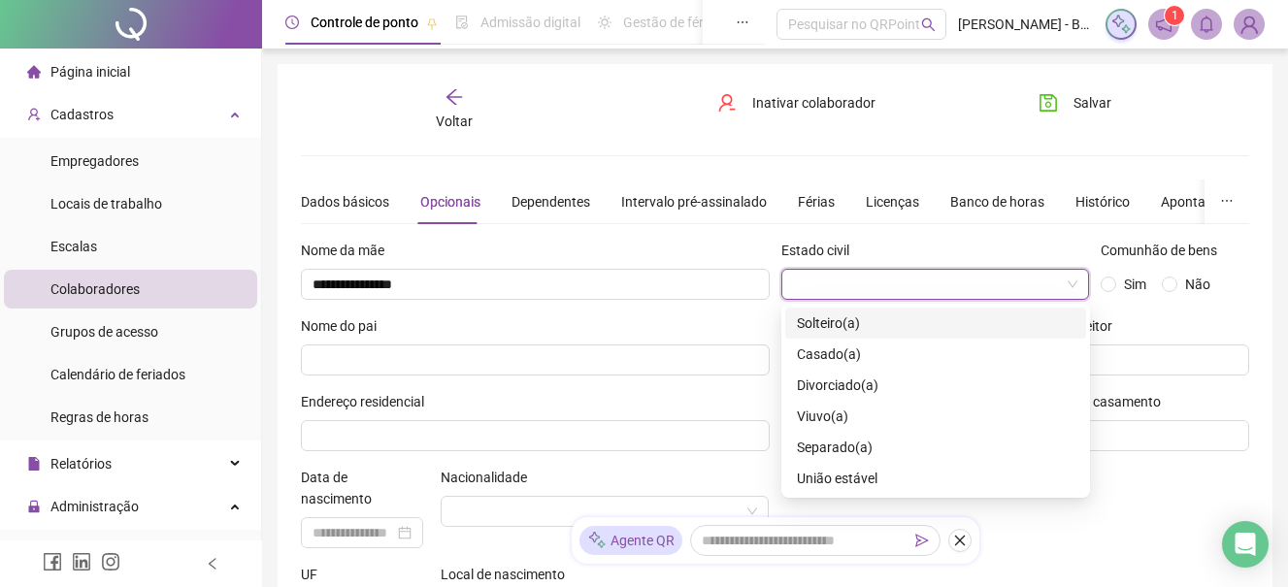
click at [837, 323] on span "Solteiro(a)" at bounding box center [828, 323] width 63 height 16
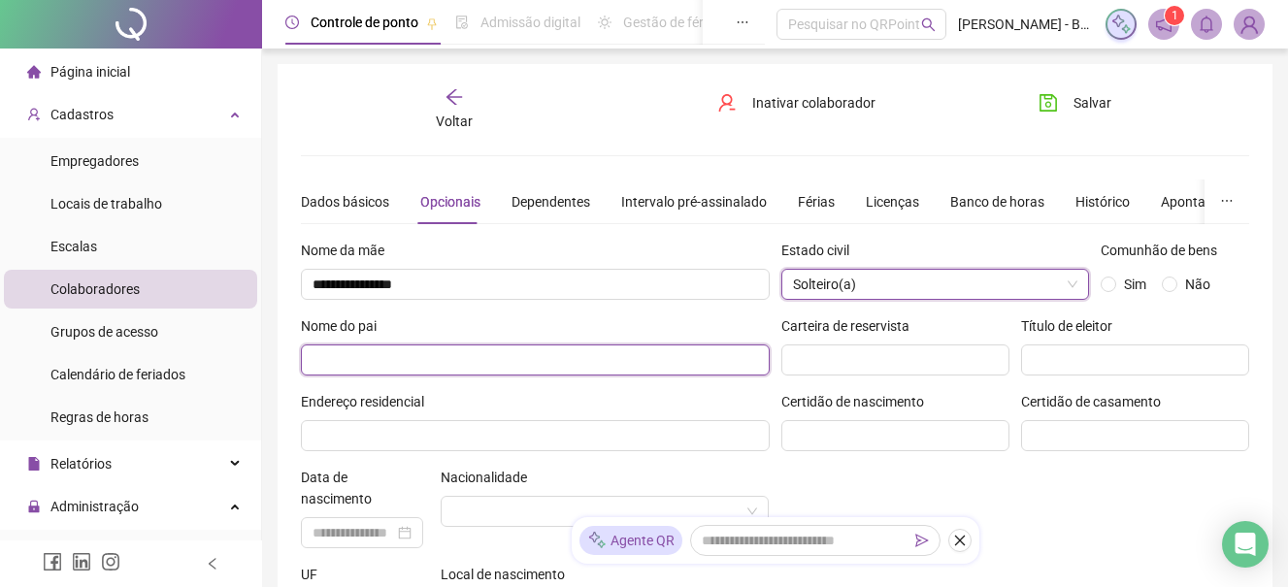
click at [551, 367] on input "text" at bounding box center [535, 359] width 469 height 31
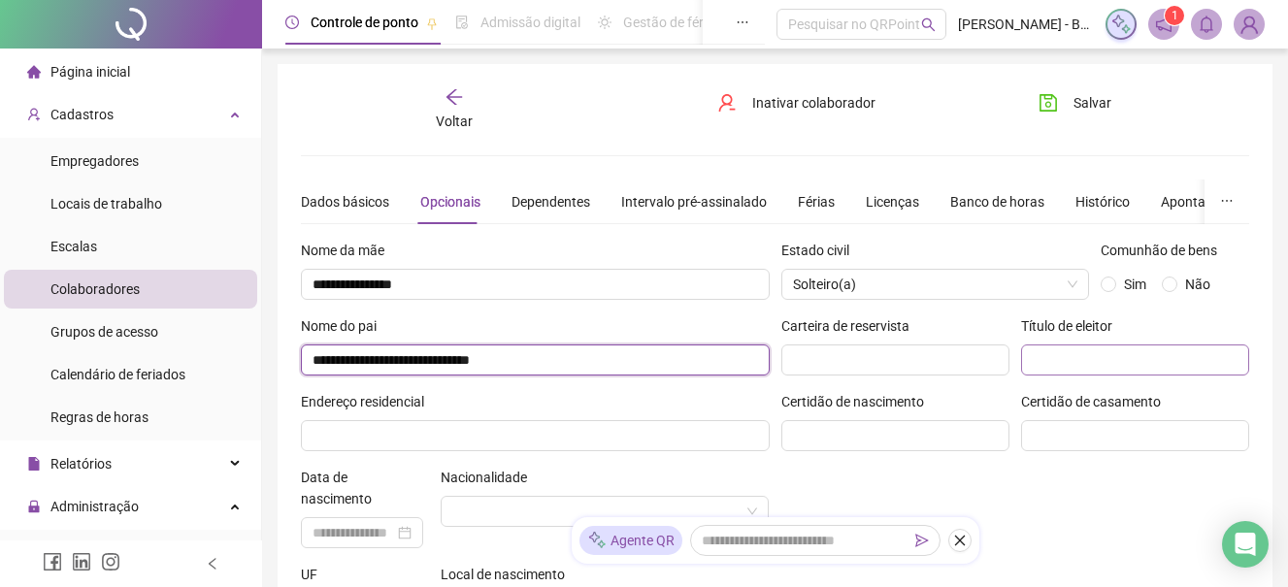
type input "**********"
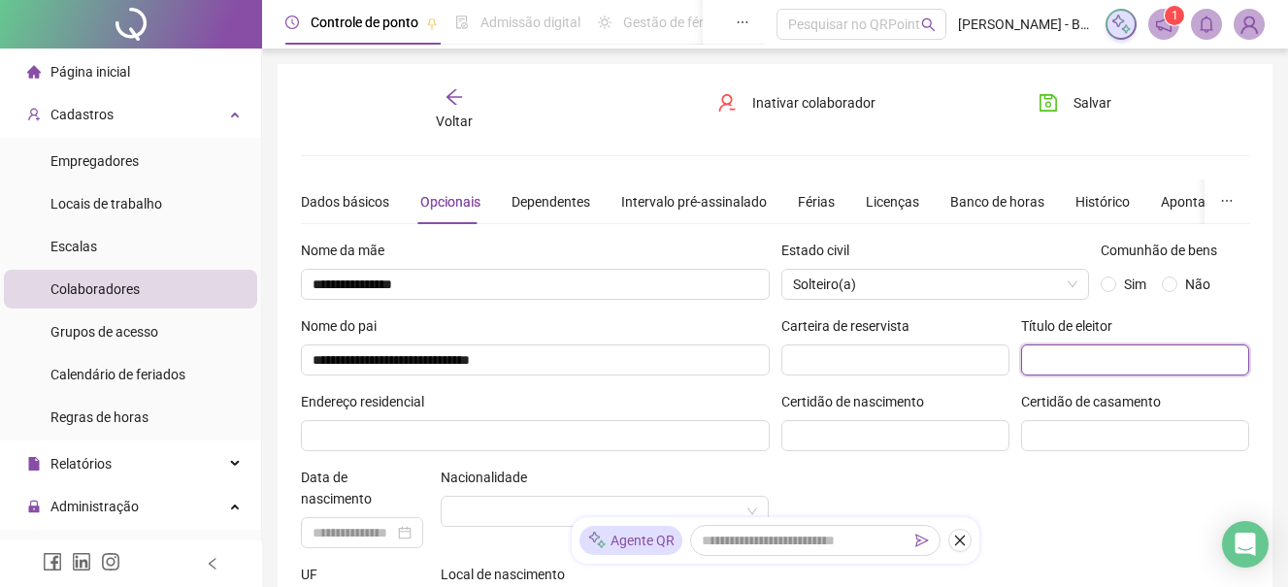
click at [1094, 359] on input "text" at bounding box center [1135, 359] width 228 height 31
type input "**********"
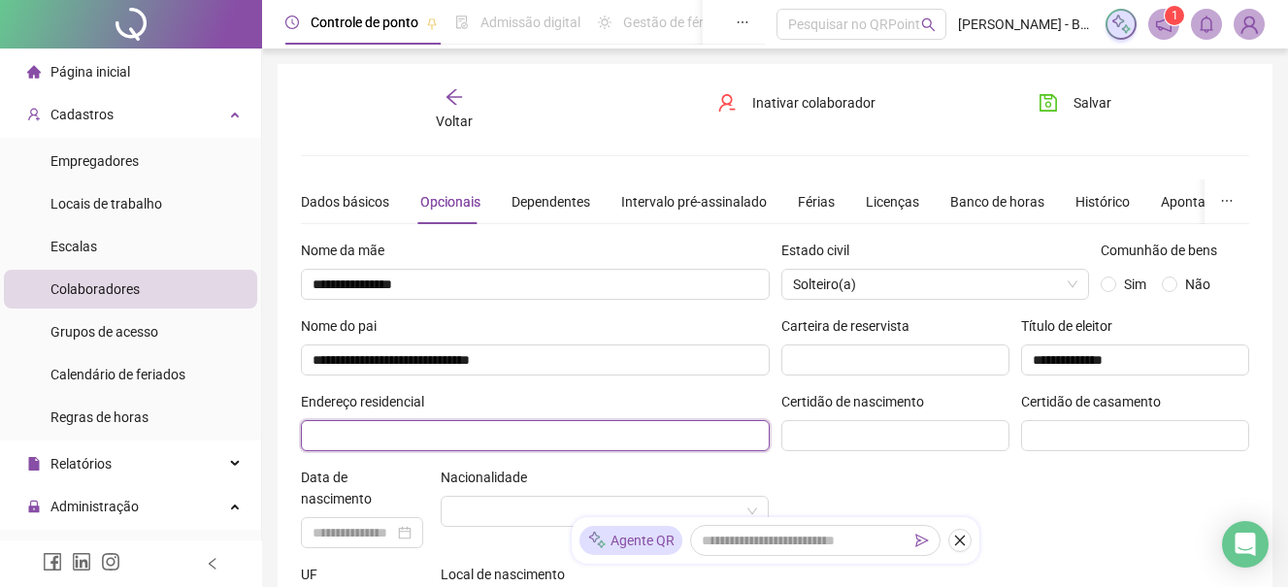
click at [404, 433] on input "text" at bounding box center [535, 435] width 469 height 31
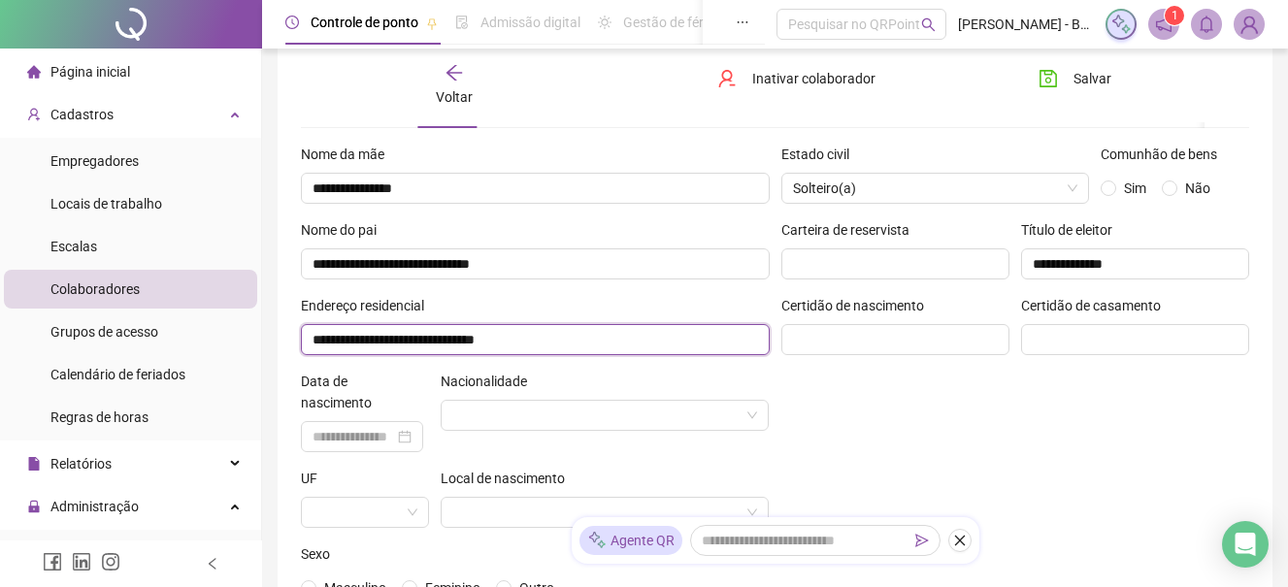
scroll to position [97, 0]
type input "**********"
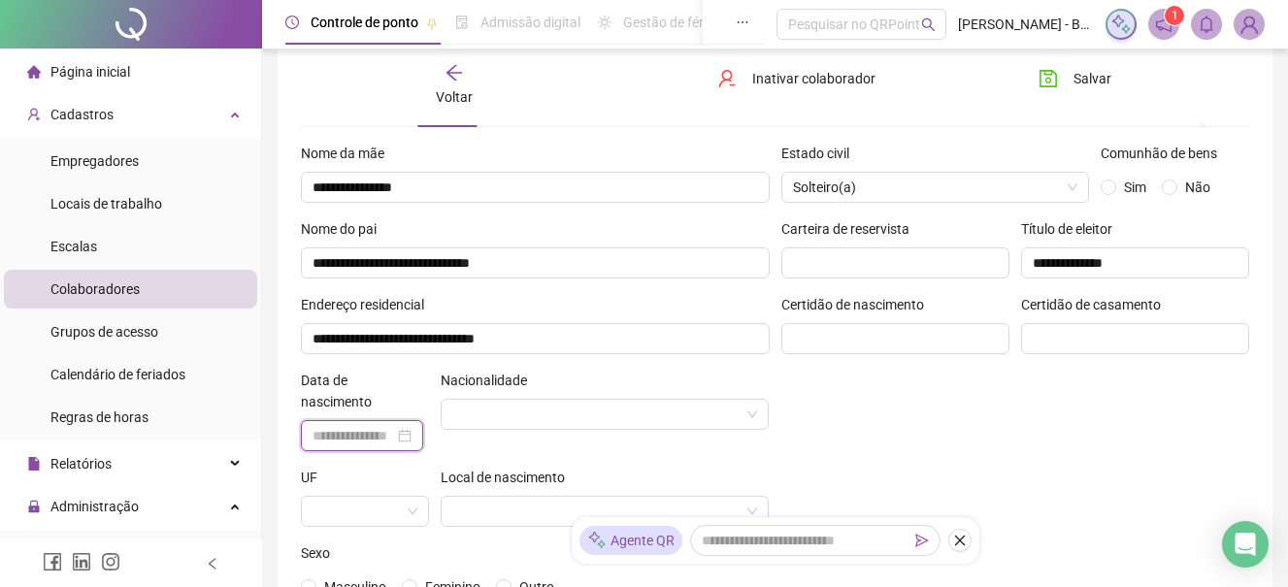
click at [329, 434] on input at bounding box center [353, 435] width 82 height 21
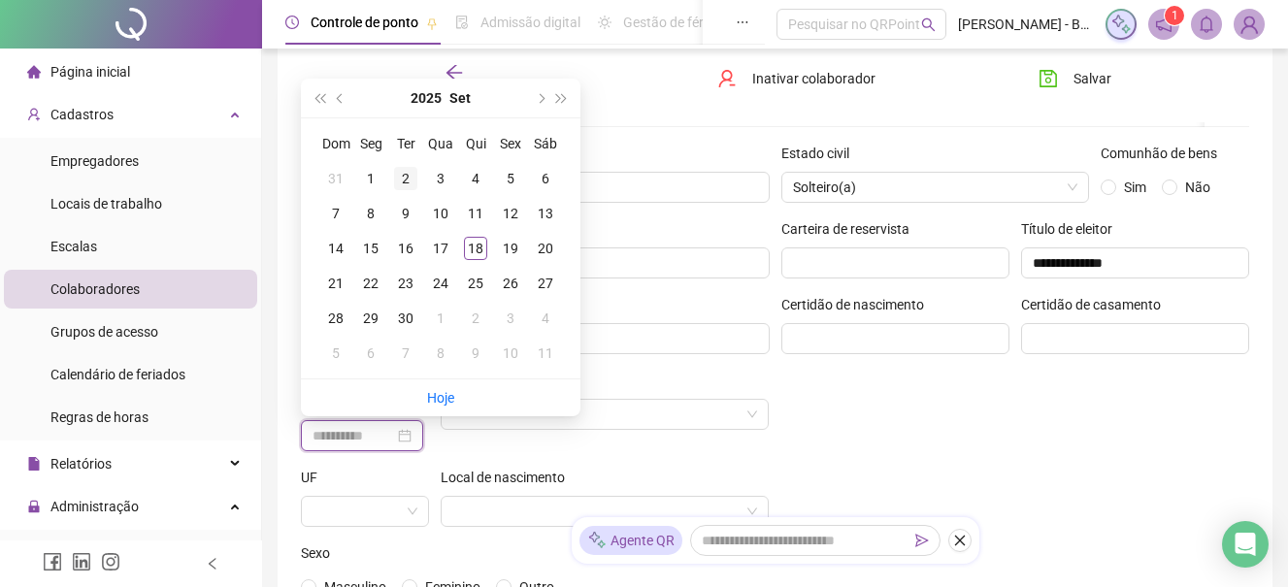
type input "**********"
click at [435, 97] on button "2025" at bounding box center [425, 98] width 31 height 39
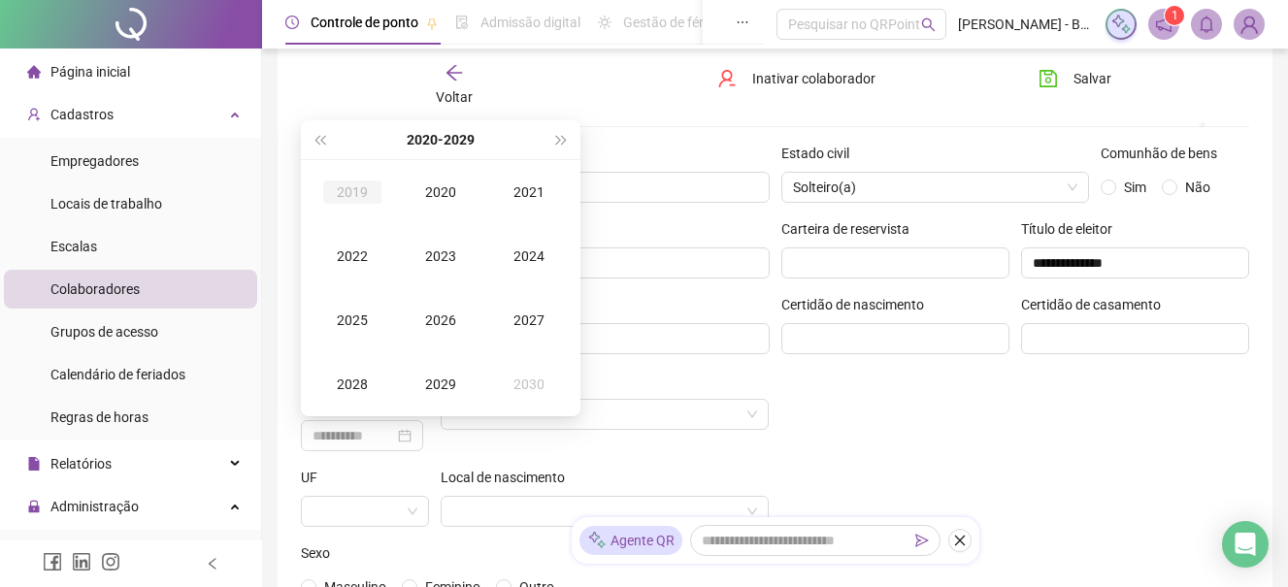
type input "**********"
click at [318, 140] on span "super-prev-year" at bounding box center [319, 140] width 10 height 10
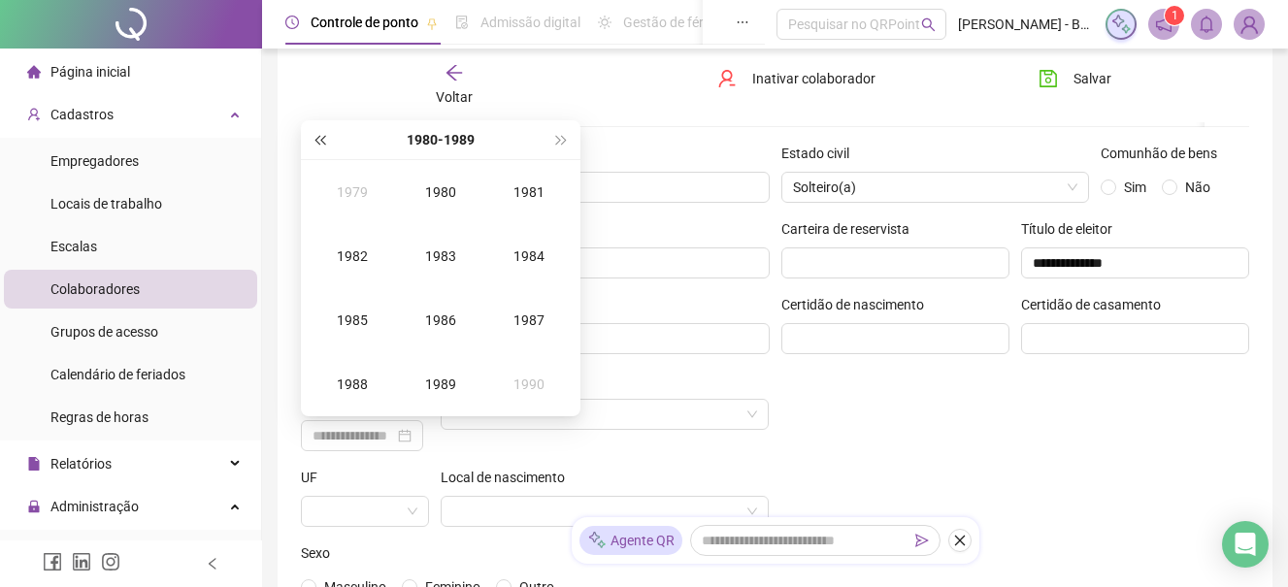
click at [318, 140] on span "super-prev-year" at bounding box center [319, 140] width 10 height 10
type input "**********"
click at [558, 141] on span "super-next-year" at bounding box center [562, 140] width 10 height 10
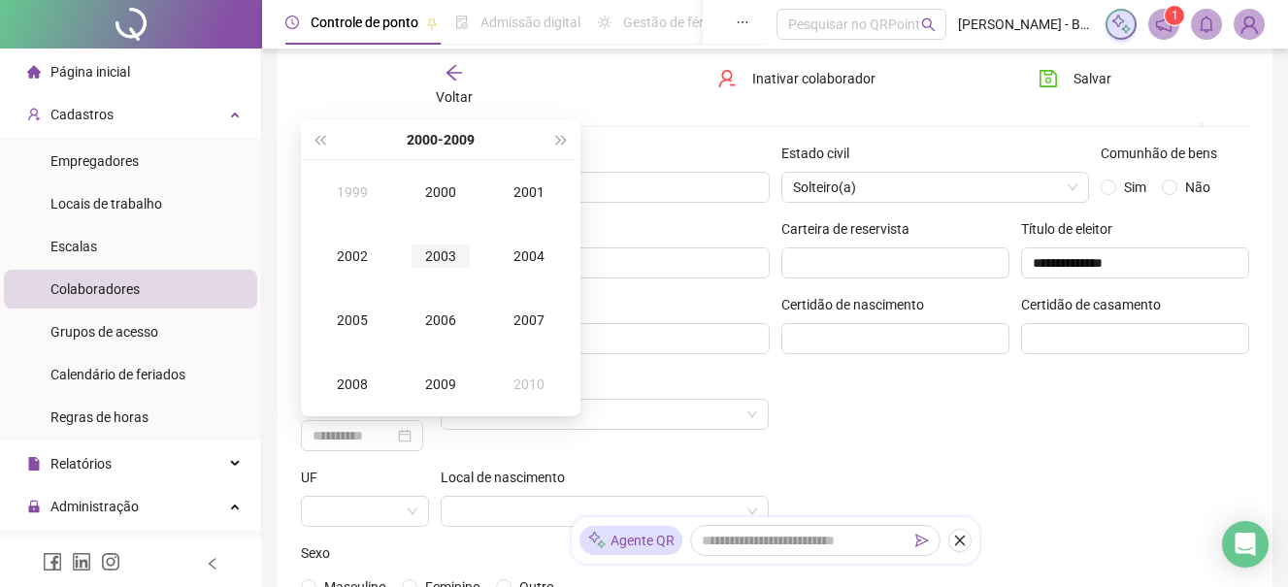
click at [442, 250] on div "2003" at bounding box center [440, 256] width 58 height 23
click at [445, 251] on div "Mai" at bounding box center [440, 256] width 58 height 23
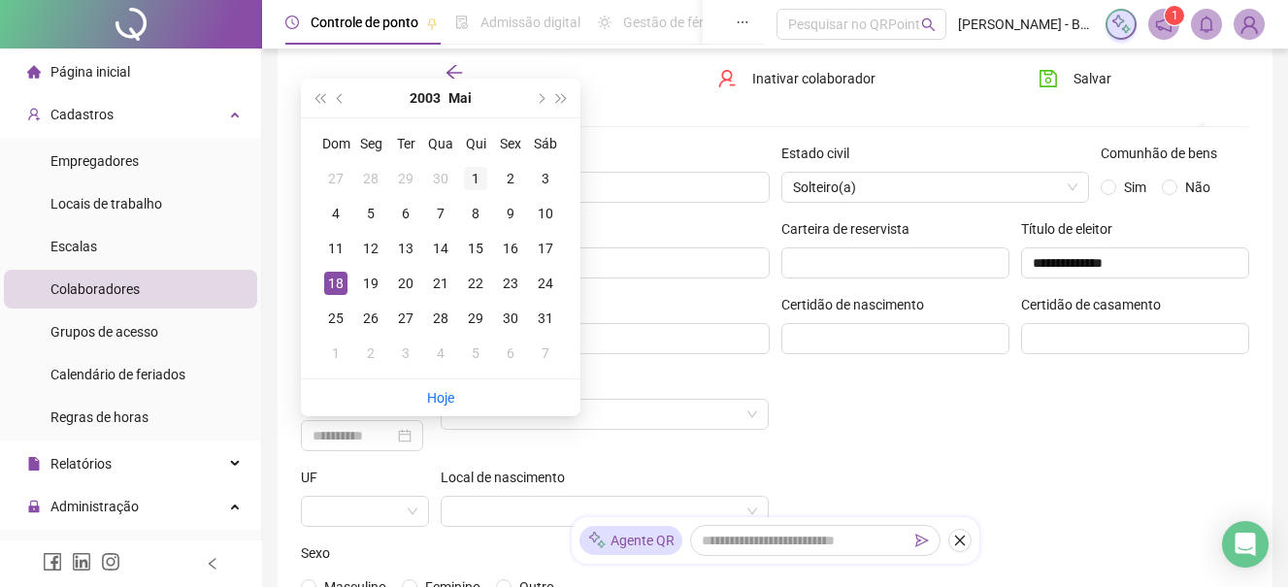
type input "**********"
click at [474, 175] on div "1" at bounding box center [475, 178] width 23 height 23
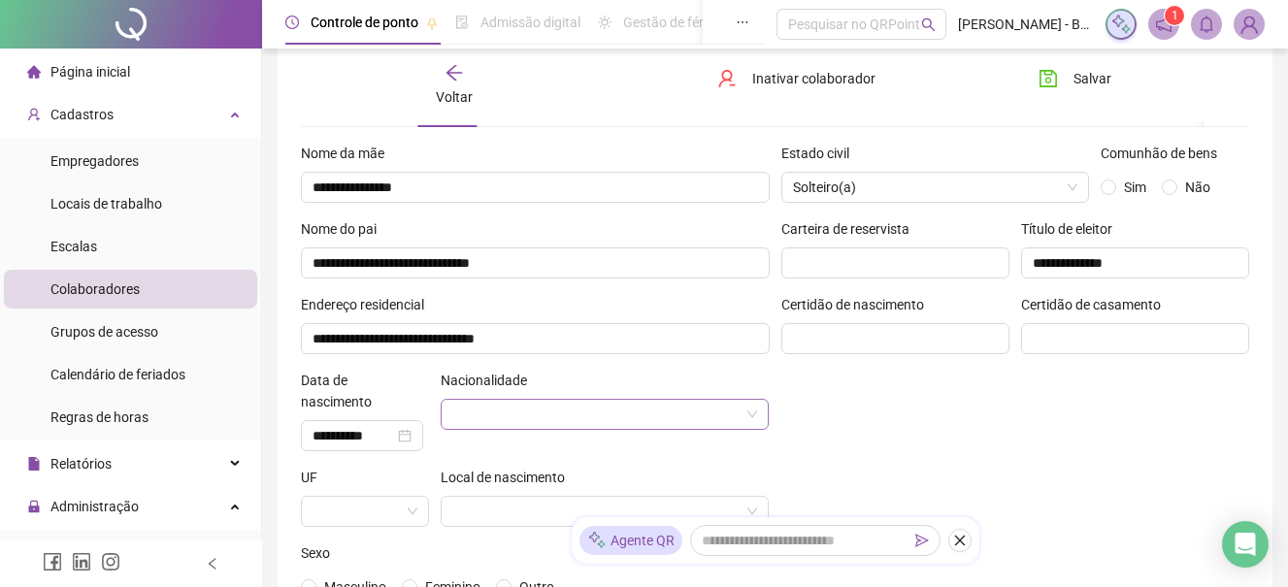
click at [529, 409] on input "search" at bounding box center [595, 414] width 287 height 29
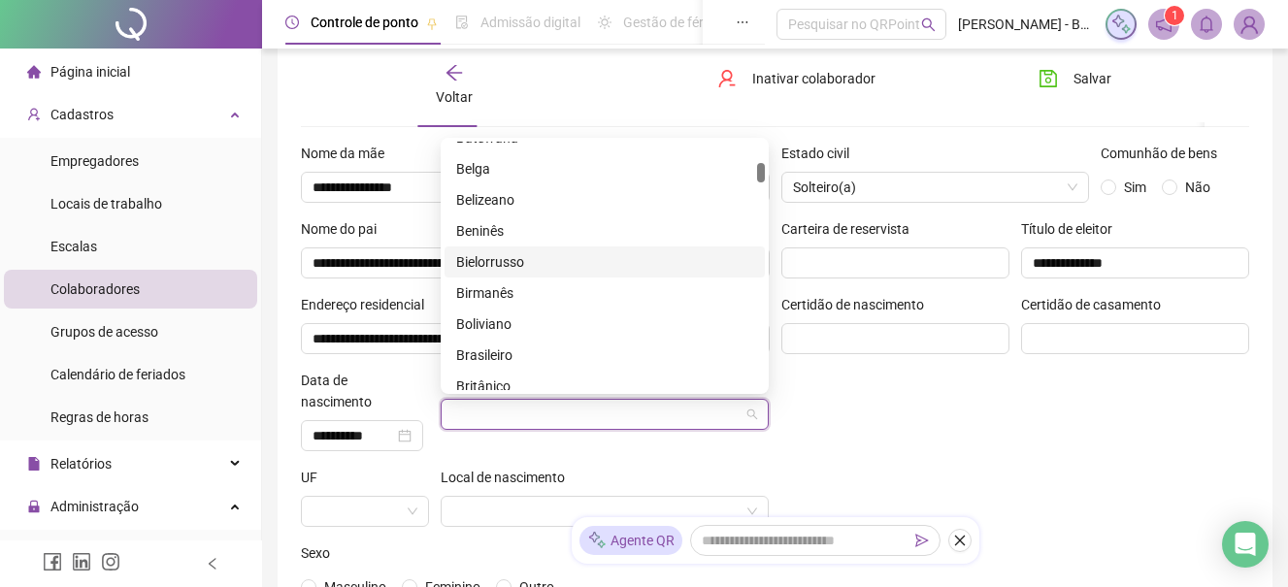
scroll to position [582, 0]
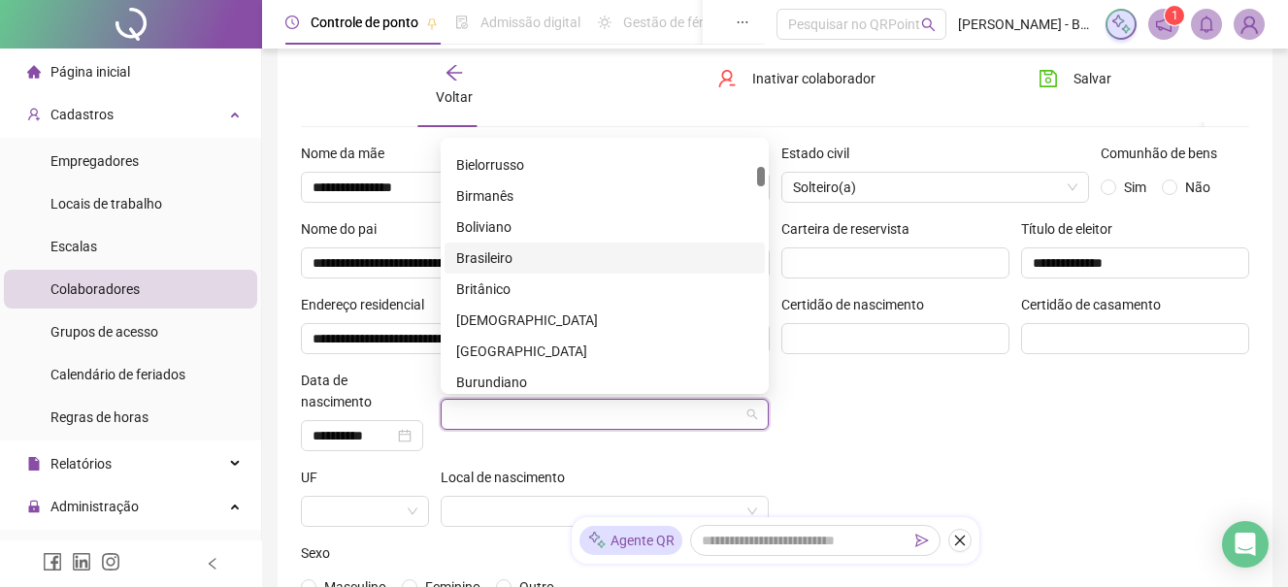
click at [491, 255] on div "Brasileiro" at bounding box center [604, 257] width 297 height 21
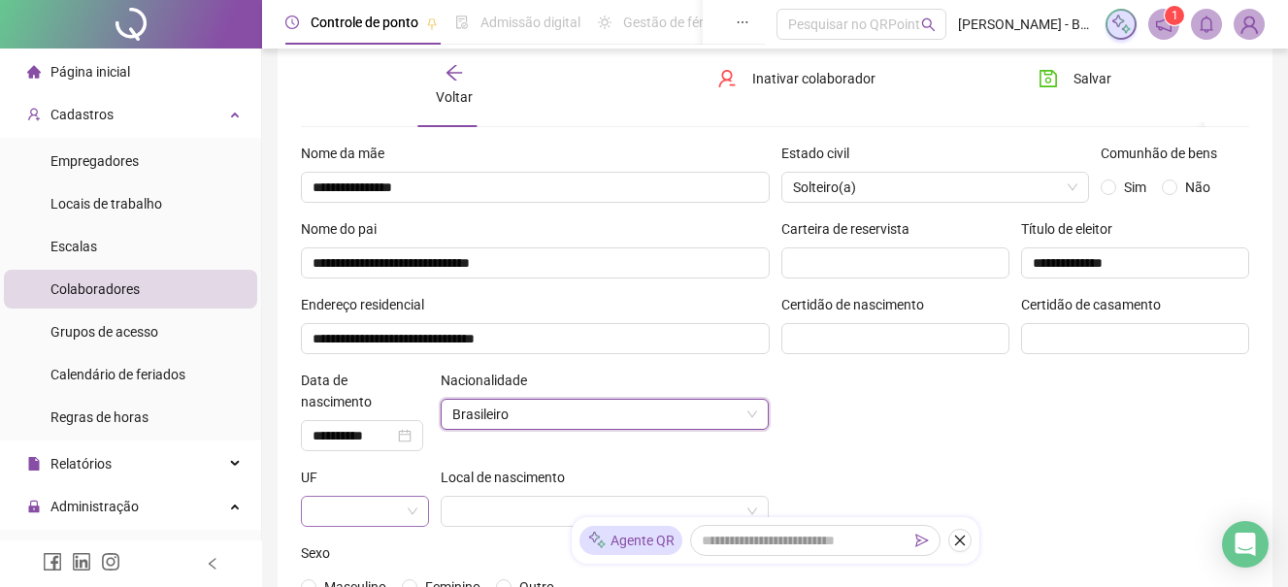
click at [384, 510] on input "search" at bounding box center [355, 511] width 87 height 29
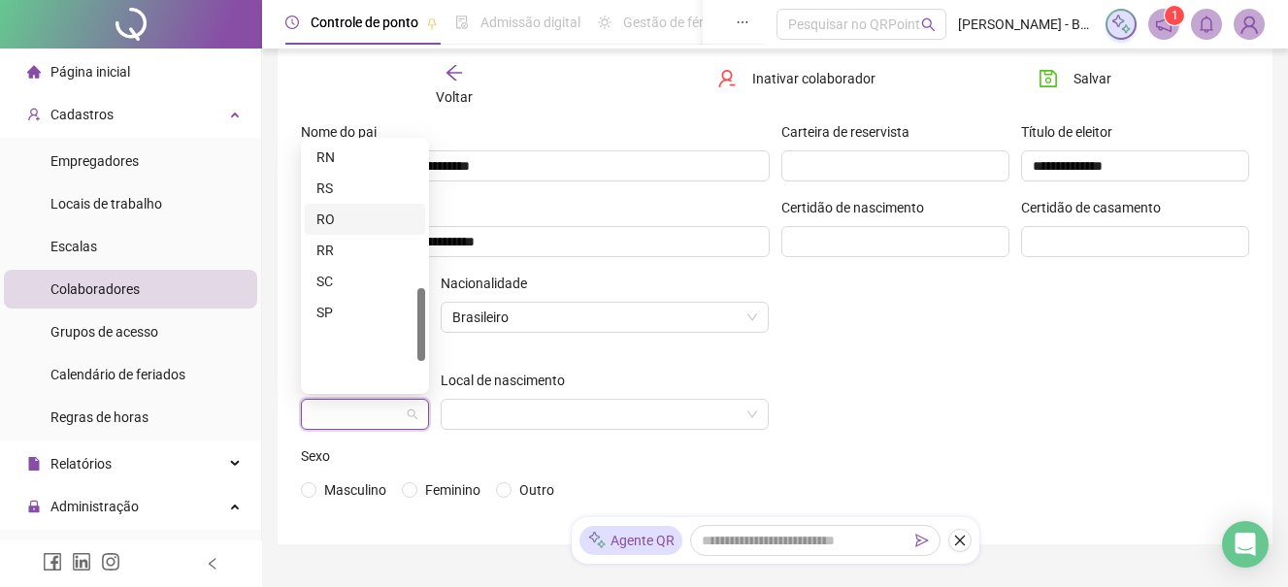
scroll to position [493, 0]
click at [322, 220] on div "RJ" at bounding box center [364, 223] width 97 height 21
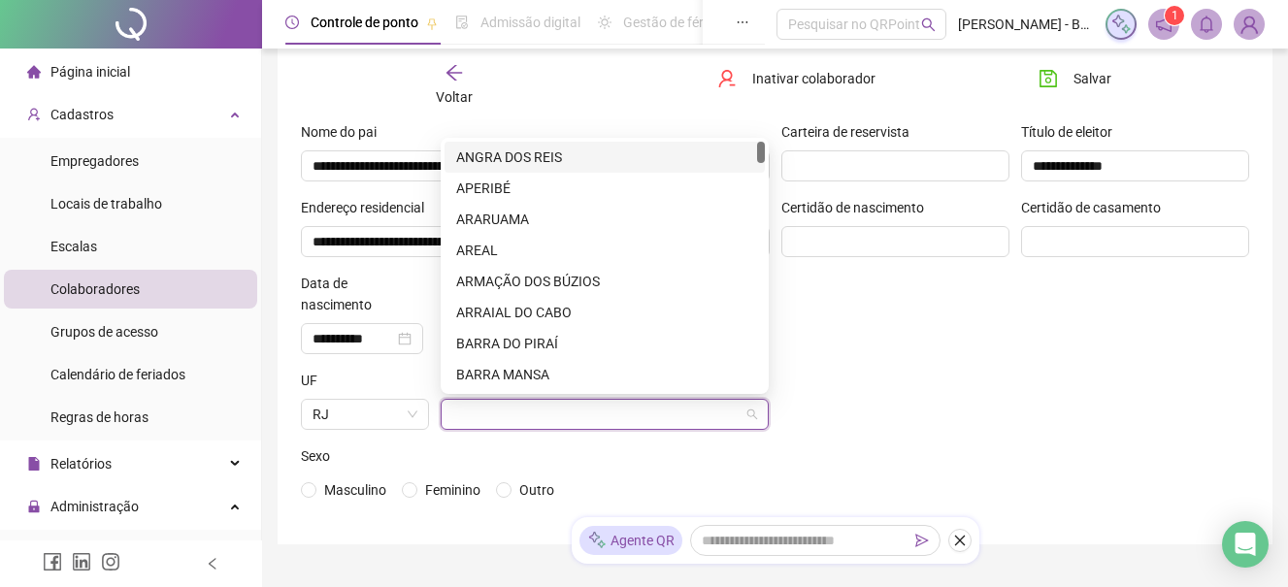
click at [477, 410] on input "search" at bounding box center [595, 414] width 287 height 29
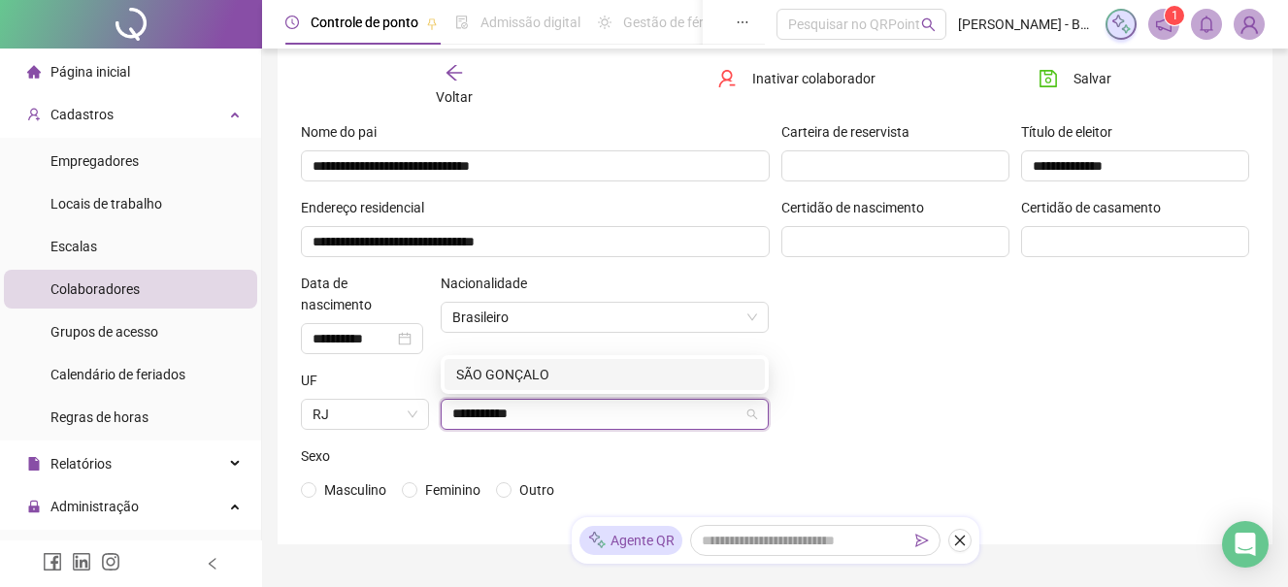
type input "**********"
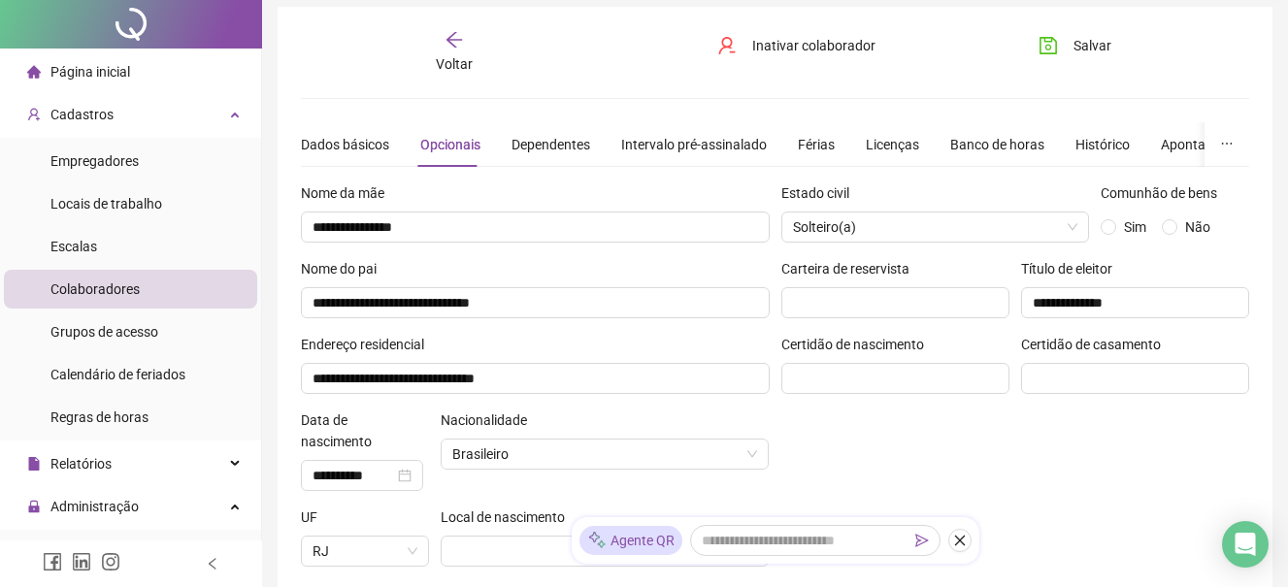
scroll to position [0, 0]
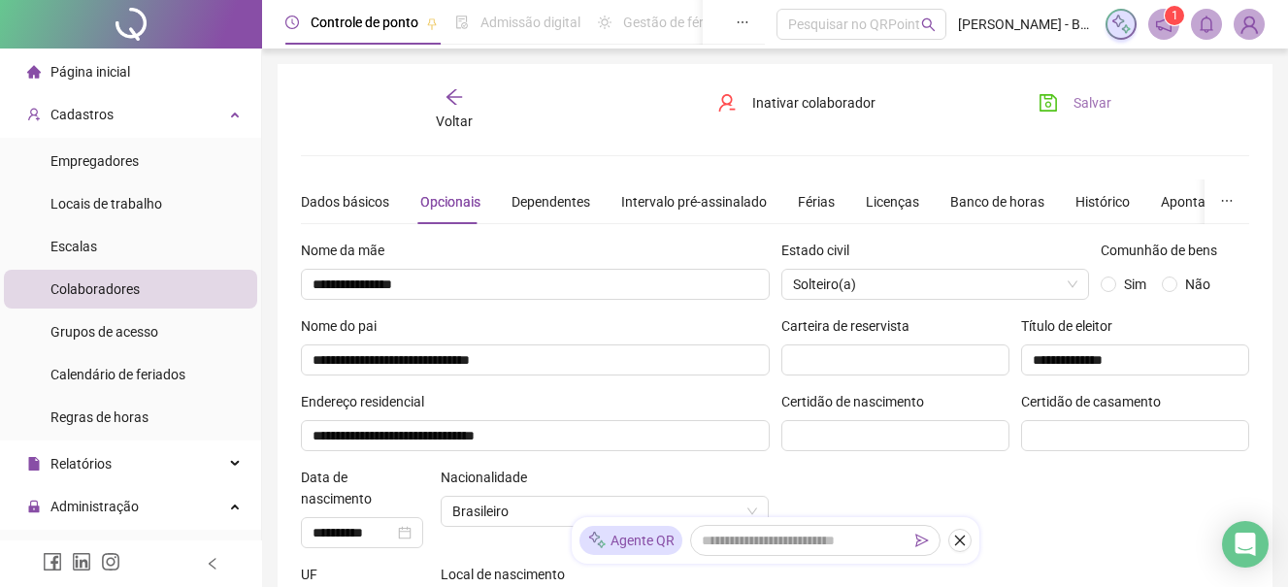
click at [1088, 100] on span "Salvar" at bounding box center [1092, 102] width 38 height 21
click at [548, 200] on div "Dependentes" at bounding box center [550, 201] width 79 height 21
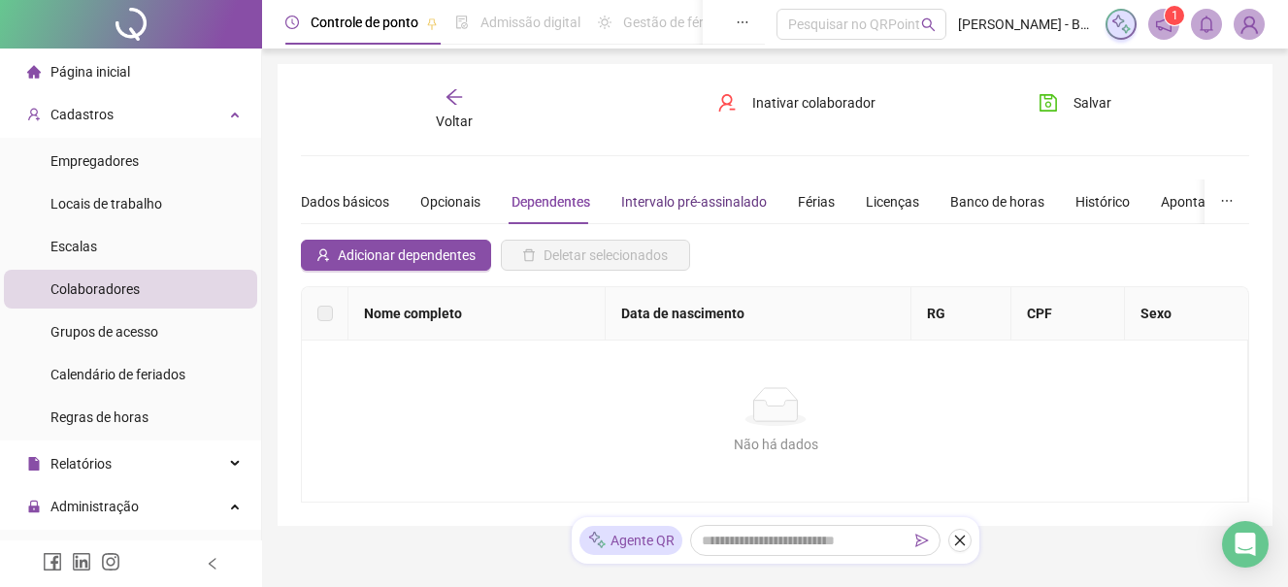
click at [691, 202] on div "Intervalo pré-assinalado" at bounding box center [694, 201] width 146 height 21
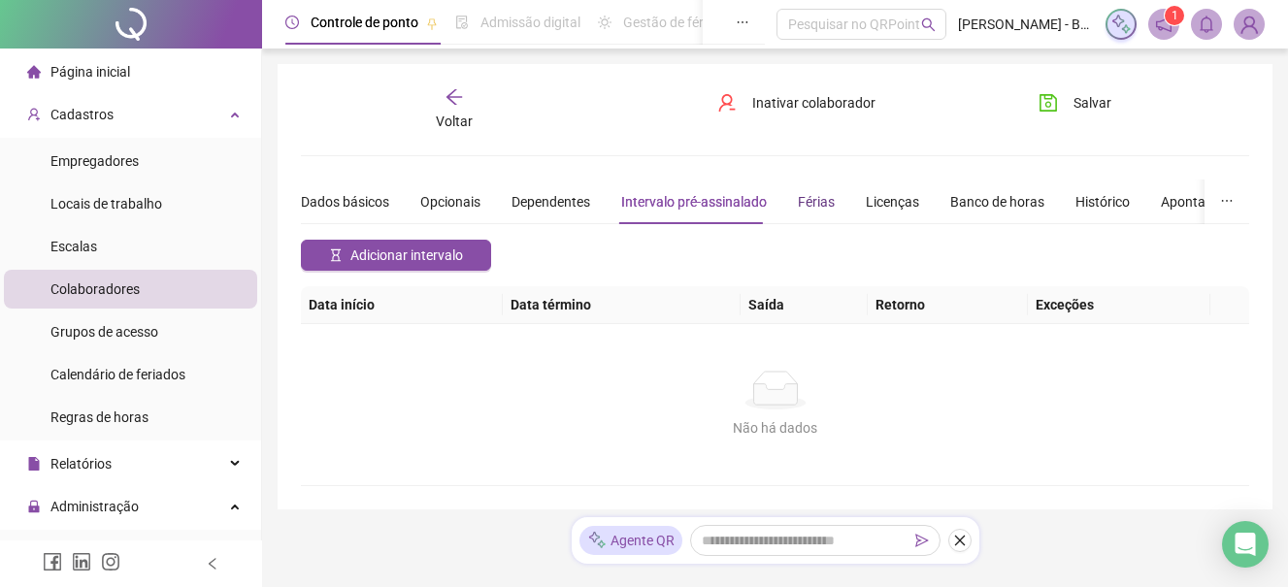
click at [818, 202] on div "Férias" at bounding box center [816, 201] width 37 height 21
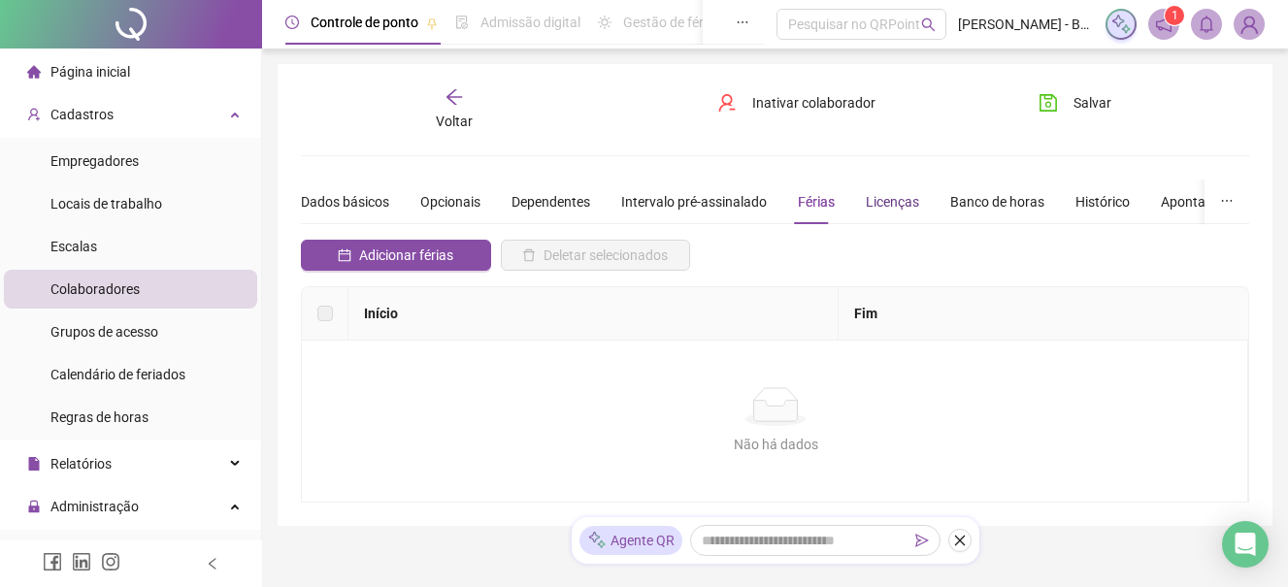
click at [876, 202] on div "Licenças" at bounding box center [892, 201] width 53 height 21
click at [979, 204] on div "Banco de horas" at bounding box center [997, 201] width 94 height 21
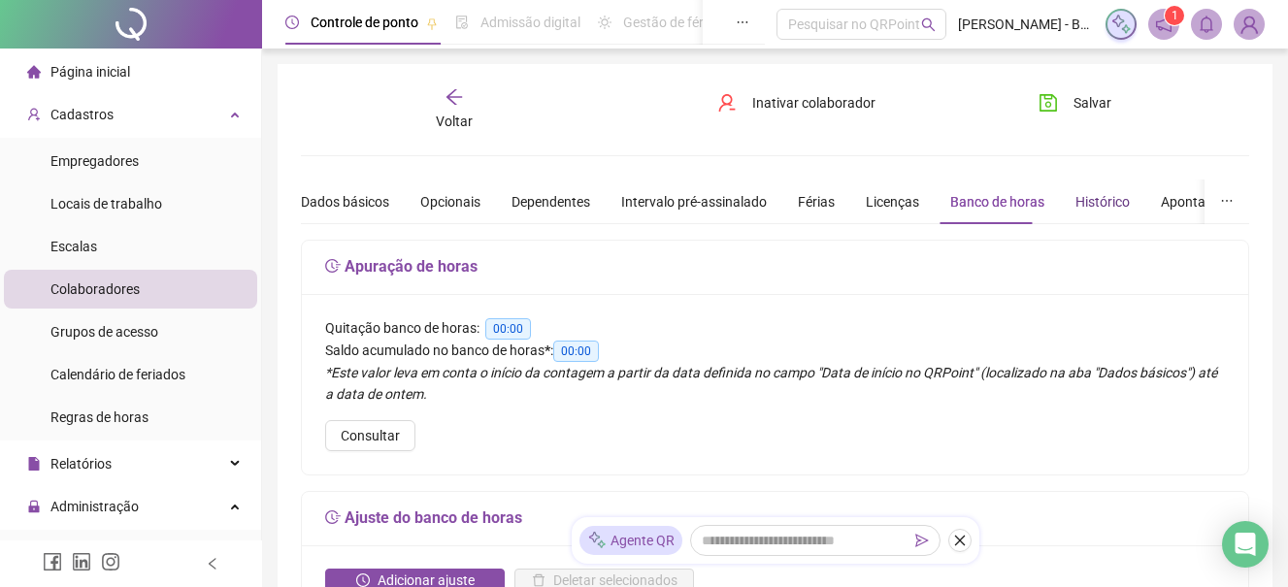
click at [1091, 200] on div "Histórico" at bounding box center [1102, 201] width 54 height 21
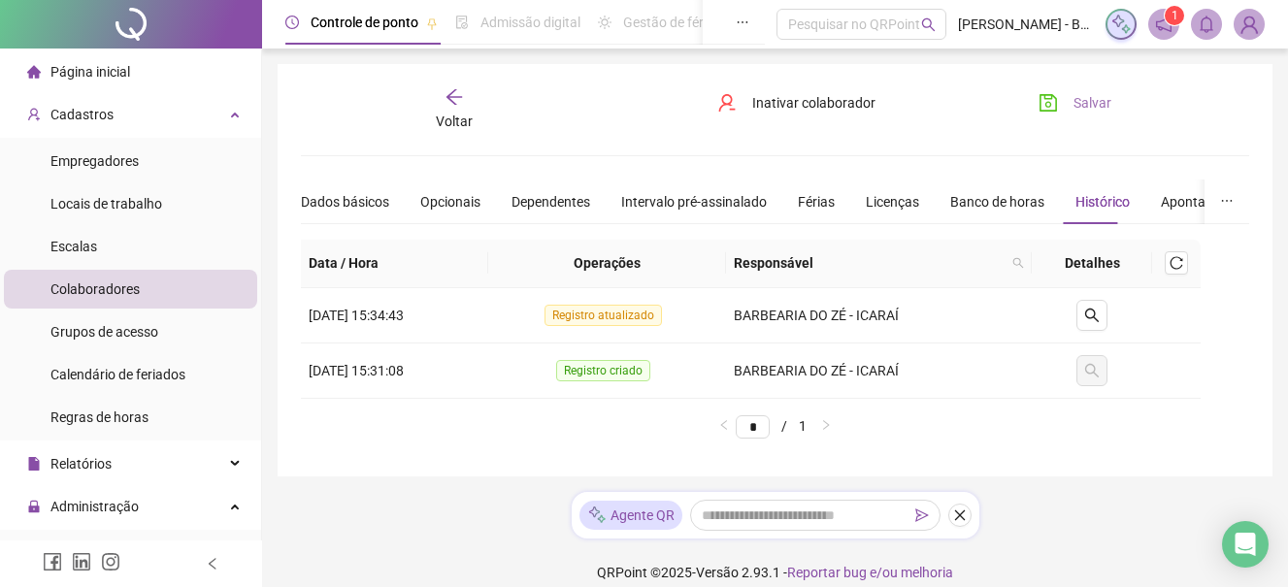
click at [1102, 102] on span "Salvar" at bounding box center [1092, 102] width 38 height 21
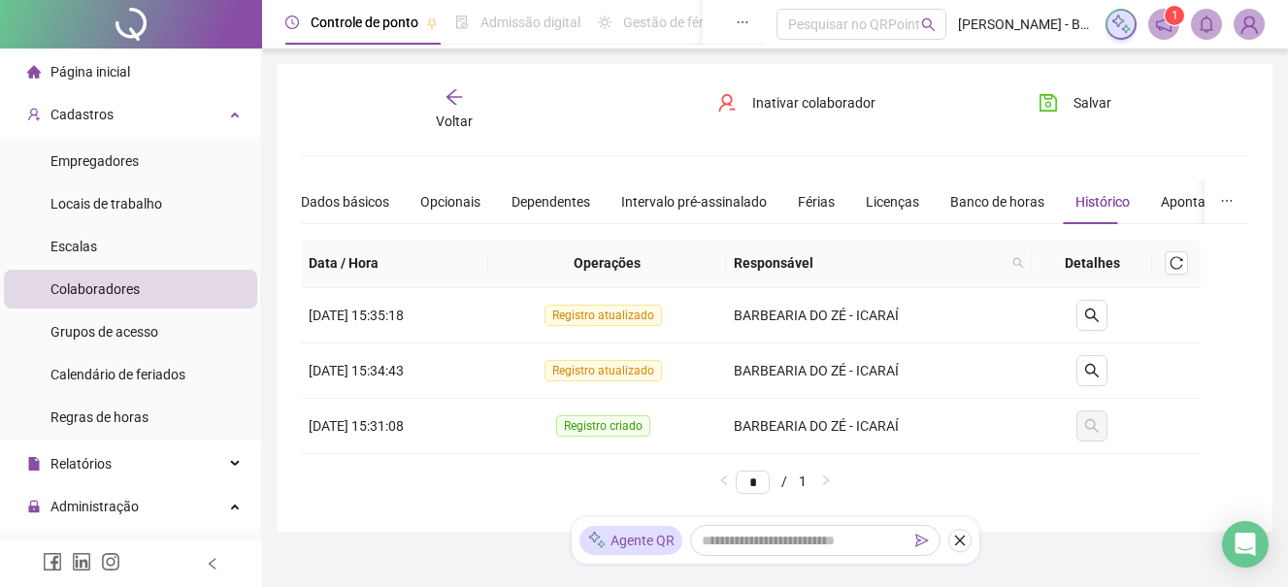
click at [109, 292] on span "Colaboradores" at bounding box center [94, 289] width 89 height 16
click at [89, 281] on span "Colaboradores" at bounding box center [94, 289] width 89 height 16
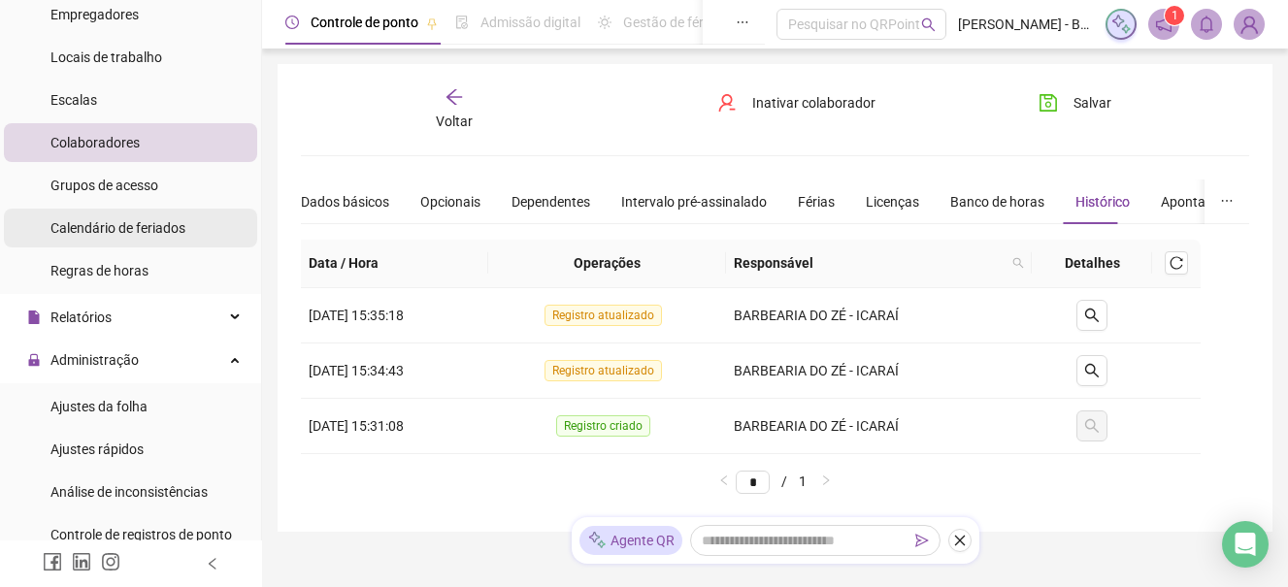
scroll to position [194, 0]
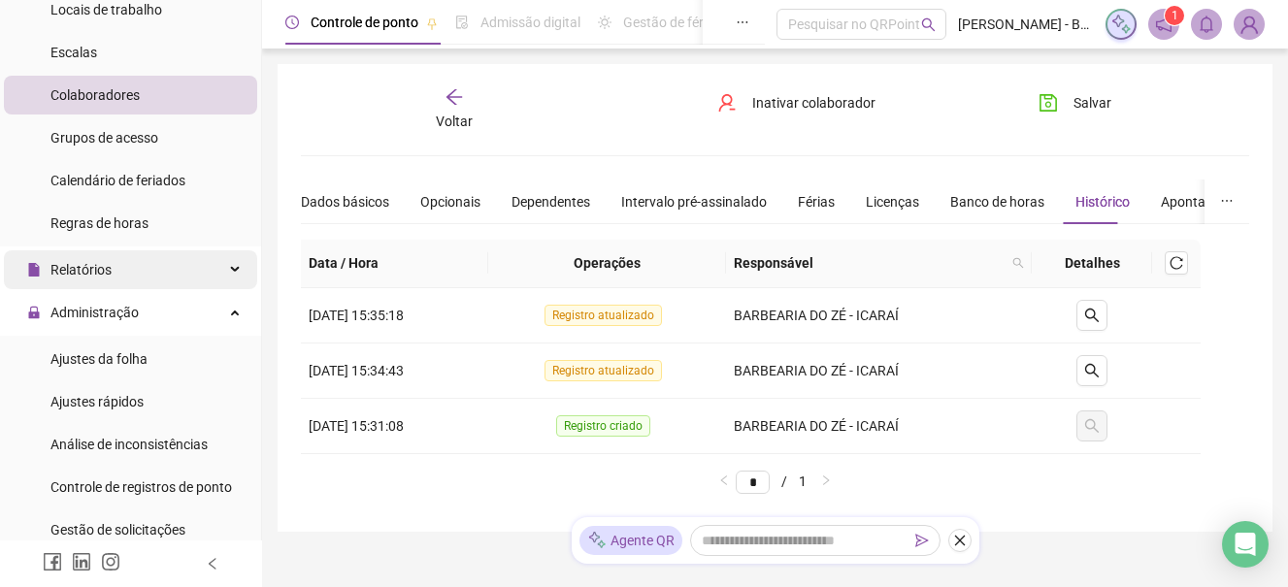
click at [90, 269] on span "Relatórios" at bounding box center [80, 270] width 61 height 16
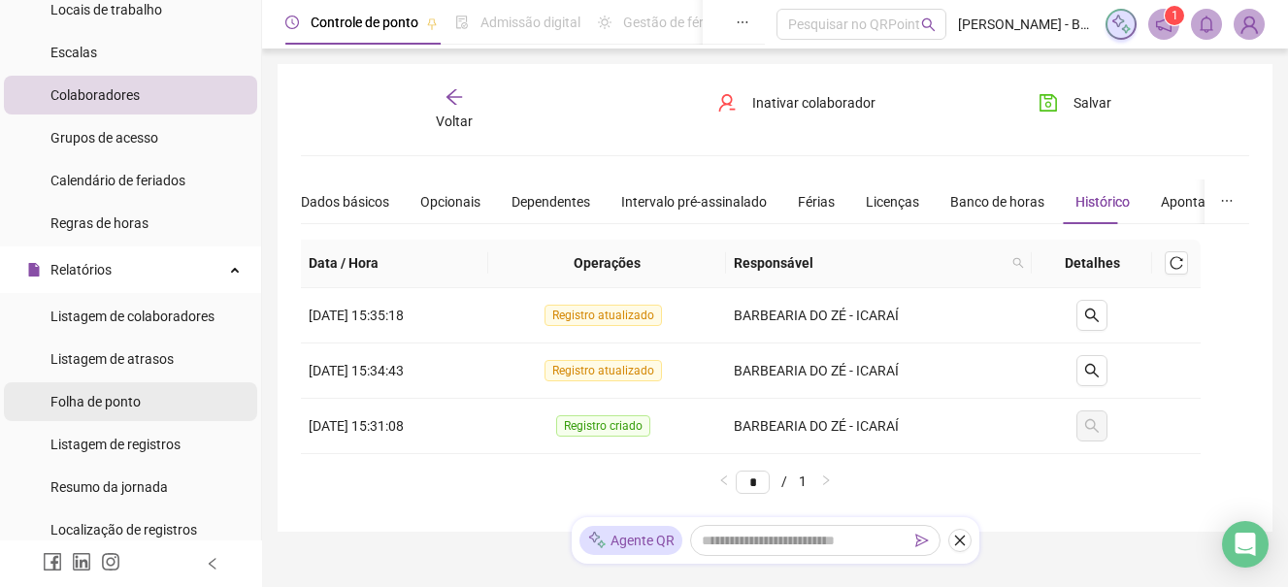
click at [114, 405] on span "Folha de ponto" at bounding box center [95, 402] width 90 height 16
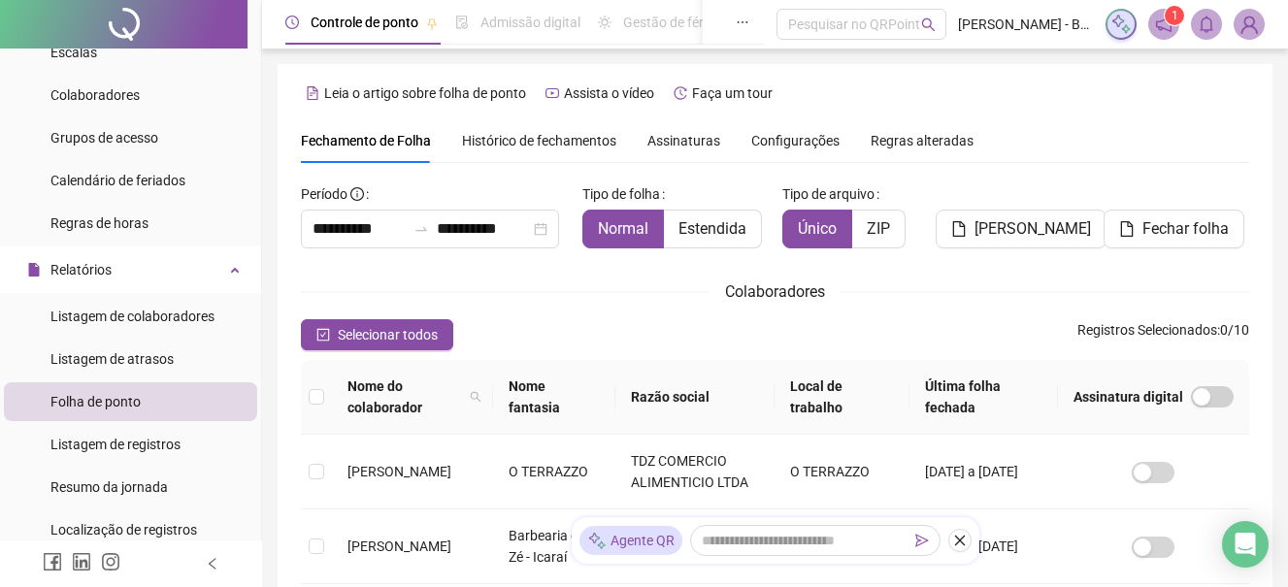
scroll to position [104, 0]
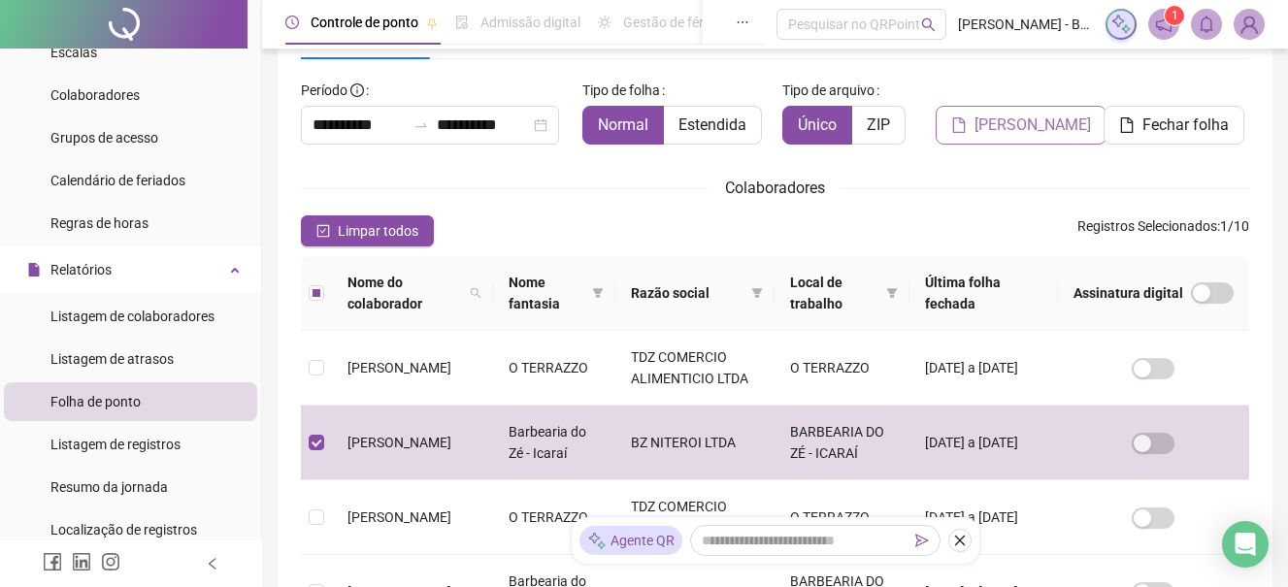
click at [1016, 119] on span "[PERSON_NAME]" at bounding box center [1032, 125] width 116 height 23
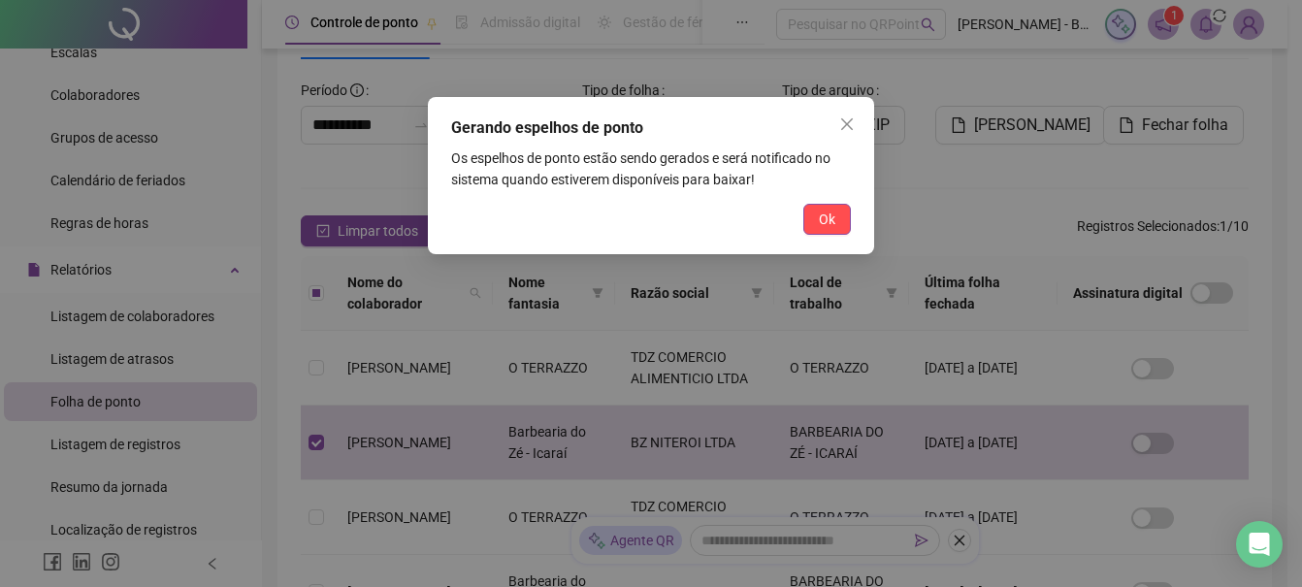
click at [815, 221] on button "Ok" at bounding box center [827, 219] width 48 height 31
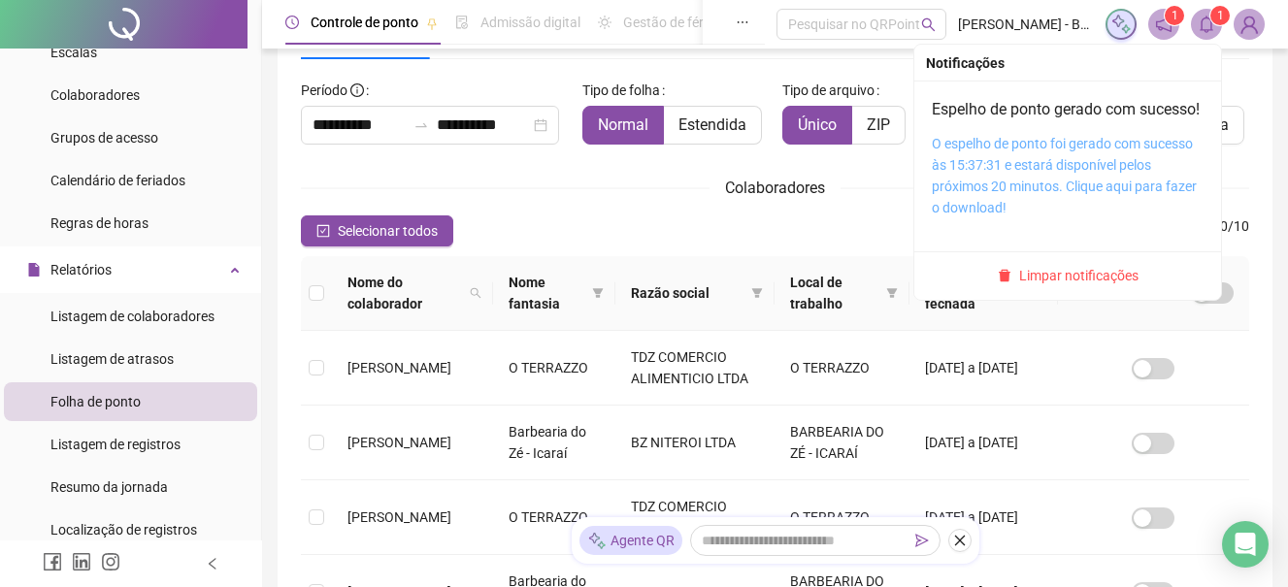
click at [1108, 213] on link "O espelho de ponto foi gerado com sucesso às 15:37:31 e estará disponível pelos…" at bounding box center [1064, 176] width 265 height 80
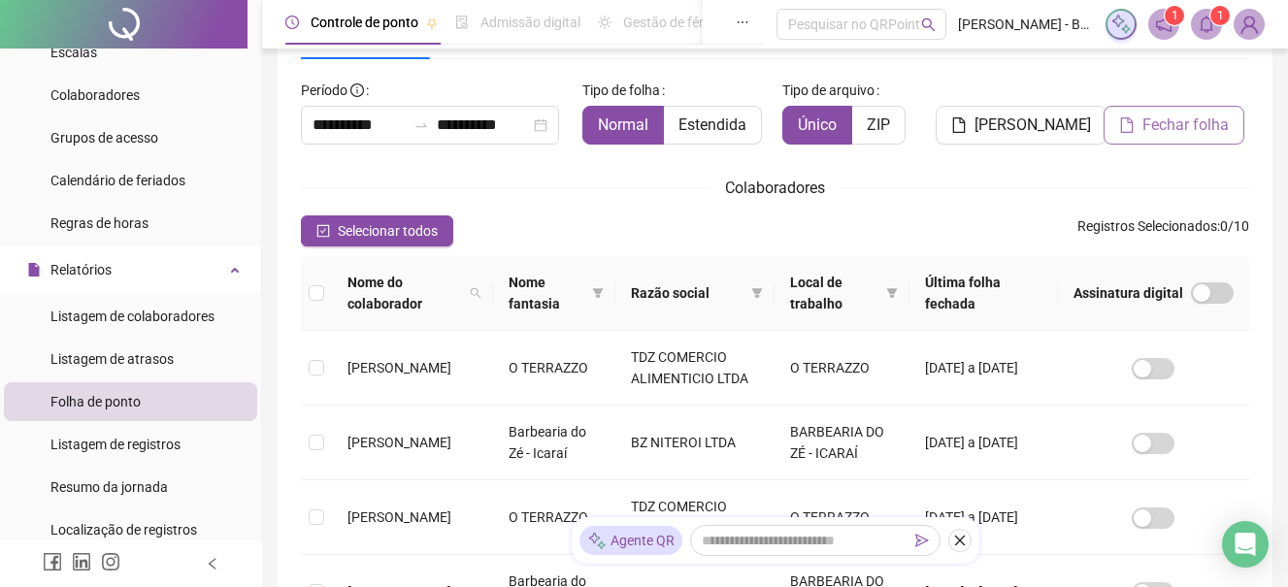
click at [1168, 124] on span "Fechar folha" at bounding box center [1185, 125] width 86 height 23
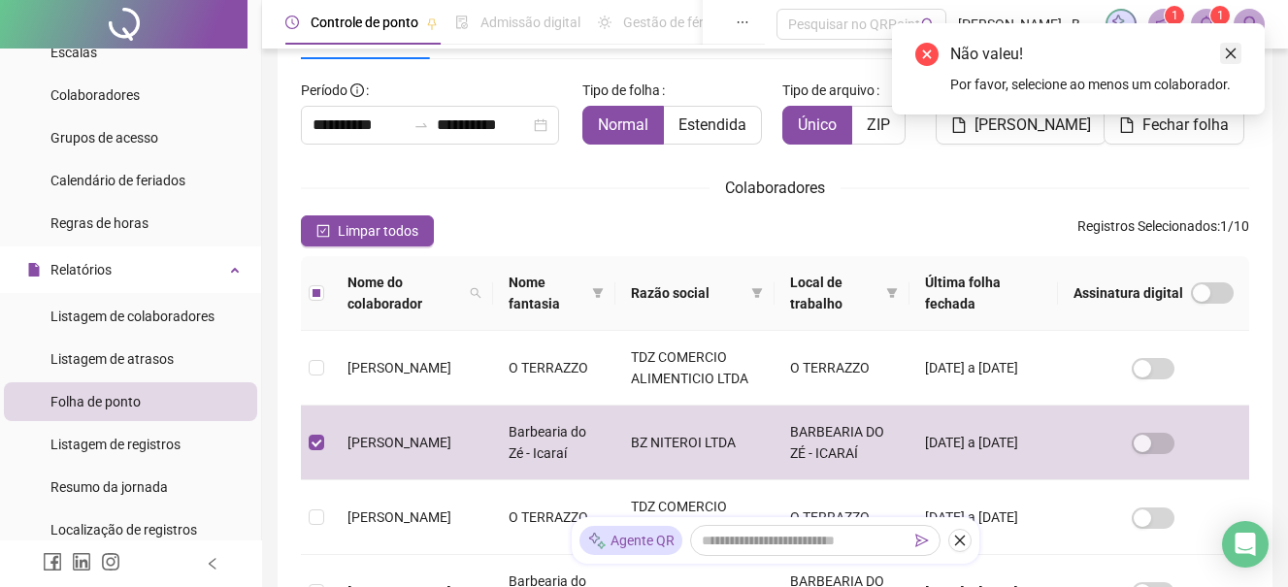
click at [1227, 49] on icon "close" at bounding box center [1231, 54] width 14 height 14
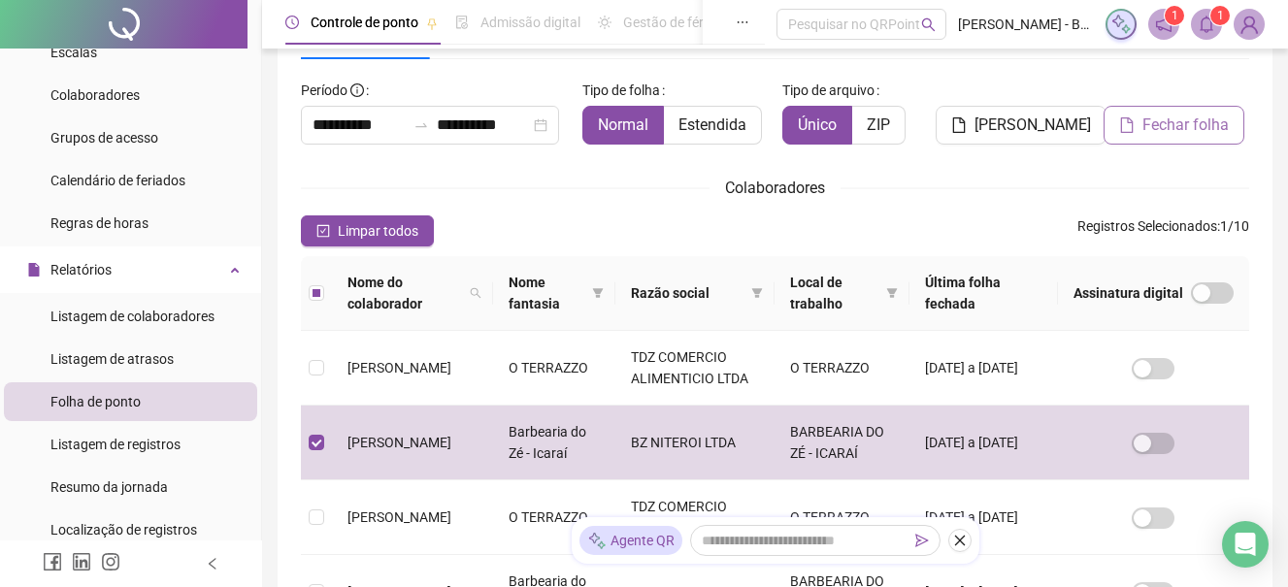
click at [1190, 127] on span "Fechar folha" at bounding box center [1185, 125] width 86 height 23
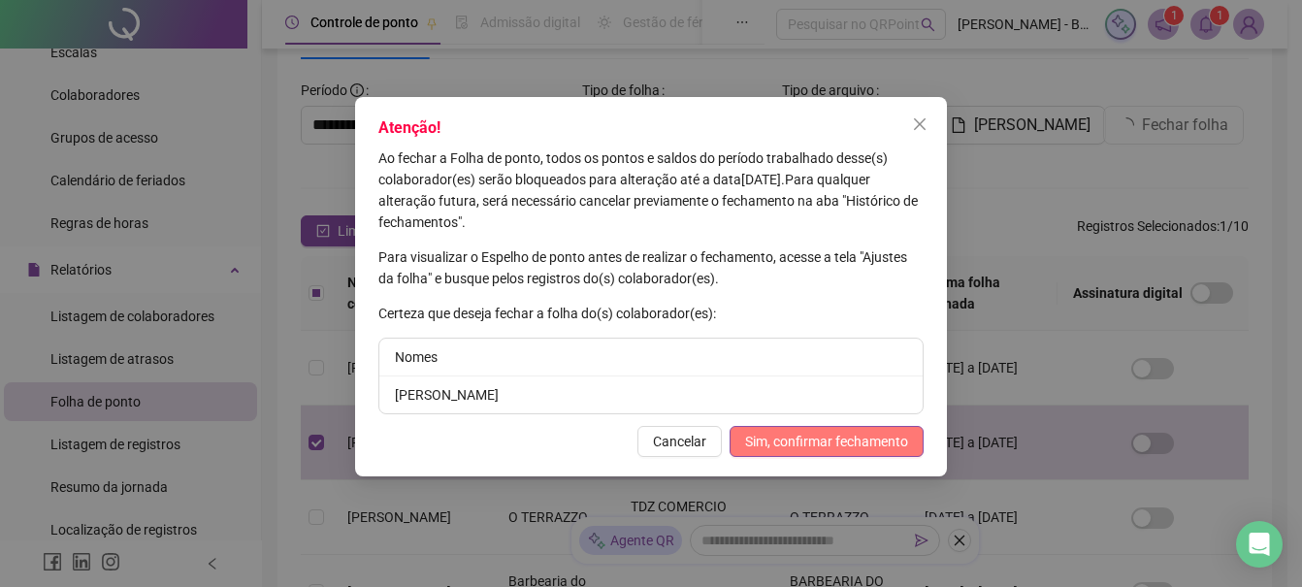
click at [809, 446] on span "Sim, confirmar fechamento" at bounding box center [826, 441] width 163 height 21
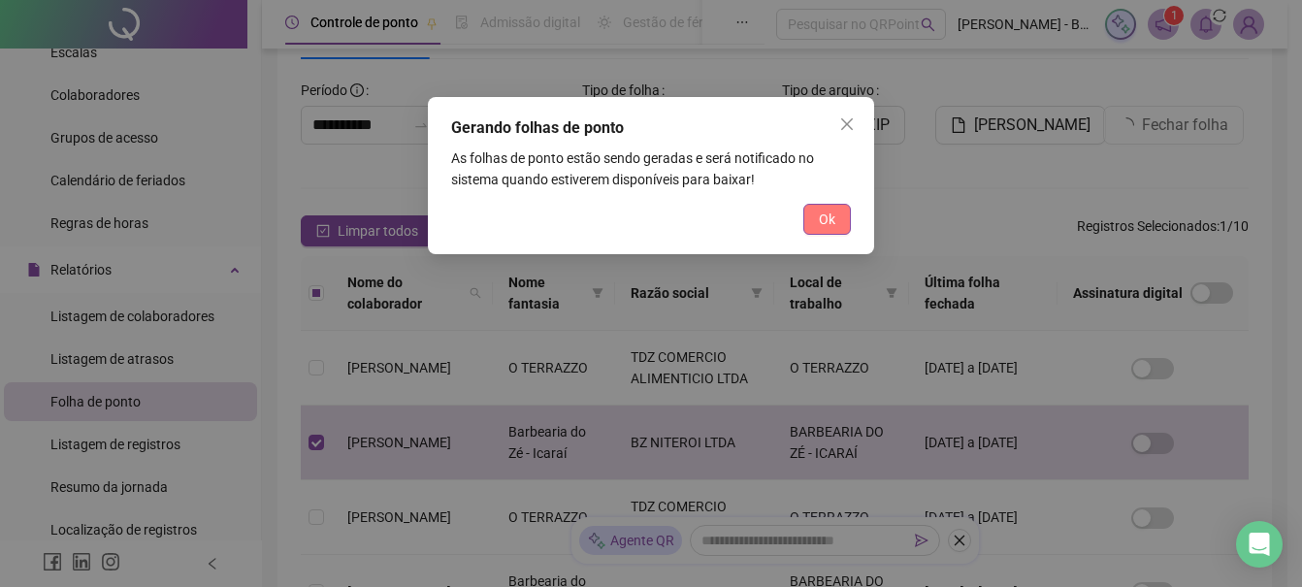
click at [834, 218] on span "Ok" at bounding box center [827, 219] width 16 height 21
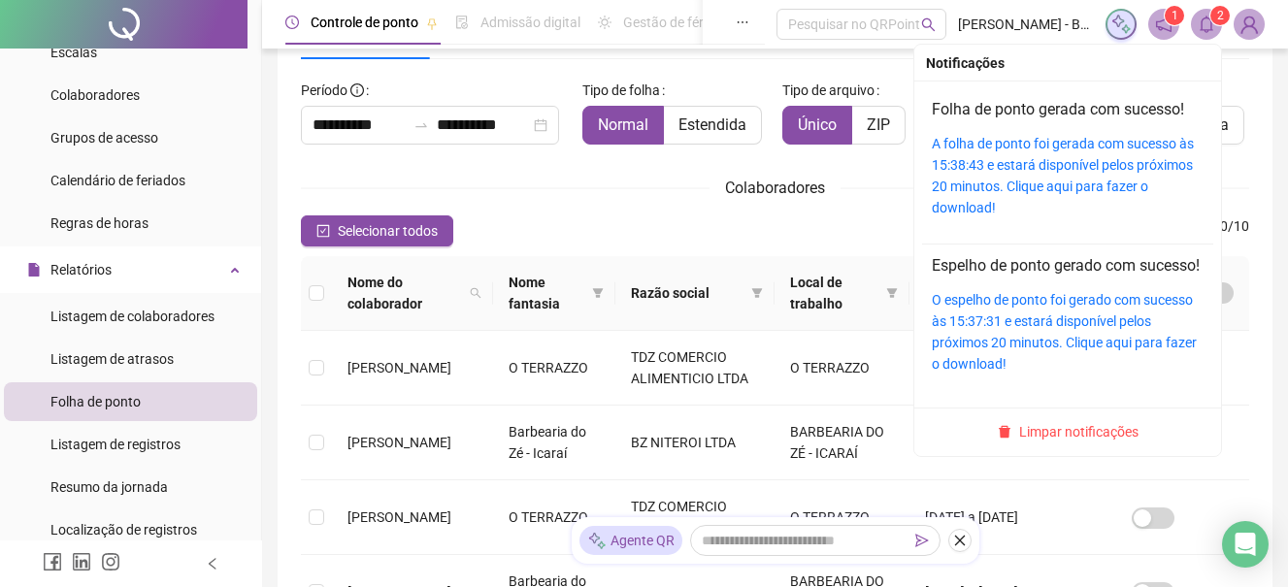
click at [1224, 16] on sup "2" at bounding box center [1219, 15] width 19 height 19
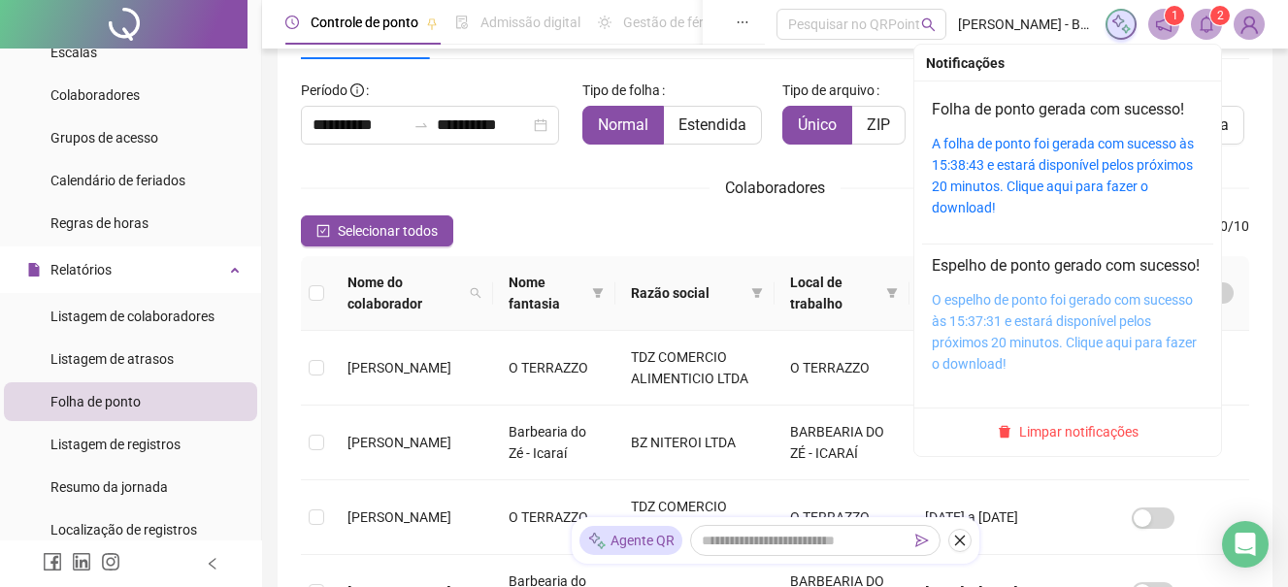
click at [1122, 366] on link "O espelho de ponto foi gerado com sucesso às 15:37:31 e estará disponível pelos…" at bounding box center [1064, 332] width 265 height 80
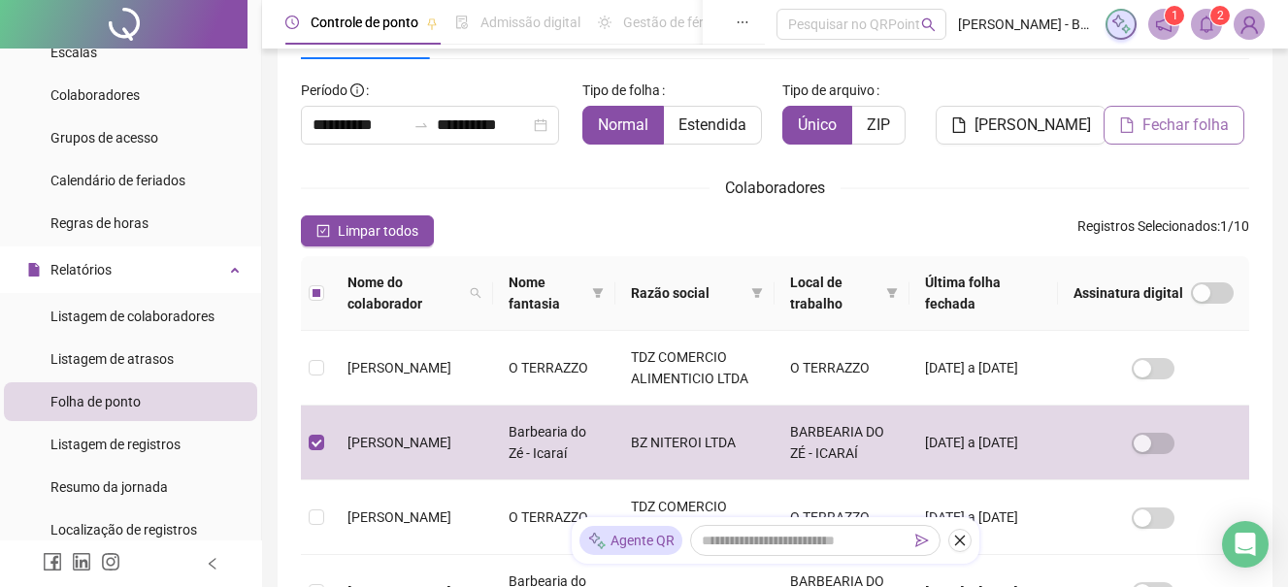
click at [1165, 125] on span "Fechar folha" at bounding box center [1185, 125] width 86 height 23
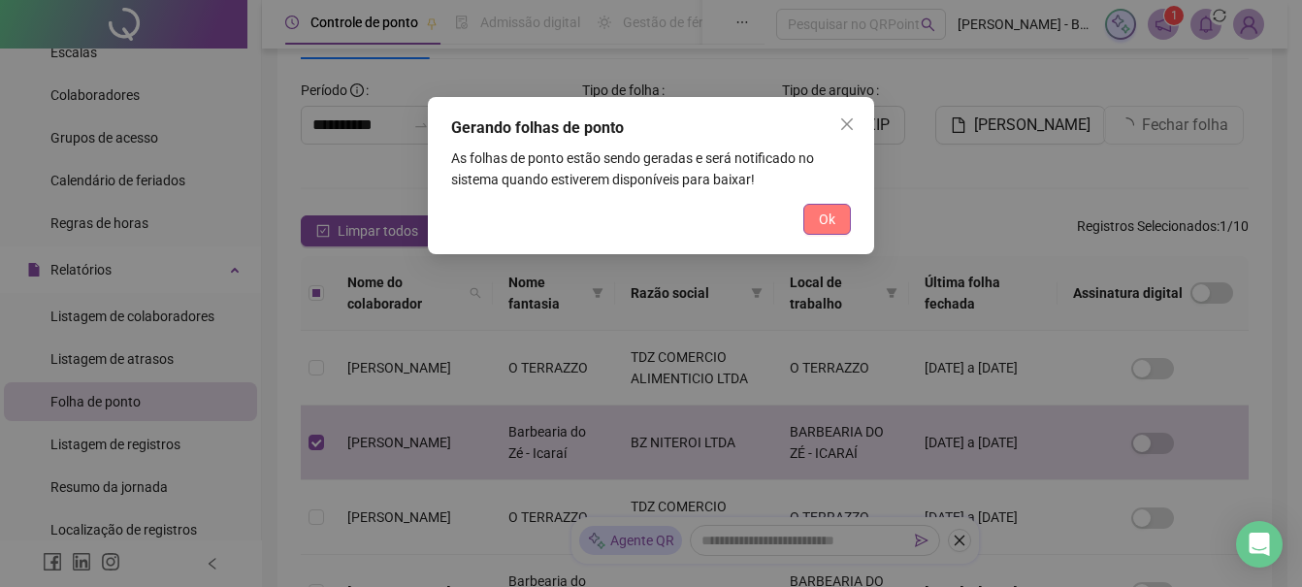
click at [834, 223] on span "Ok" at bounding box center [827, 219] width 16 height 21
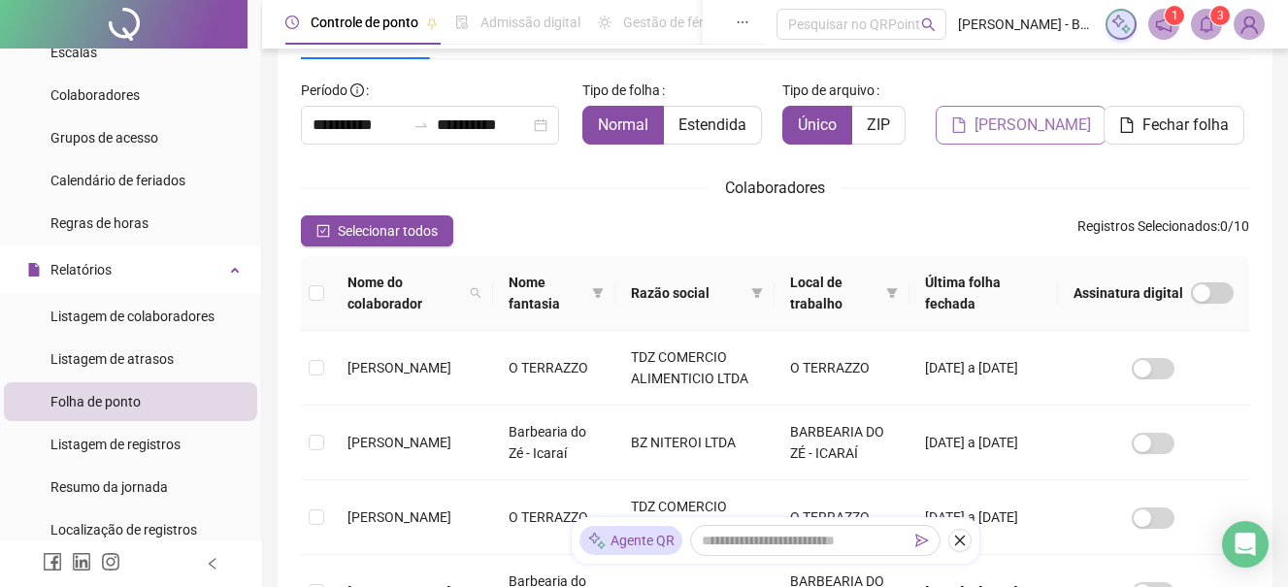
click at [1011, 124] on span "[PERSON_NAME]" at bounding box center [1032, 125] width 116 height 23
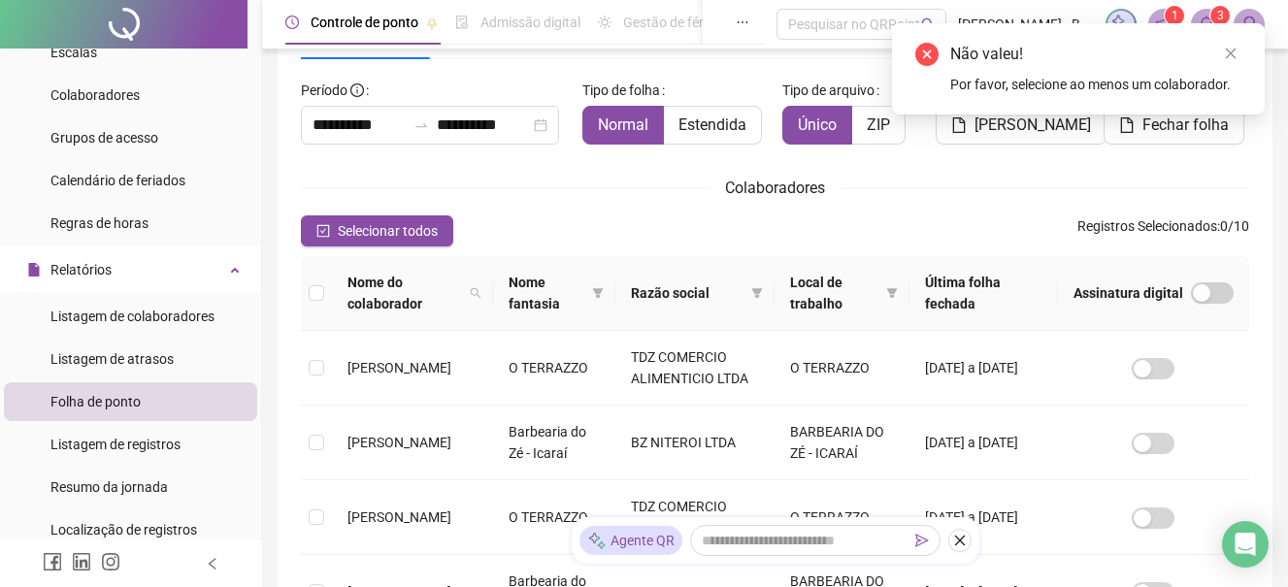
drag, startPoint x: 1238, startPoint y: 52, endPoint x: 1214, endPoint y: 49, distance: 24.6
click at [1236, 52] on link "Close" at bounding box center [1230, 53] width 21 height 21
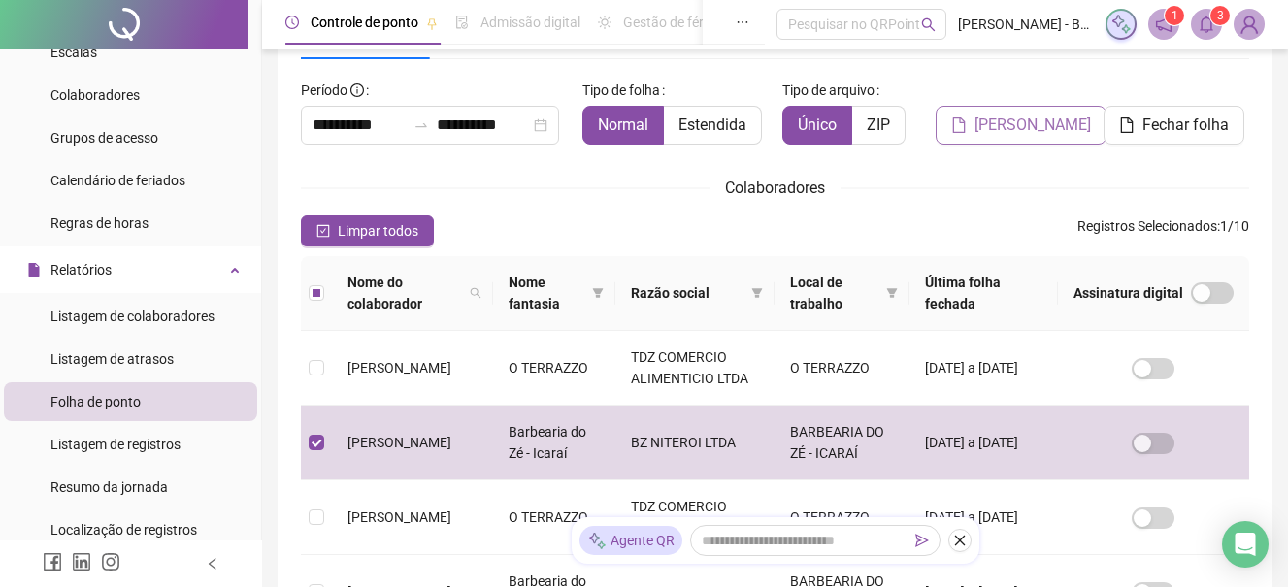
click at [1003, 126] on span "[PERSON_NAME]" at bounding box center [1032, 125] width 116 height 23
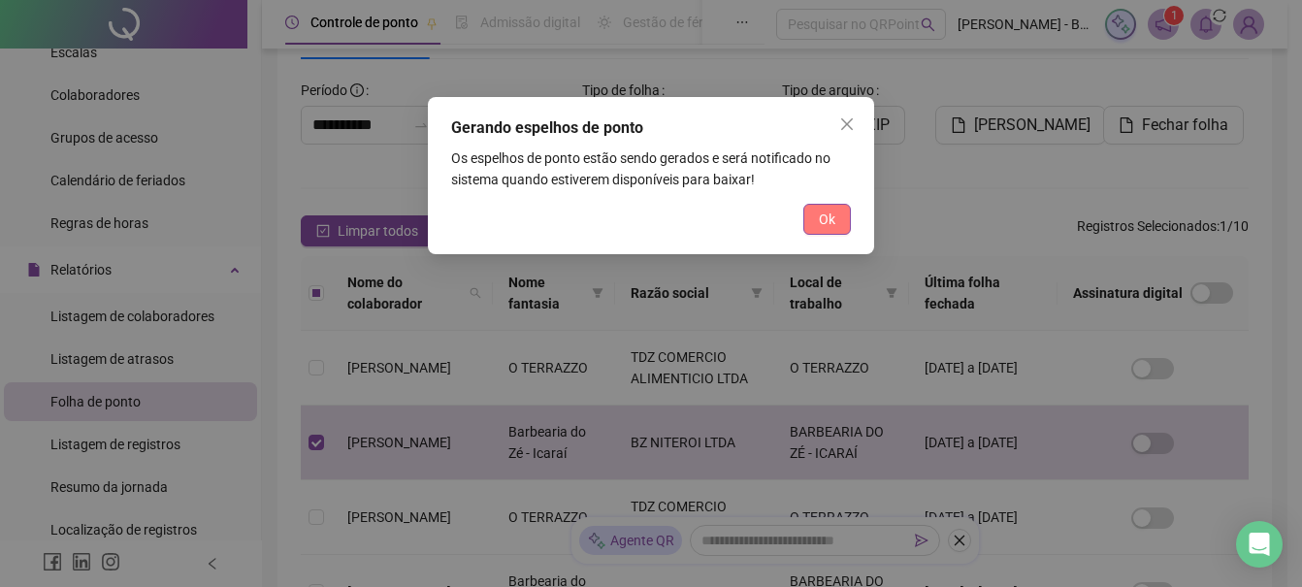
click at [822, 217] on span "Ok" at bounding box center [827, 219] width 16 height 21
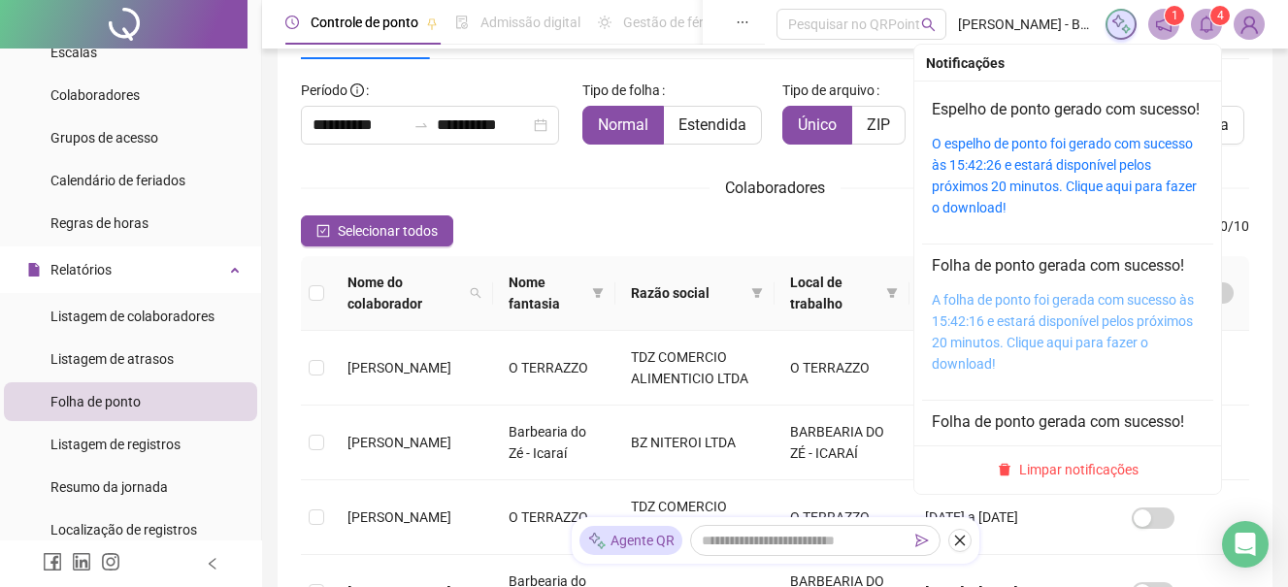
click at [1072, 365] on link "A folha de ponto foi gerada com sucesso às 15:42:16 e estará disponível pelos p…" at bounding box center [1063, 332] width 262 height 80
